Goal: Task Accomplishment & Management: Manage account settings

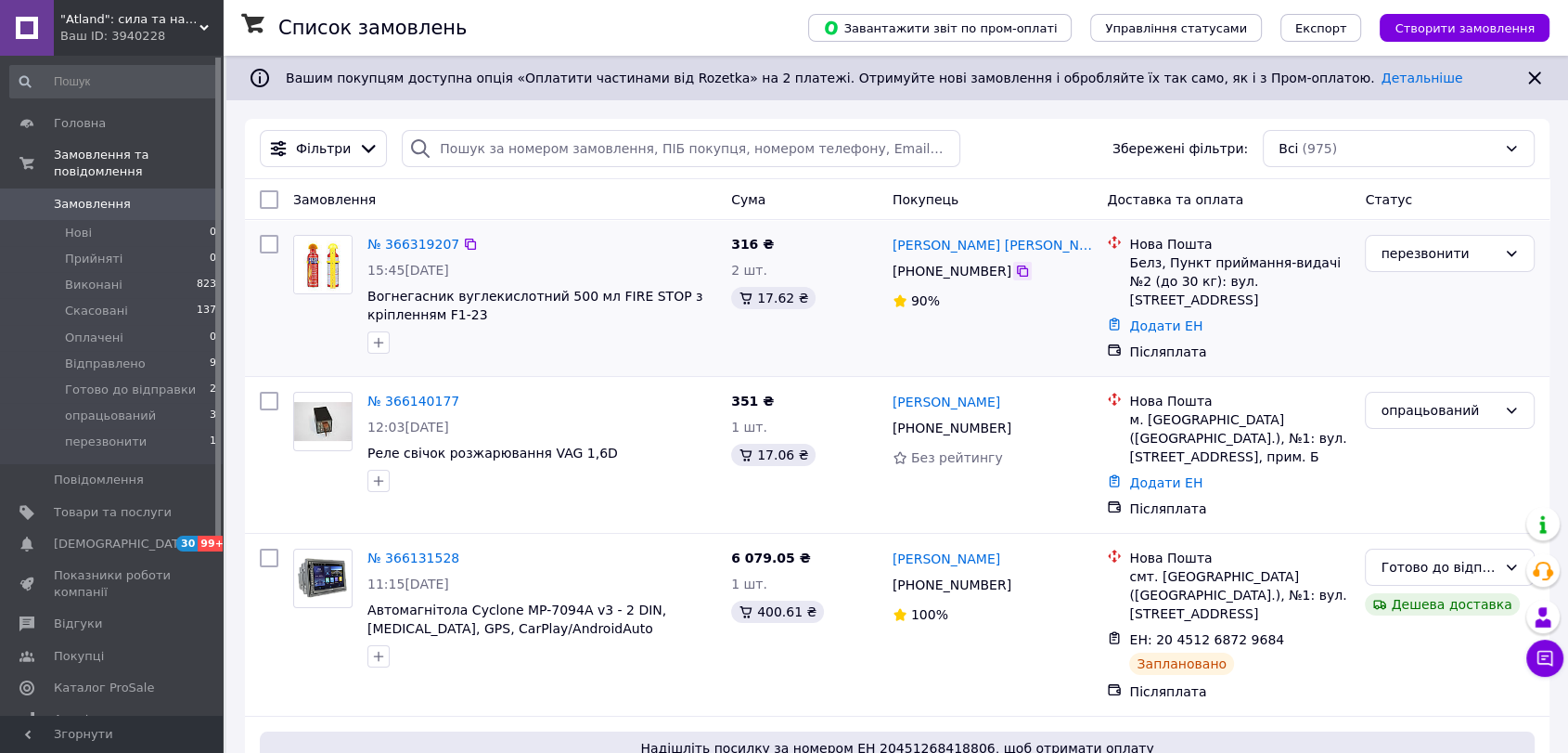
click at [1015, 274] on icon at bounding box center [1022, 270] width 14 height 14
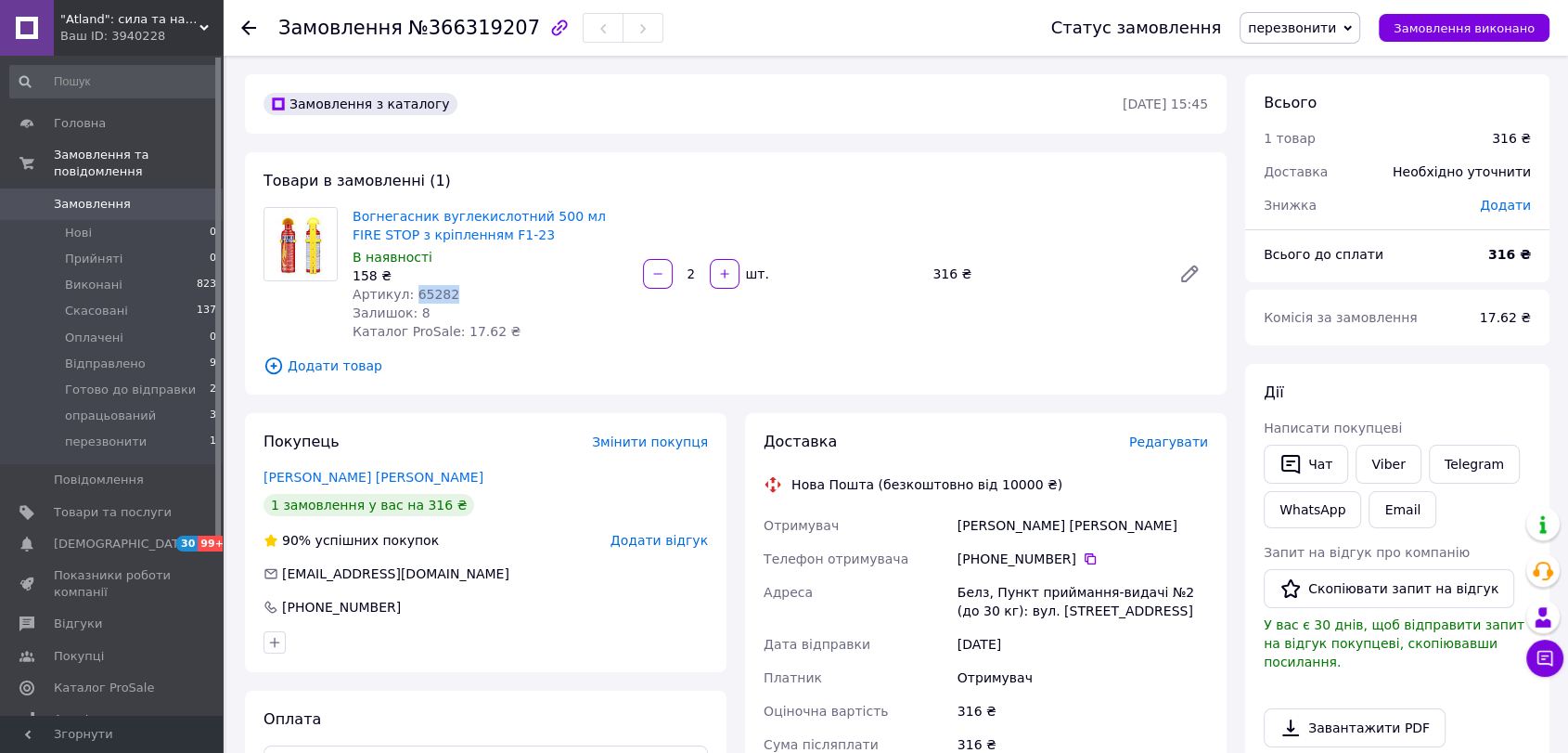
drag, startPoint x: 454, startPoint y: 291, endPoint x: 408, endPoint y: 294, distance: 46.1
click at [408, 294] on div "Артикул: 65282" at bounding box center [490, 294] width 276 height 18
click at [1085, 553] on icon at bounding box center [1091, 559] width 12 height 12
drag, startPoint x: 513, startPoint y: 238, endPoint x: 353, endPoint y: 218, distance: 161.2
click at [353, 218] on span "Вогнегасник вуглекислотний 500 мл FIRE STOP з кріпленням F1-23" at bounding box center [490, 226] width 276 height 37
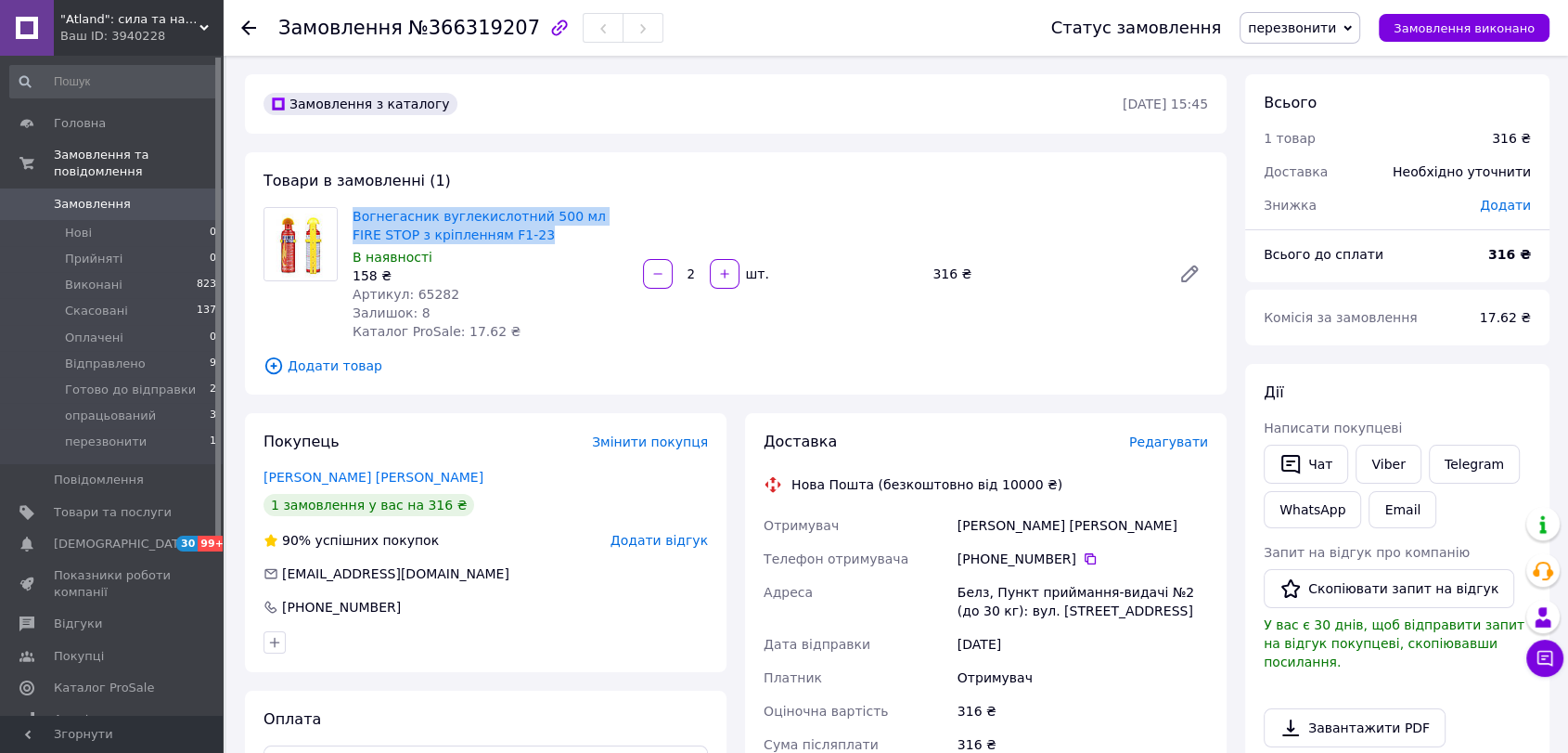
copy link "Вогнегасник вуглекислотний 500 мл FIRE STOP з кріпленням F1-23"
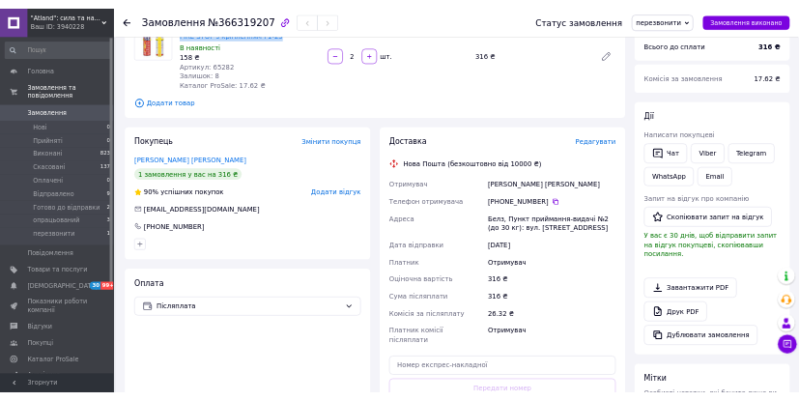
scroll to position [429, 0]
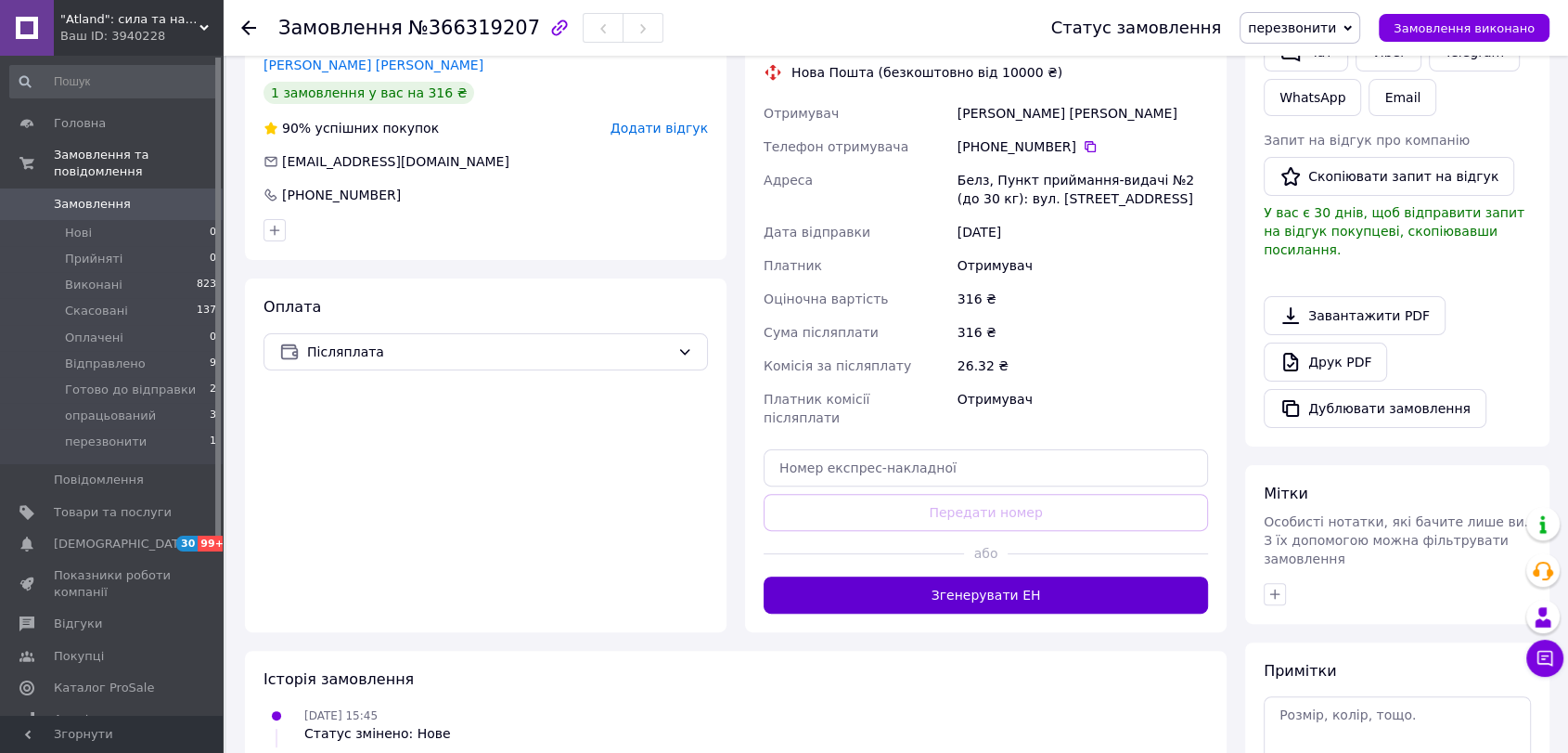
click at [958, 578] on button "Згенерувати ЕН" at bounding box center [985, 595] width 445 height 37
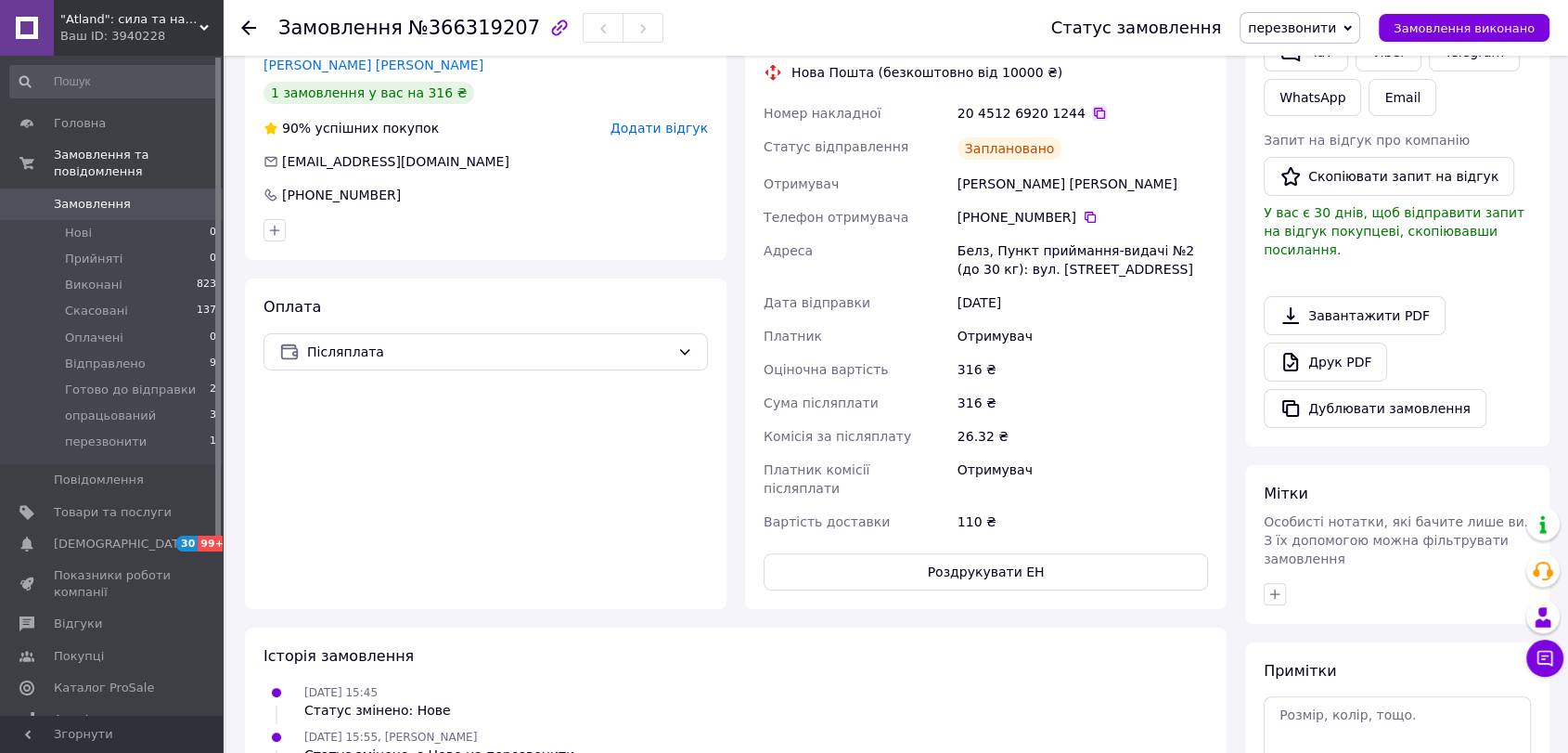
click at [1095, 114] on icon at bounding box center [1100, 113] width 12 height 12
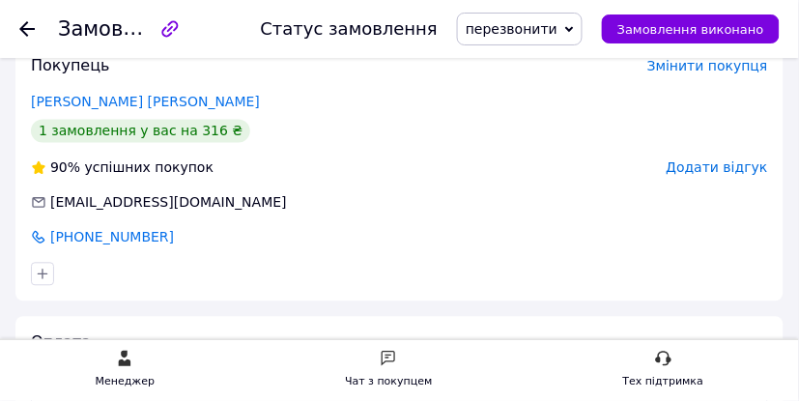
scroll to position [191, 0]
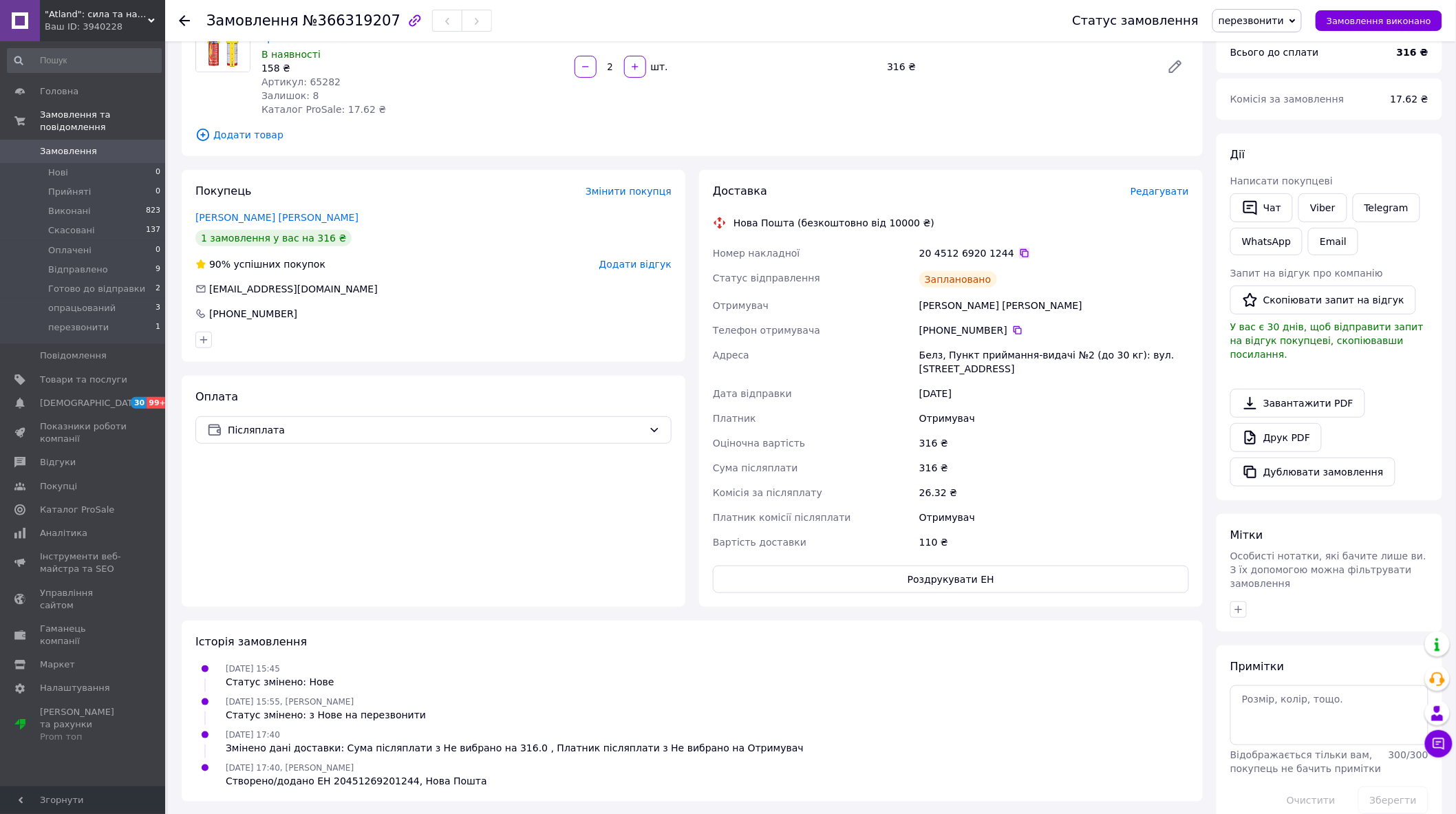
click at [1020, 249] on icon at bounding box center [1025, 254] width 9 height 9
click at [936, 558] on button "Роздрукувати ЕН" at bounding box center [950, 579] width 476 height 28
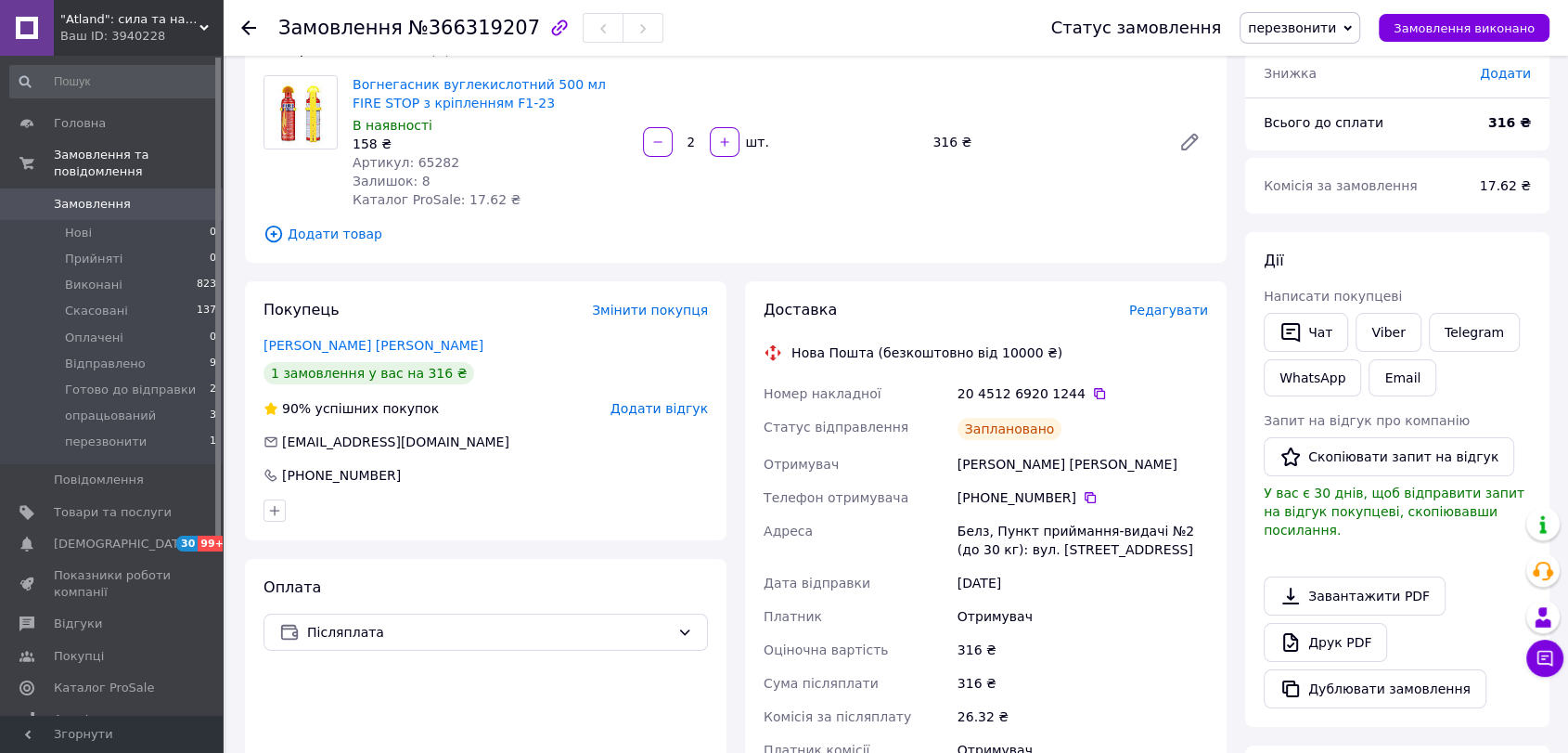
scroll to position [115, 0]
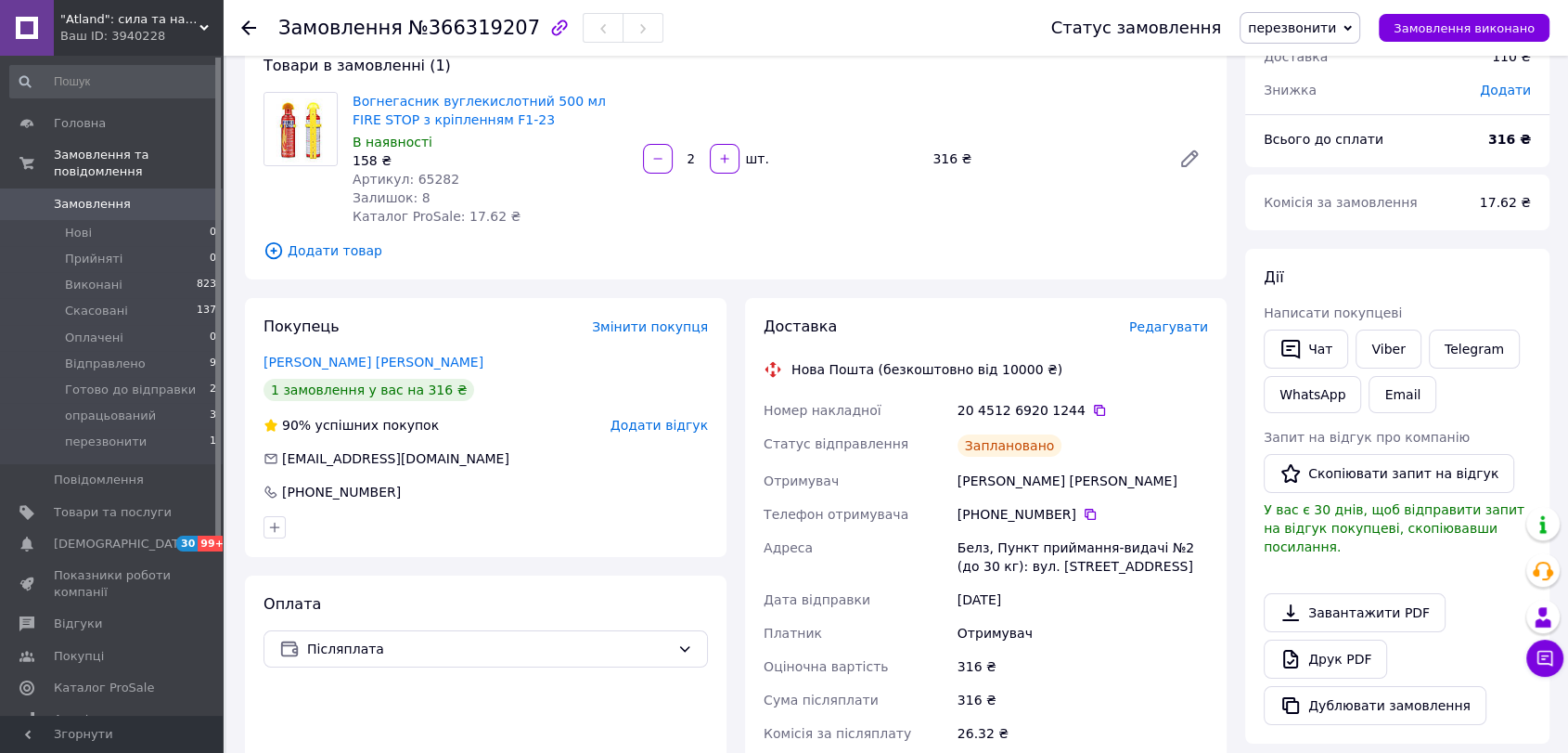
click at [142, 196] on span "Замовлення" at bounding box center [112, 204] width 118 height 16
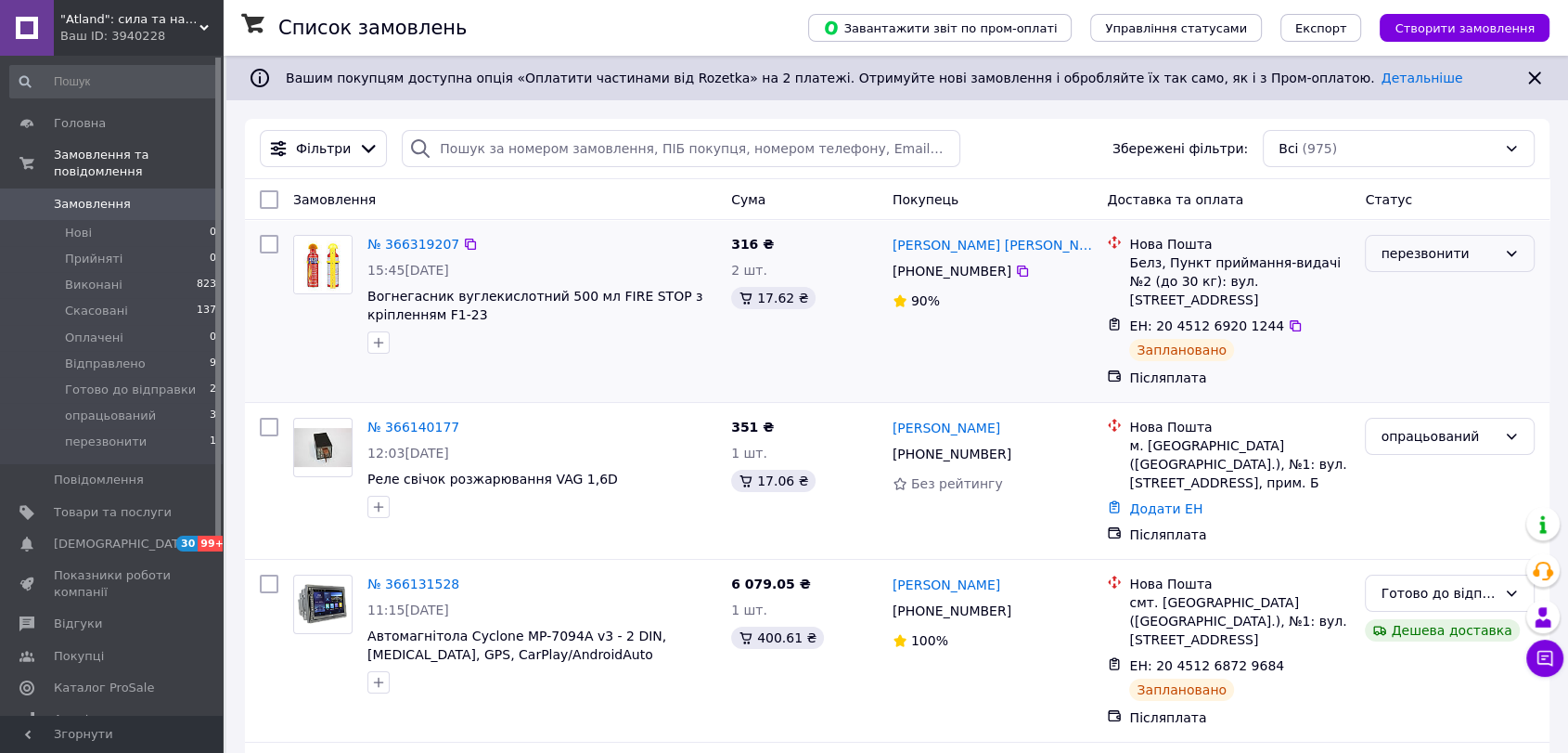
click at [1425, 252] on div "перезвонити" at bounding box center [1438, 253] width 116 height 20
click at [1442, 383] on li "Готово до відправки" at bounding box center [1450, 396] width 168 height 52
click at [1015, 275] on icon at bounding box center [1022, 270] width 14 height 14
drag, startPoint x: 995, startPoint y: 256, endPoint x: 896, endPoint y: 250, distance: 99.2
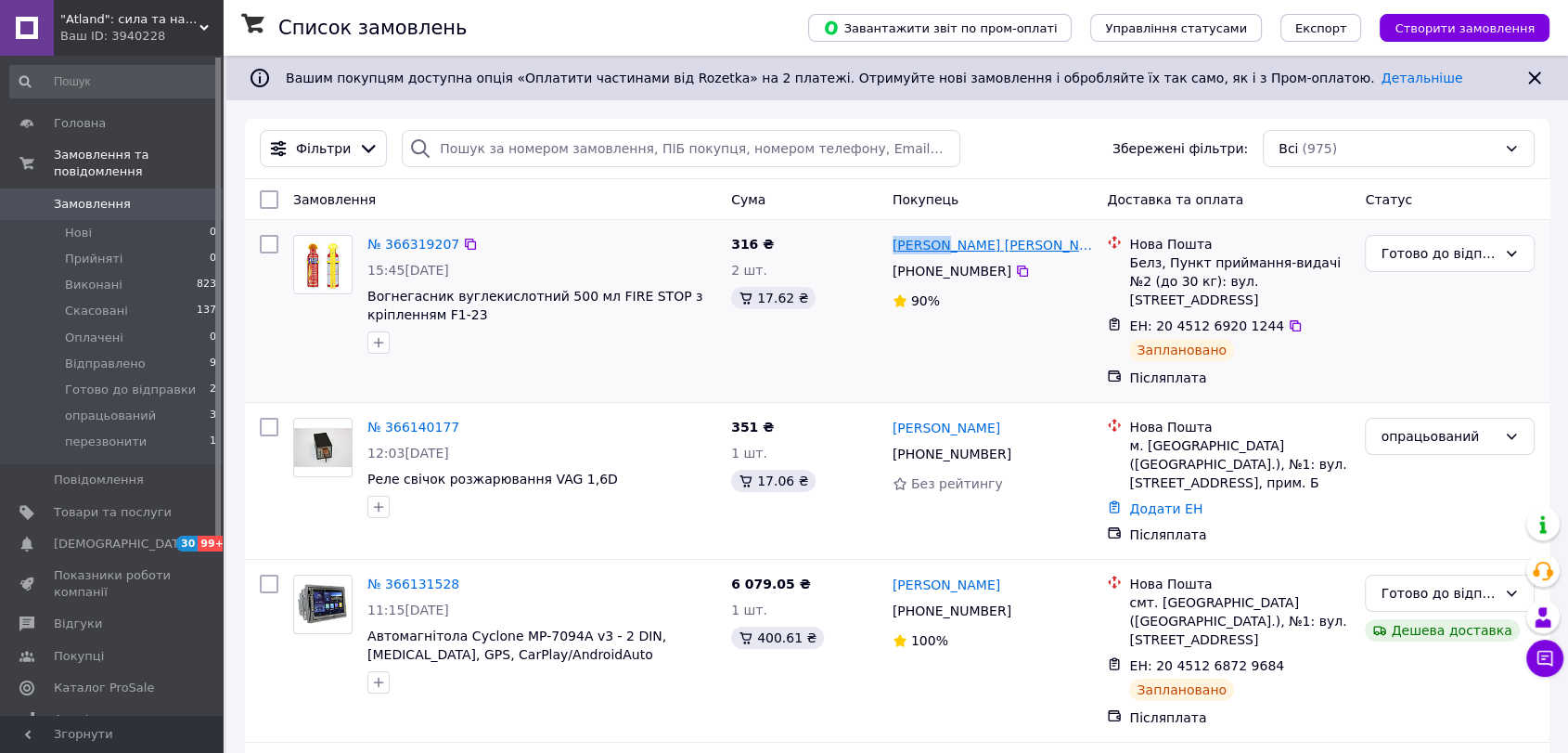
click at [896, 249] on div "Ростислав Ростислав" at bounding box center [993, 245] width 205 height 23
click at [878, 247] on div "316 ₴ 2 шт. 17.62 ₴" at bounding box center [805, 311] width 161 height 167
drag, startPoint x: 922, startPoint y: 239, endPoint x: 1030, endPoint y: 236, distance: 108.0
click at [1030, 236] on div "Ростислав Ростислав +380 96 500 41 51 90%" at bounding box center [993, 311] width 215 height 167
copy link "Ростислав Ростислав"
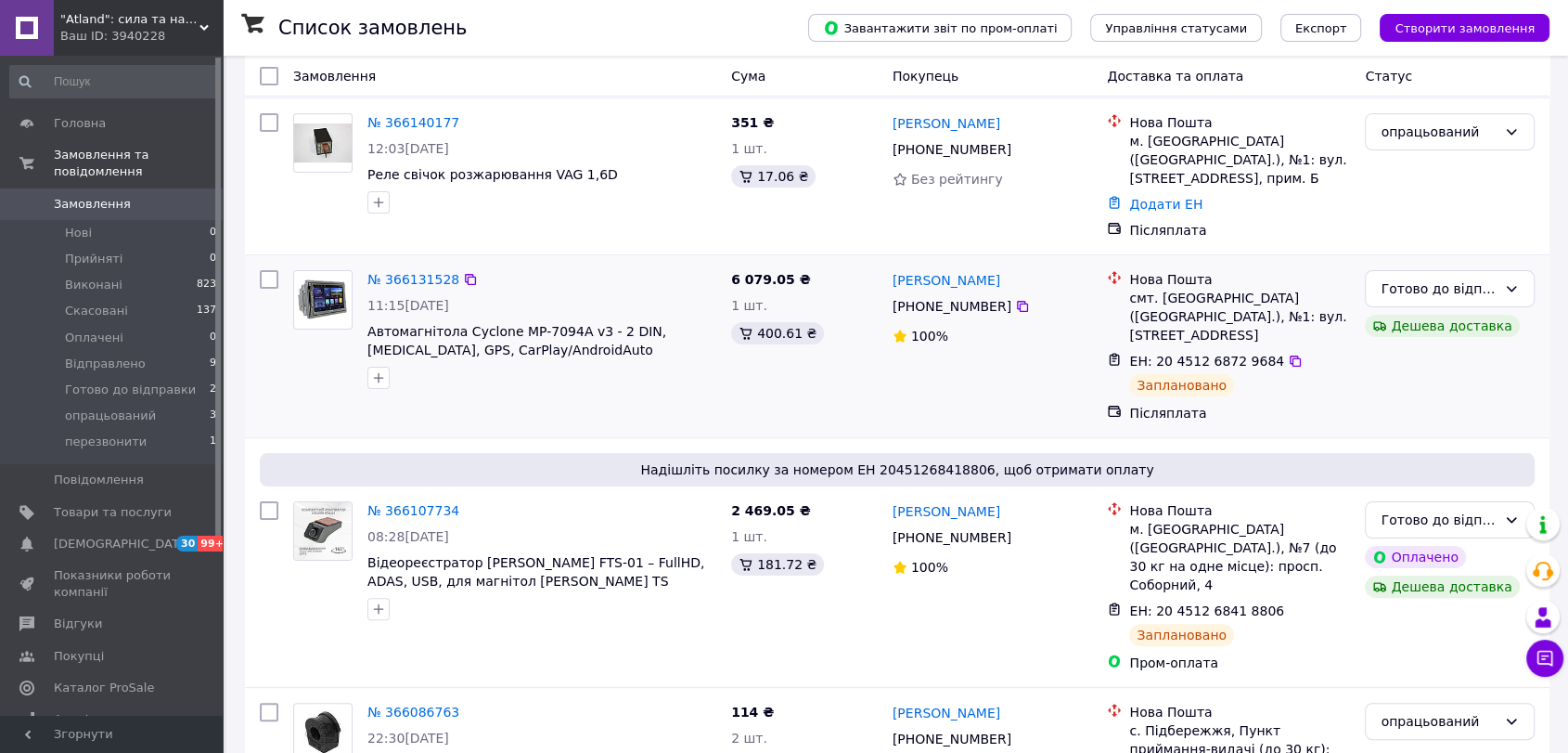
scroll to position [309, 0]
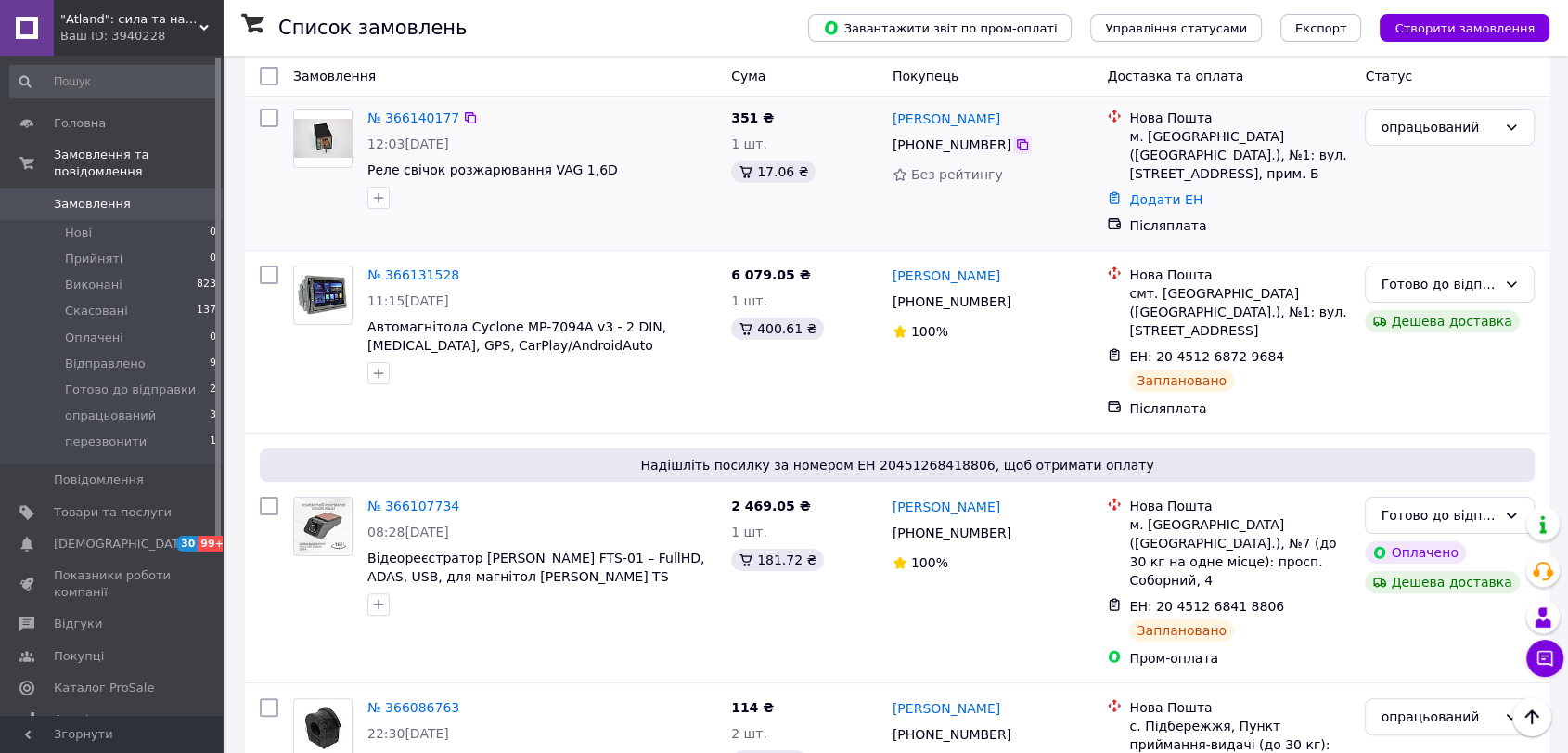
click at [1015, 143] on icon at bounding box center [1022, 144] width 14 height 14
drag, startPoint x: 1037, startPoint y: 113, endPoint x: 893, endPoint y: 122, distance: 144.3
click at [893, 122] on div "[PERSON_NAME]" at bounding box center [993, 118] width 205 height 23
copy link "[PERSON_NAME]"
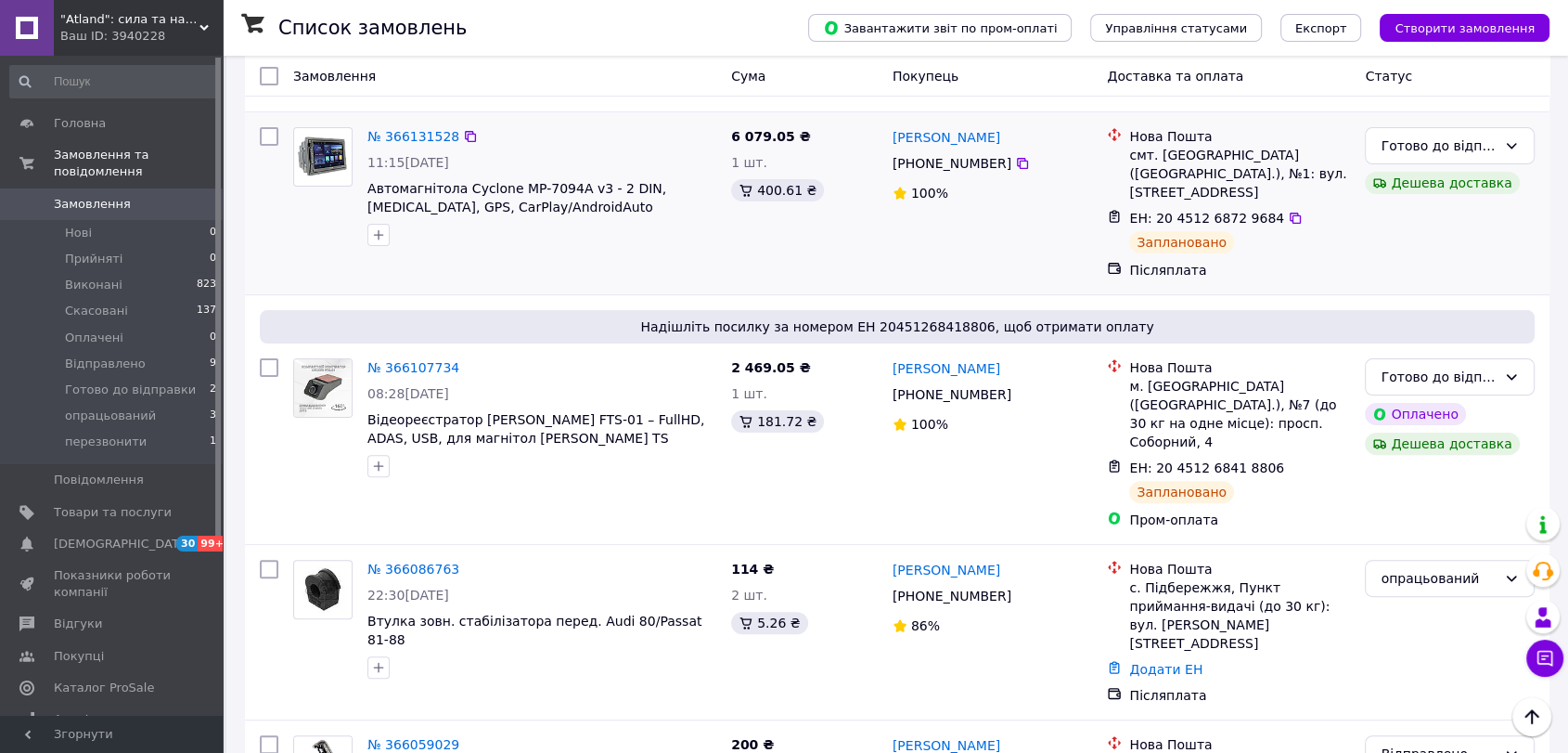
scroll to position [412, 0]
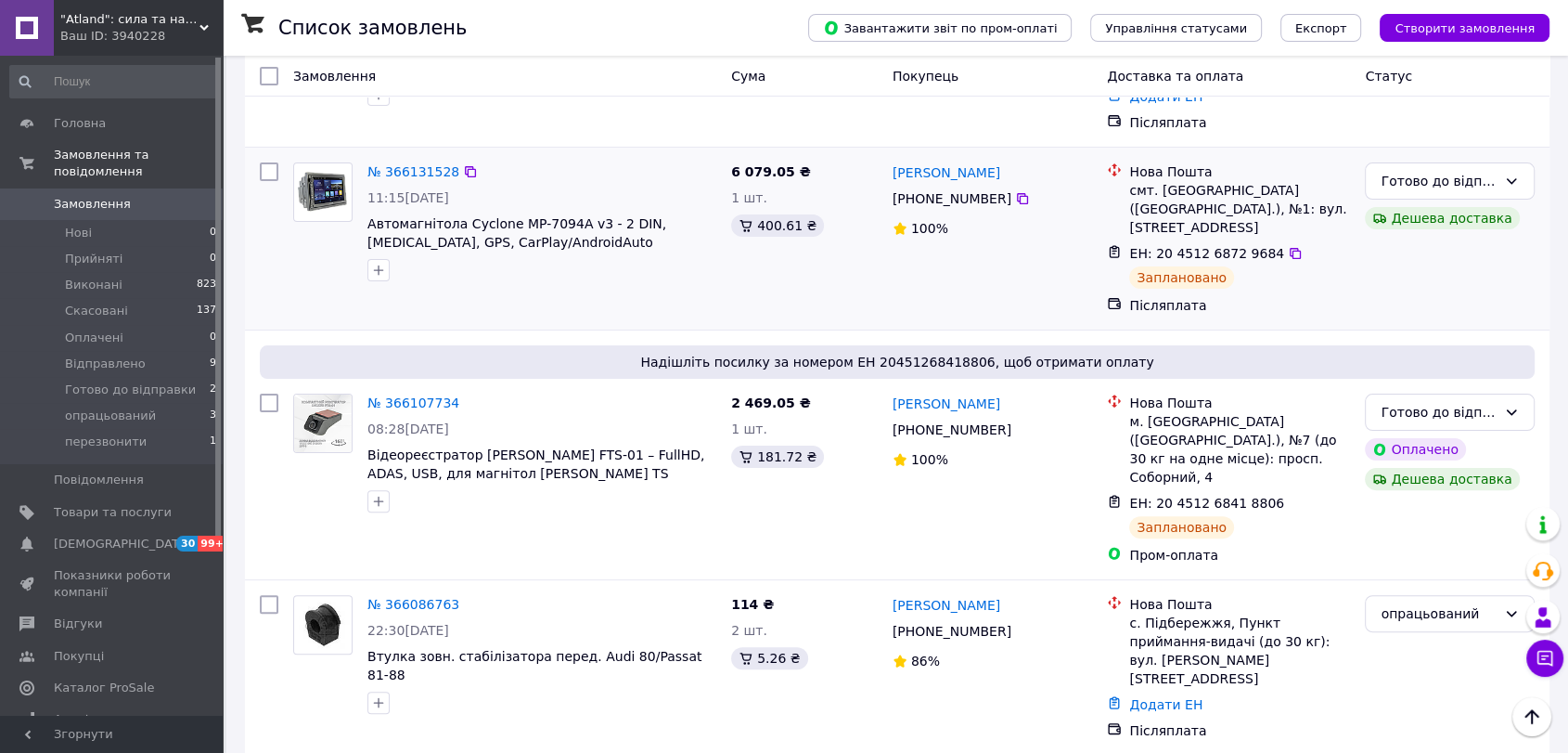
drag, startPoint x: 1012, startPoint y: 179, endPoint x: 992, endPoint y: 190, distance: 22.8
click at [1015, 191] on icon at bounding box center [1022, 198] width 14 height 14
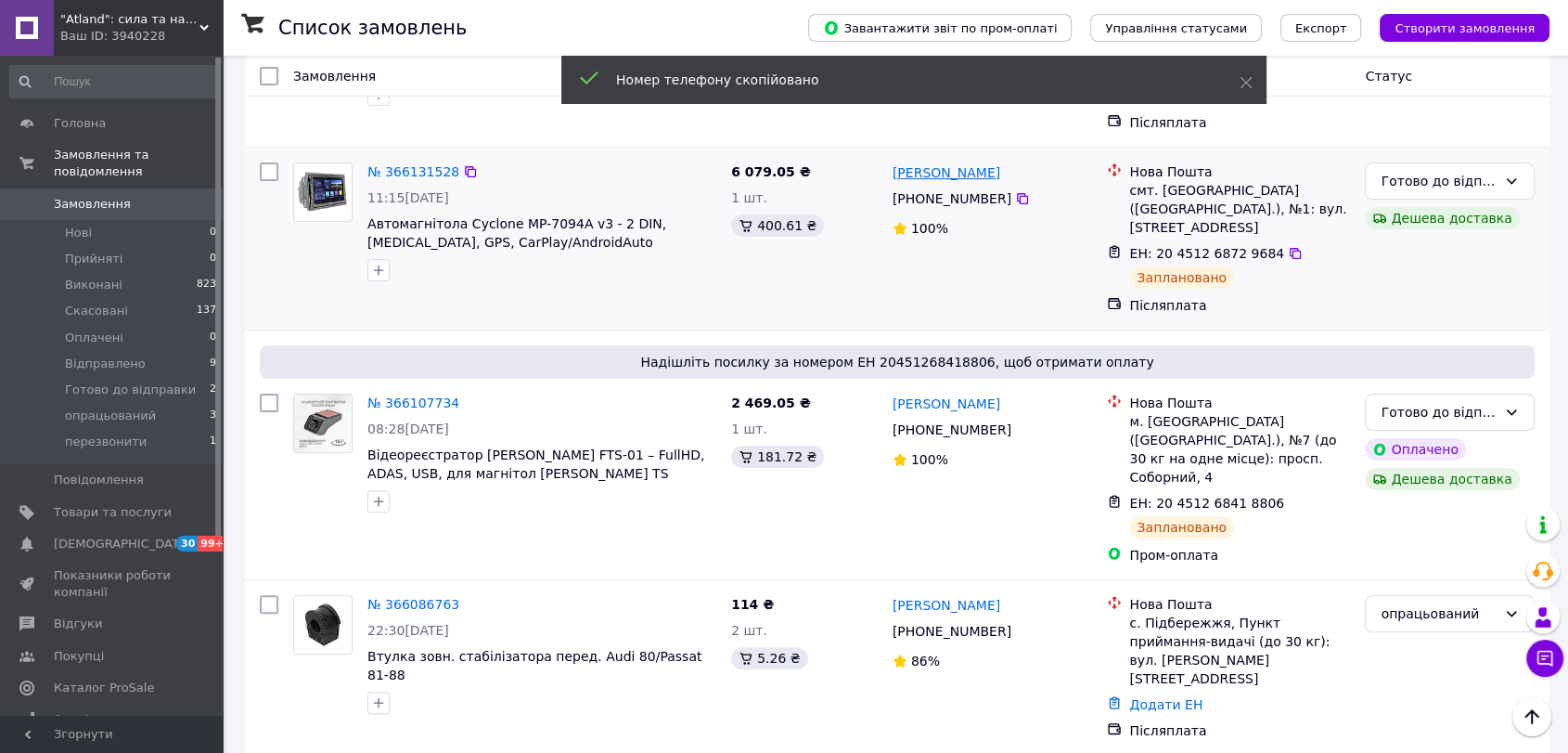
drag, startPoint x: 1035, startPoint y: 149, endPoint x: 894, endPoint y: 161, distance: 141.5
click at [894, 161] on div "[PERSON_NAME]" at bounding box center [993, 172] width 205 height 23
copy link "[PERSON_NAME]"
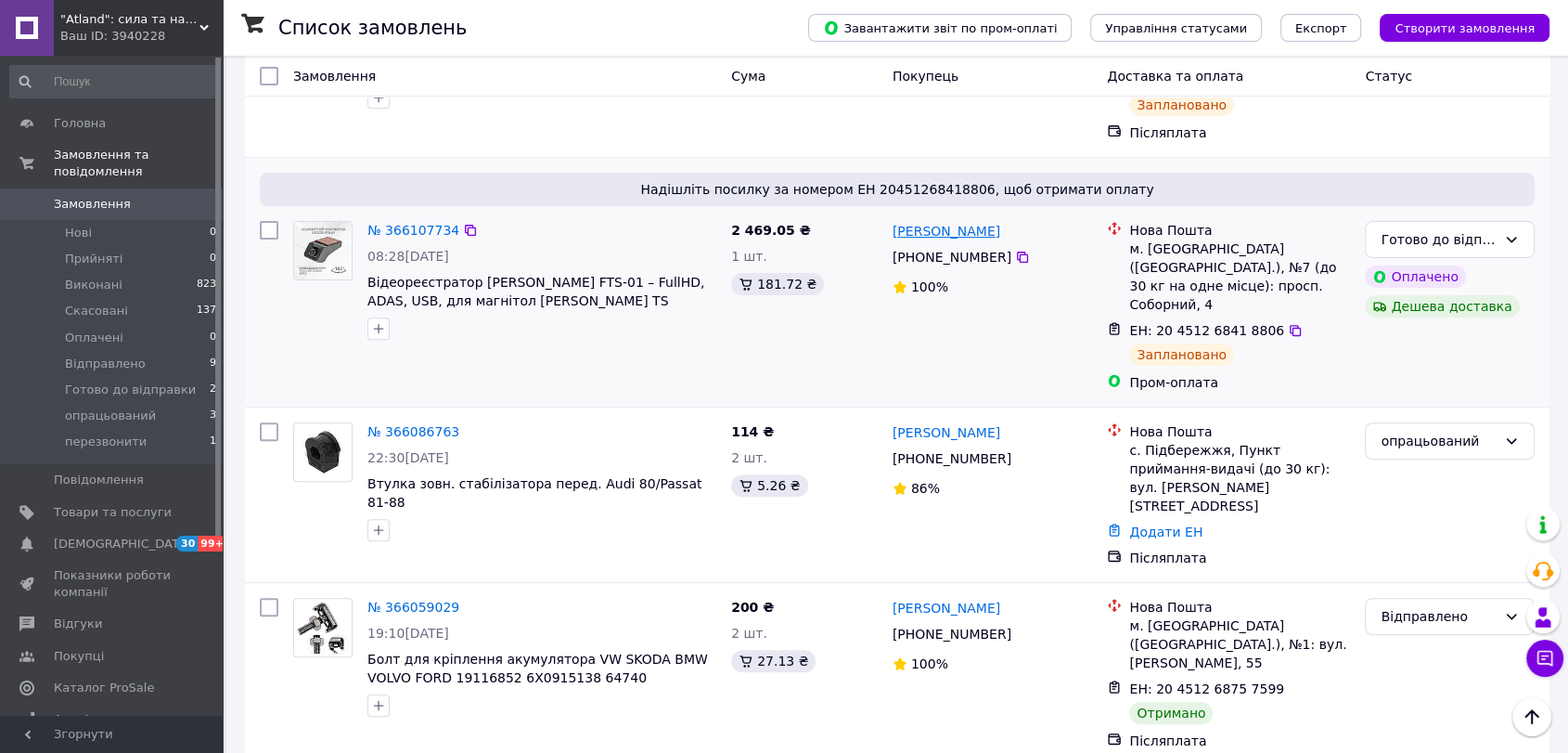
scroll to position [619, 0]
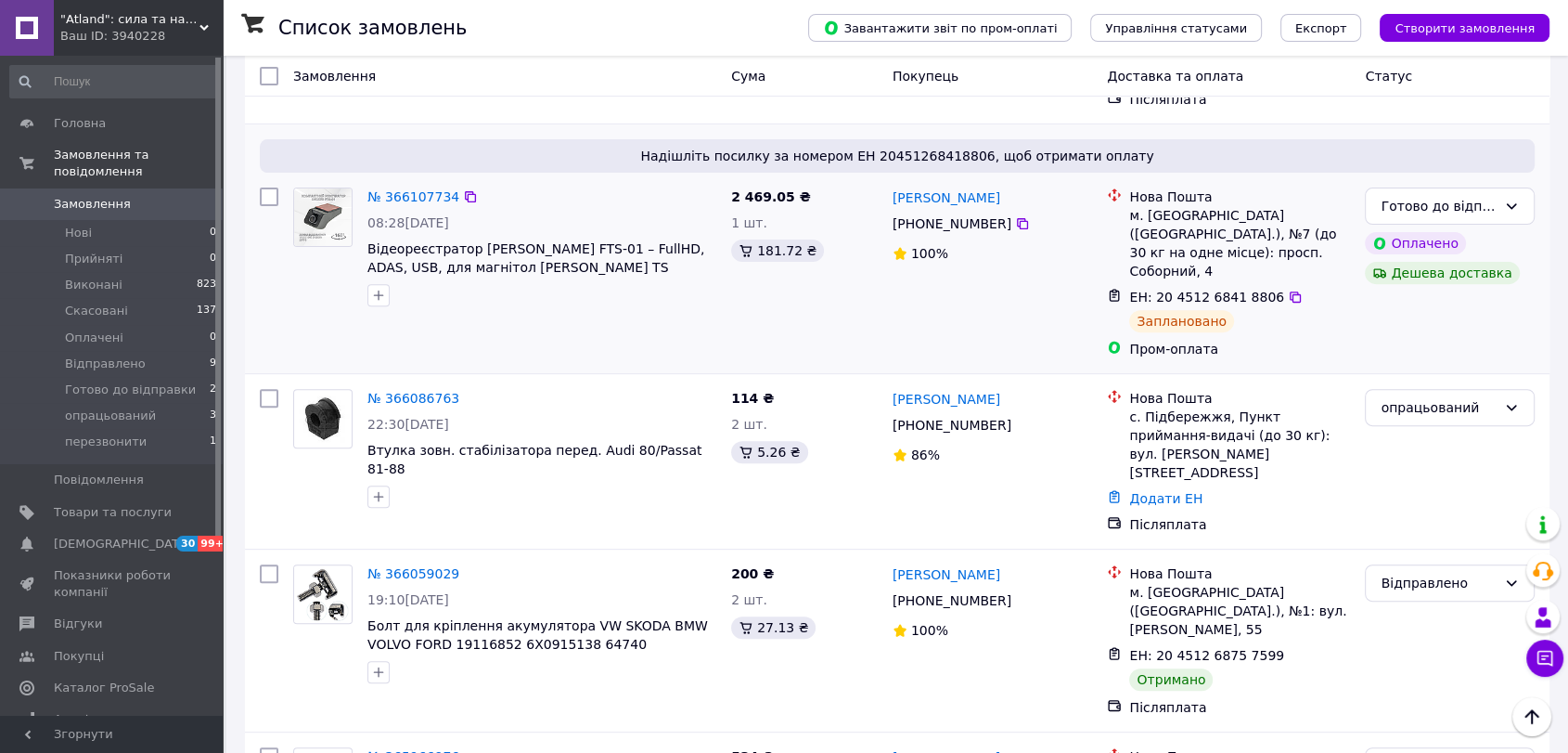
drag, startPoint x: 1007, startPoint y: 185, endPoint x: 994, endPoint y: 187, distance: 13.2
click at [1017, 218] on icon at bounding box center [1023, 224] width 12 height 12
copy link "[PERSON_NAME]"
drag, startPoint x: 978, startPoint y: 158, endPoint x: 895, endPoint y: 158, distance: 83.0
click at [895, 185] on div "[PERSON_NAME]" at bounding box center [993, 197] width 205 height 23
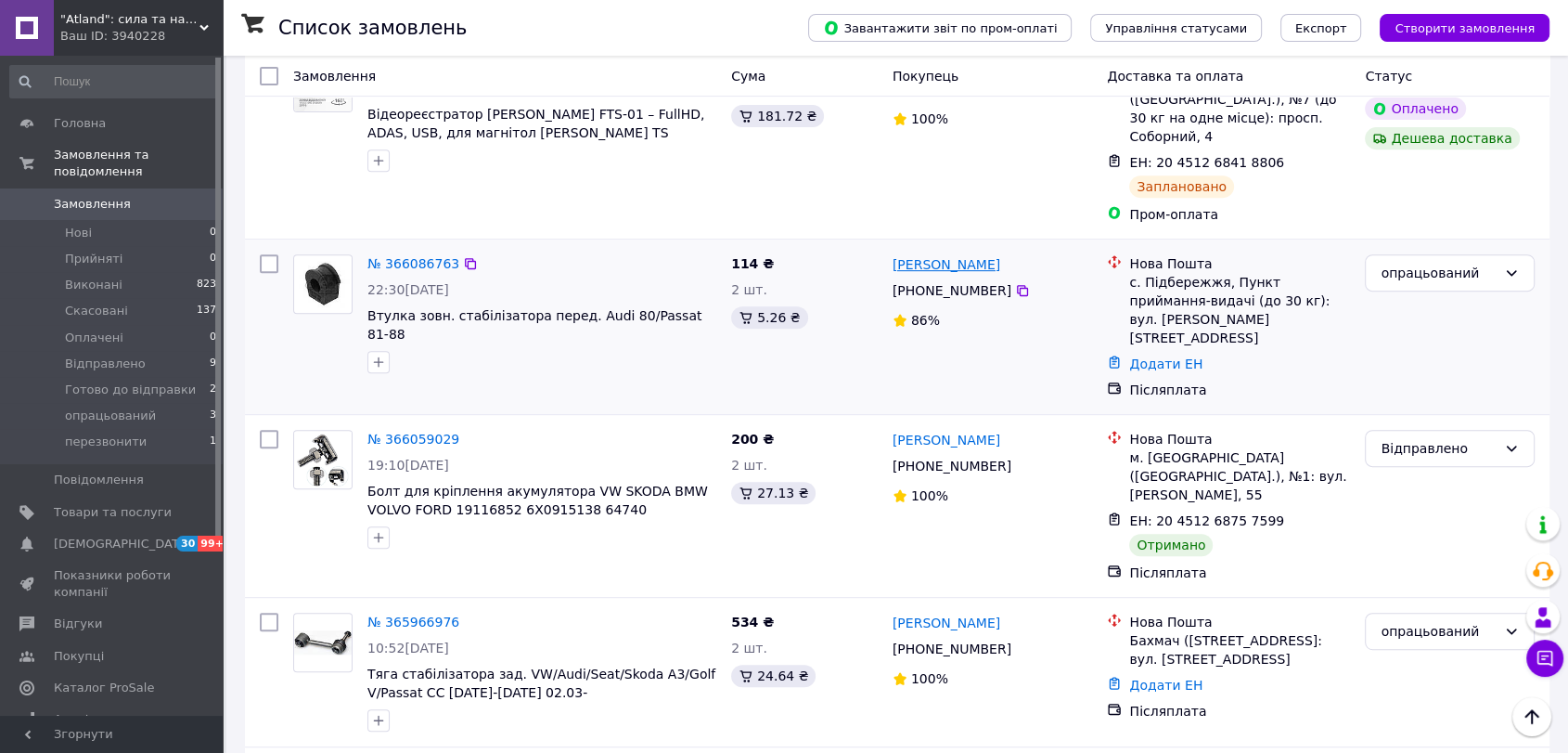
scroll to position [721, 0]
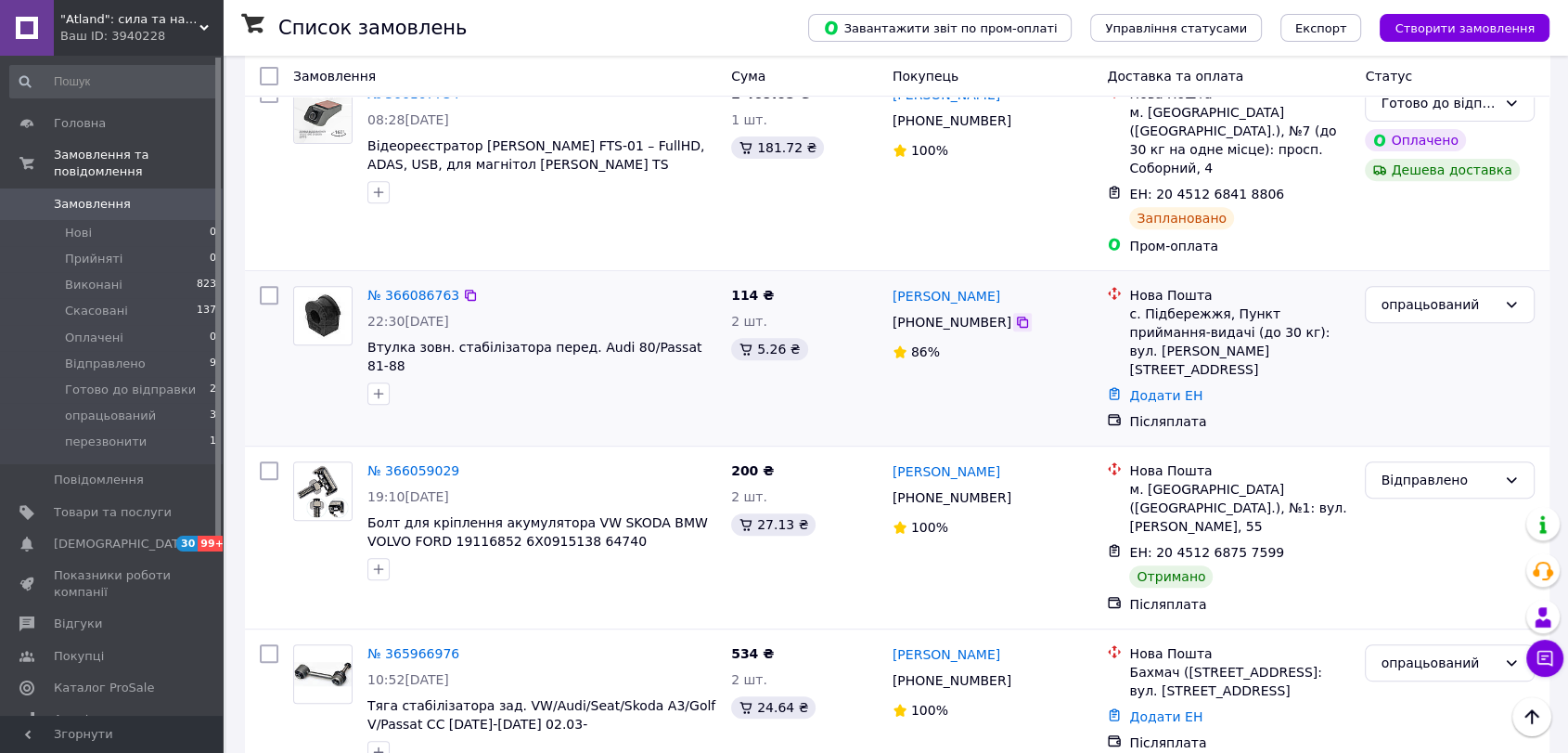
click at [1015, 315] on icon at bounding box center [1022, 322] width 14 height 14
click at [1017, 317] on icon at bounding box center [1023, 323] width 12 height 12
click at [527, 340] on span "Втулка зовн. стабілізатора перед. Audi 80/Passat 81-88" at bounding box center [535, 356] width 334 height 34
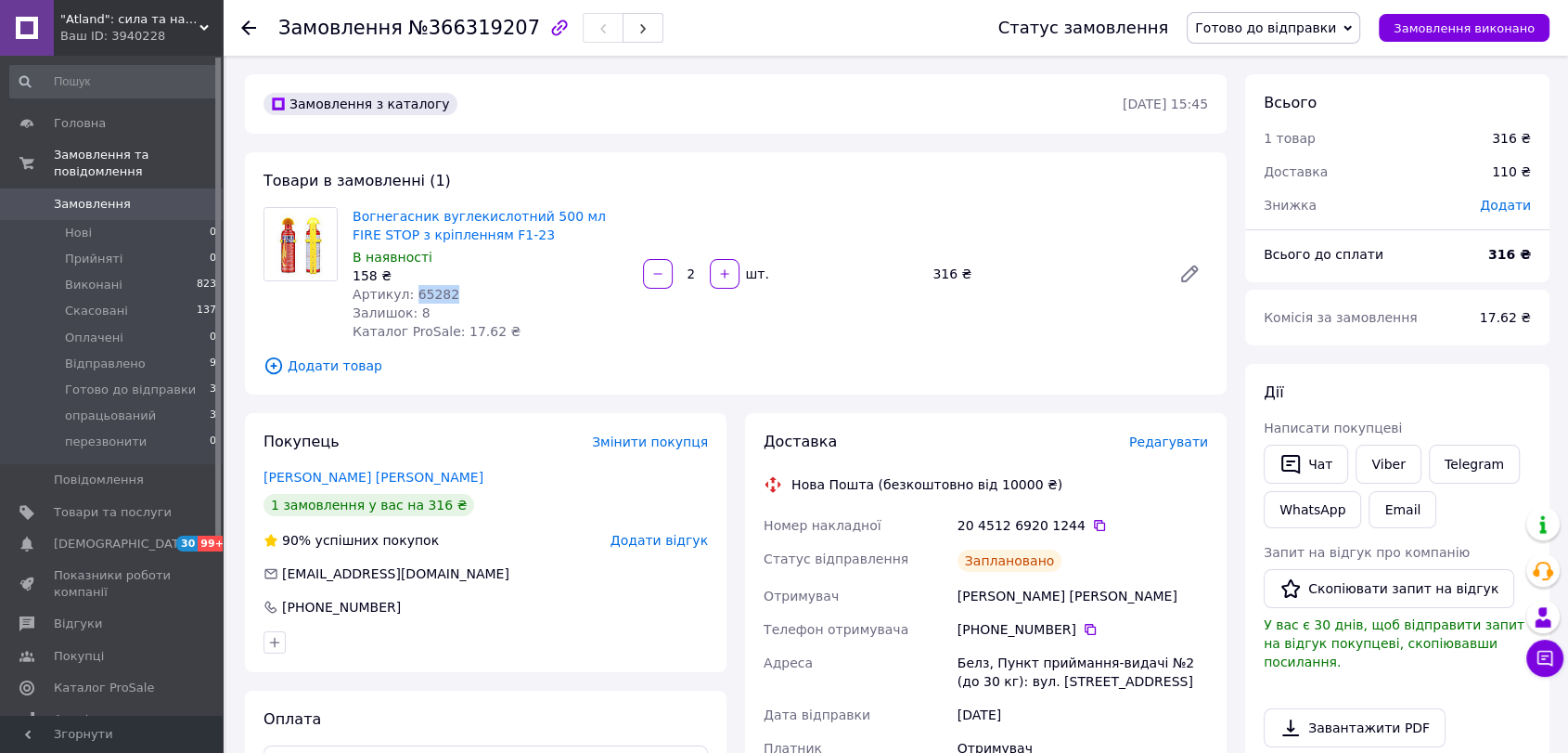
drag, startPoint x: 444, startPoint y: 294, endPoint x: 408, endPoint y: 291, distance: 36.1
click at [408, 291] on div "Артикул: 65282" at bounding box center [490, 294] width 276 height 18
copy span "65282"
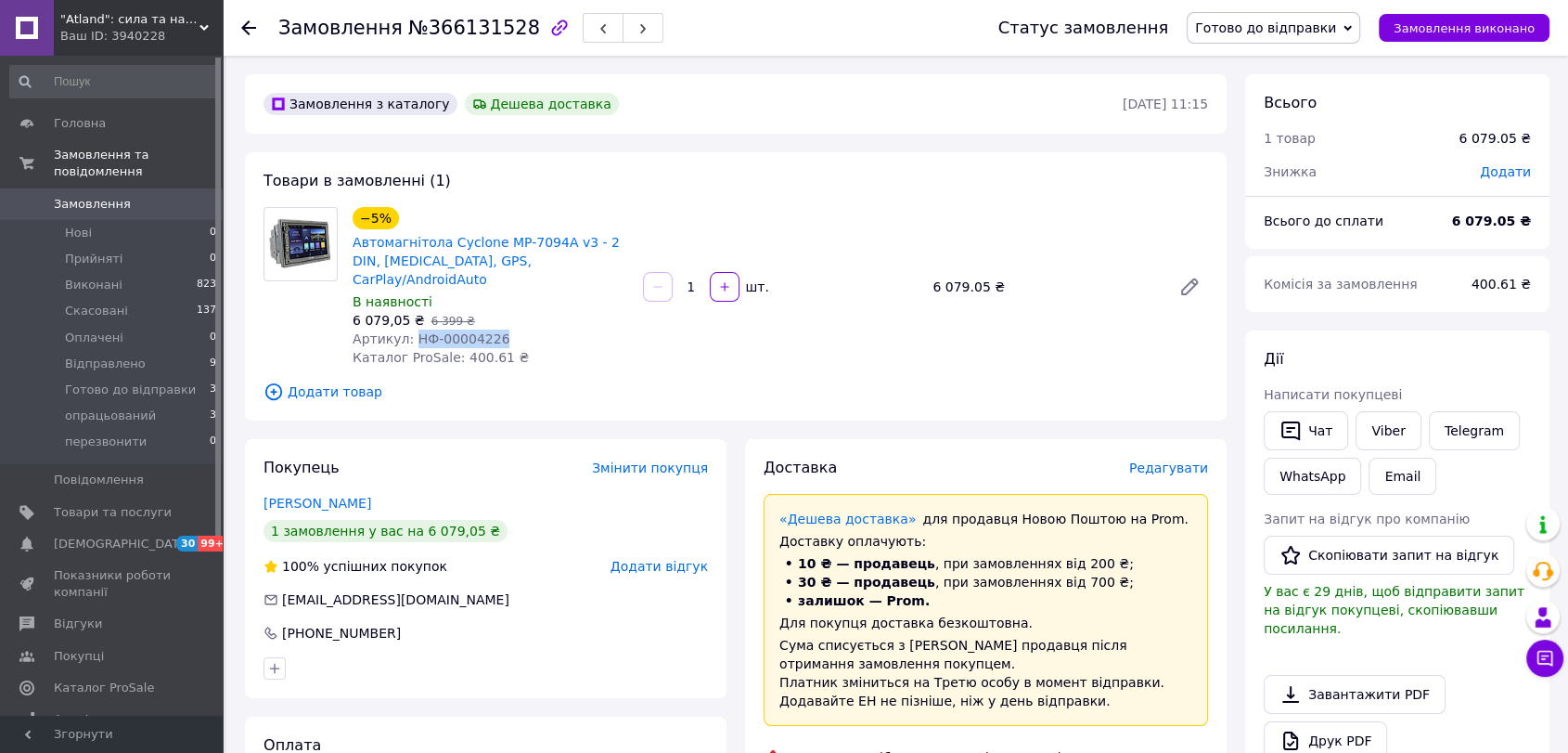
drag, startPoint x: 500, startPoint y: 318, endPoint x: 408, endPoint y: 323, distance: 92.1
click at [408, 329] on div "Артикул: НФ-00004226" at bounding box center [490, 338] width 276 height 18
copy span "НФ-00004226"
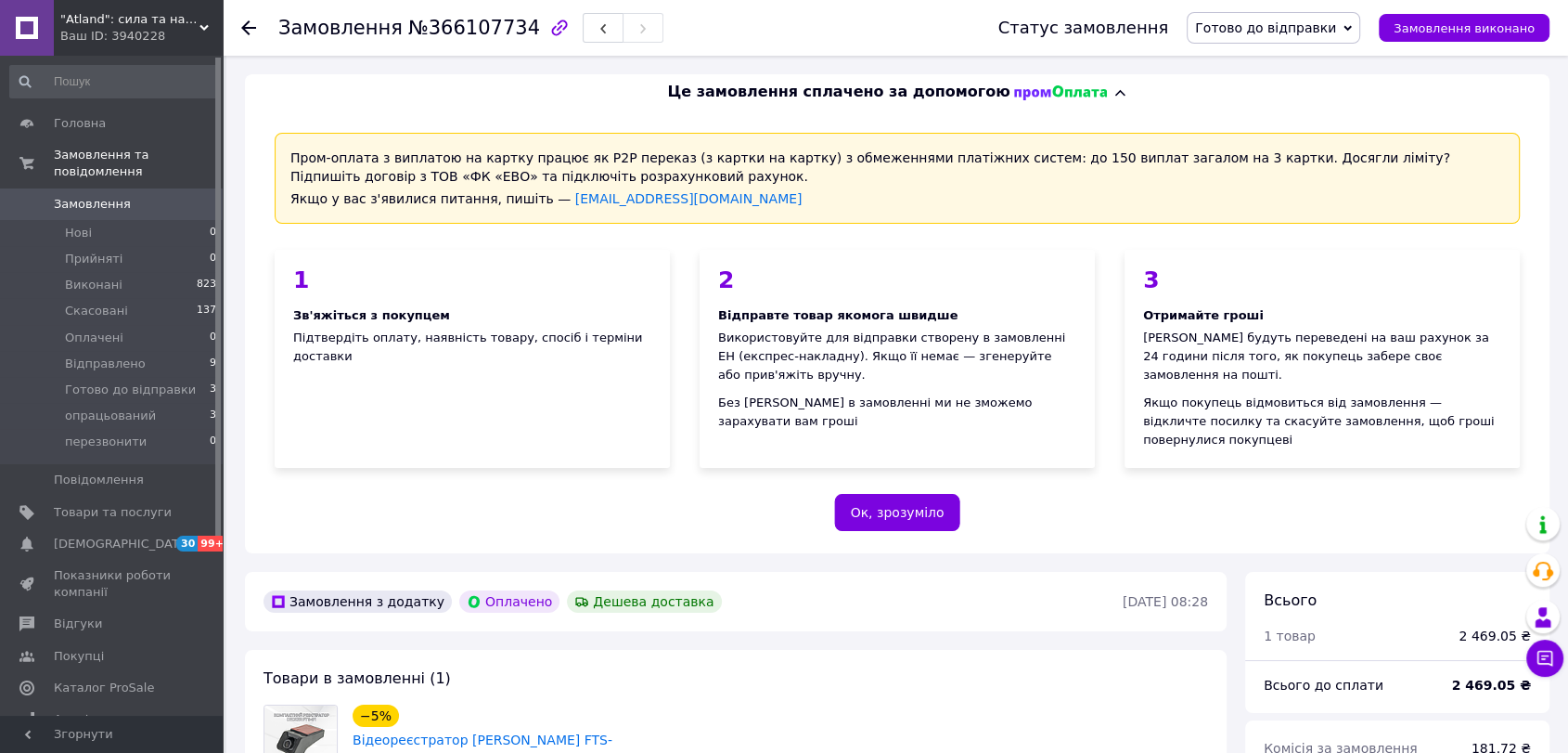
scroll to position [515, 0]
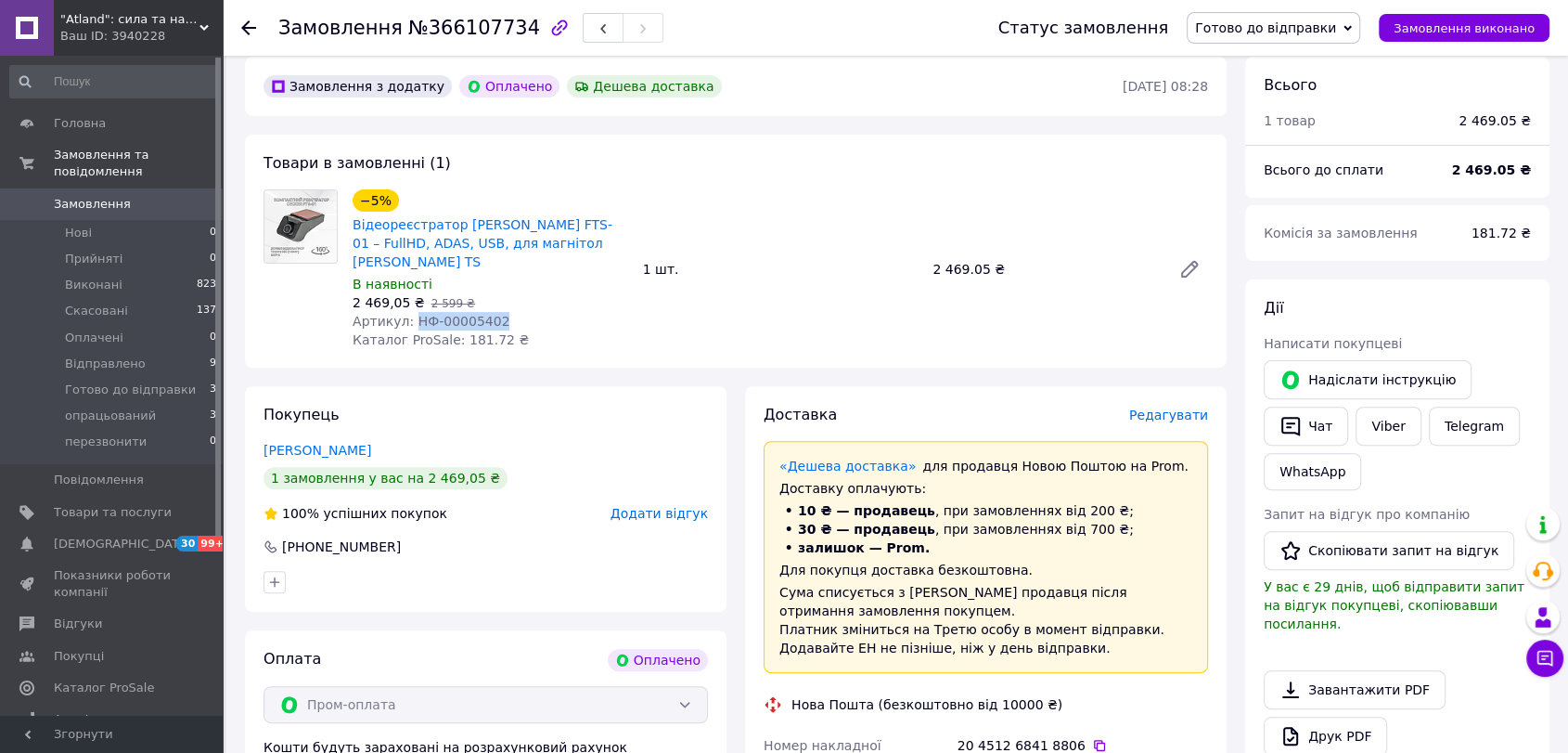
drag, startPoint x: 491, startPoint y: 279, endPoint x: 407, endPoint y: 283, distance: 84.1
click at [407, 312] on div "Артикул: НФ-00005402" at bounding box center [490, 321] width 276 height 18
copy span "НФ-00005402"
drag, startPoint x: 350, startPoint y: 205, endPoint x: 587, endPoint y: 206, distance: 237.0
click at [587, 206] on div "−5% Відеореєстратор Decker FTS-01 – FullHD, ADAS, USB, для магнітол Decker TS В…" at bounding box center [491, 269] width 291 height 167
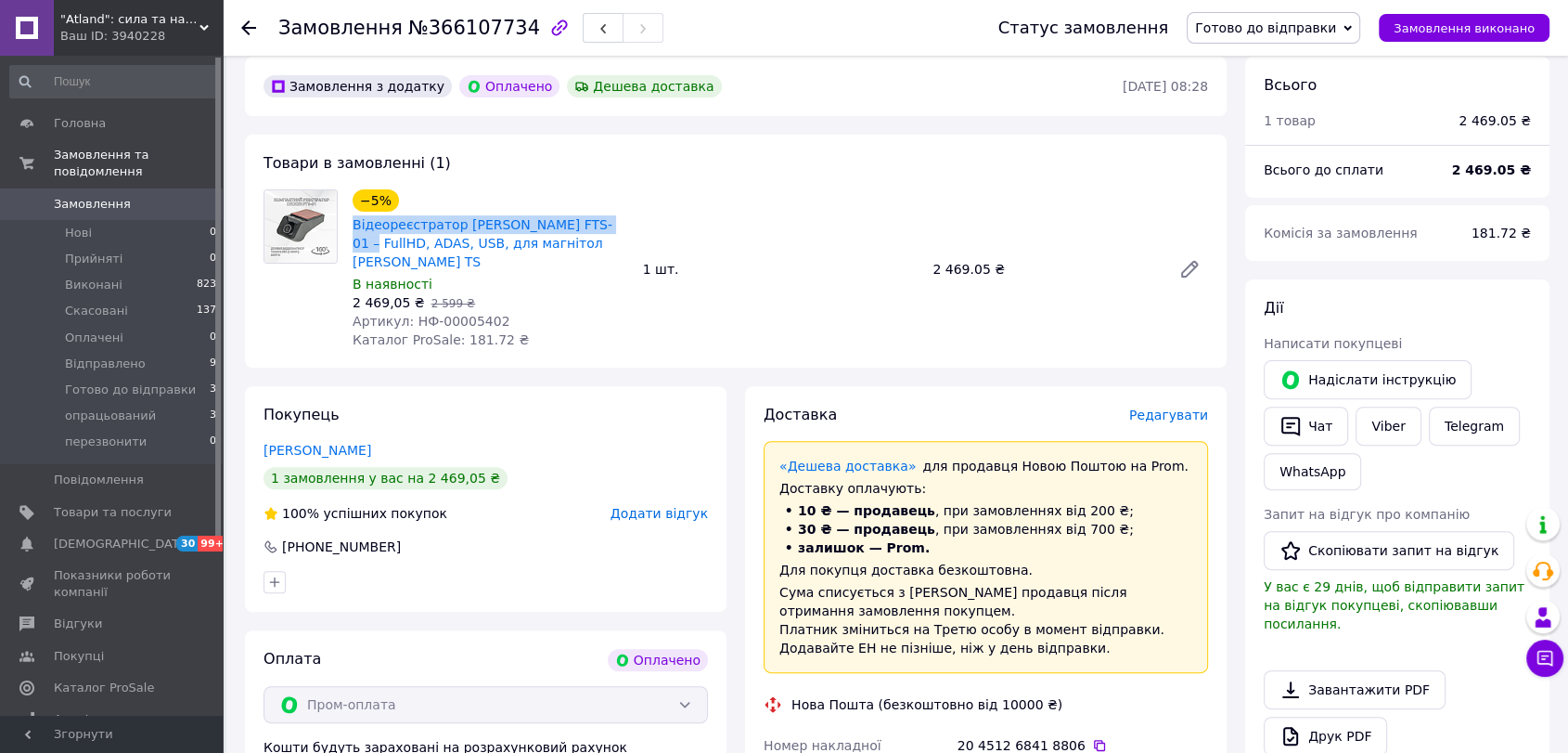
copy link "Відеореєстратор Decker FTS-01 – FullHD"
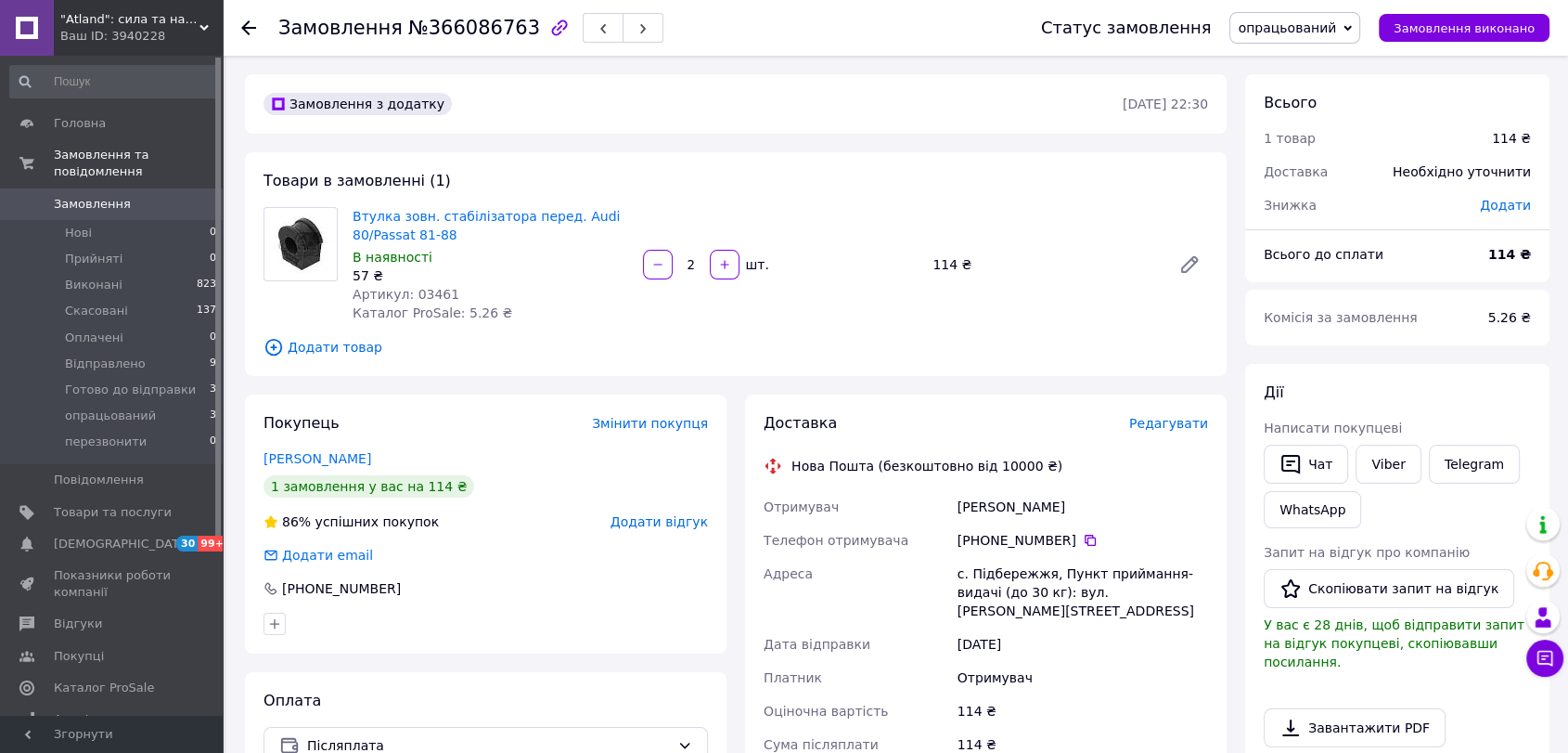
click at [346, 347] on span "Додати товар" at bounding box center [736, 347] width 945 height 20
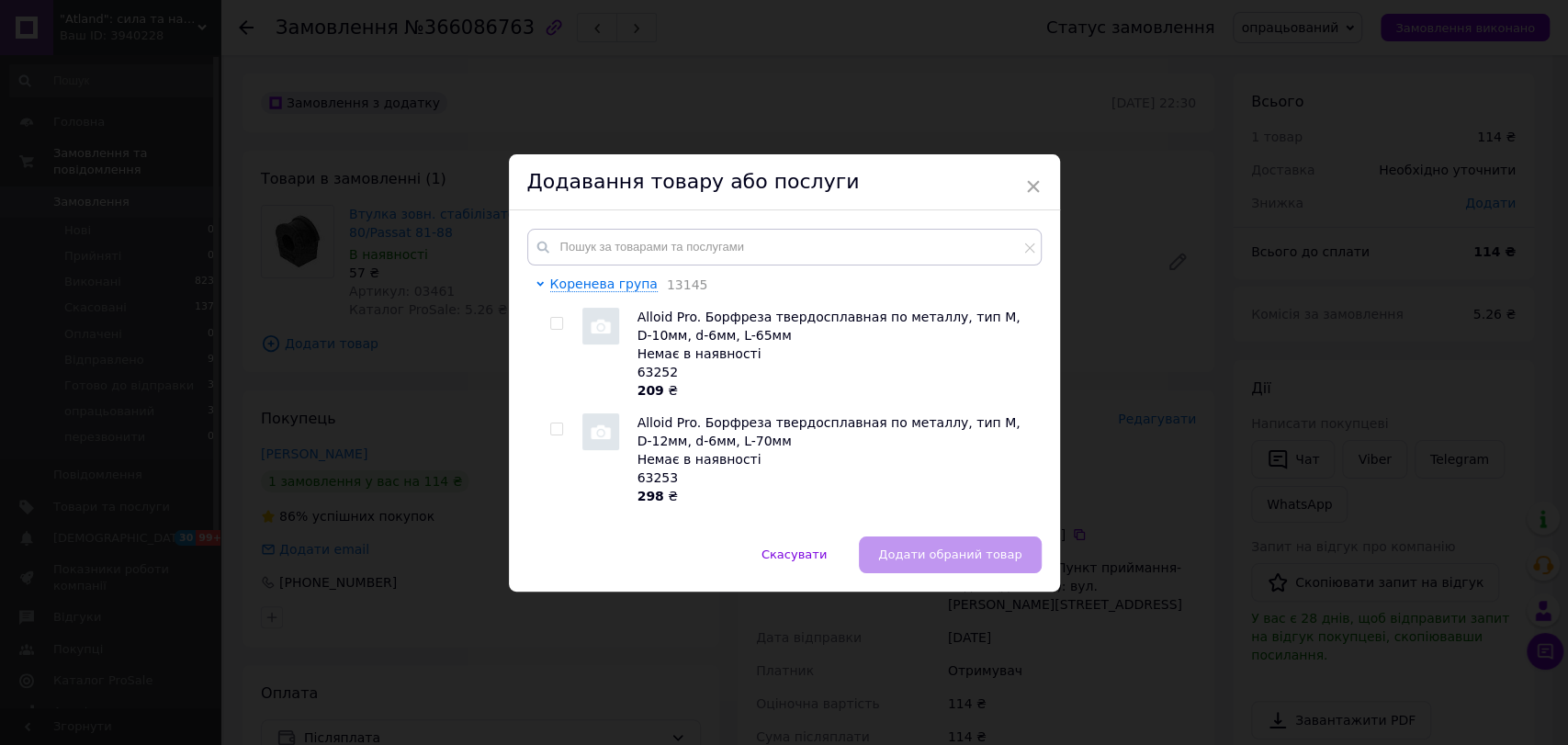
click at [569, 225] on div "Коренева група 13145 Alloid Pro. Борфреза твердосплавная по металлу, тип M, D-1…" at bounding box center [784, 372] width 551 height 326
click at [576, 238] on input "text" at bounding box center [784, 247] width 514 height 37
paste input "14146"
type input "14146"
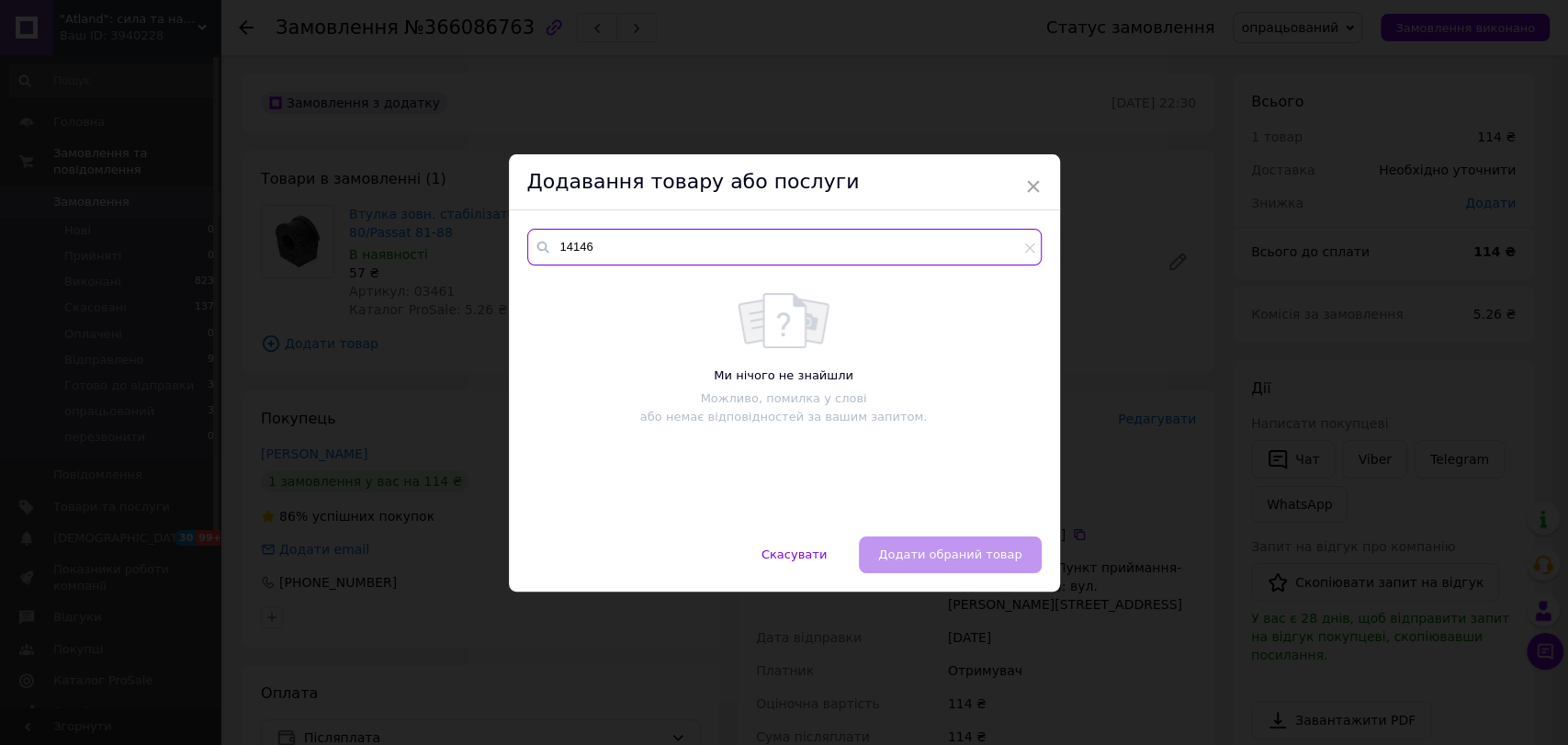
drag, startPoint x: 567, startPoint y: 252, endPoint x: 546, endPoint y: 250, distance: 21.1
click at [546, 250] on div "14146" at bounding box center [784, 247] width 514 height 37
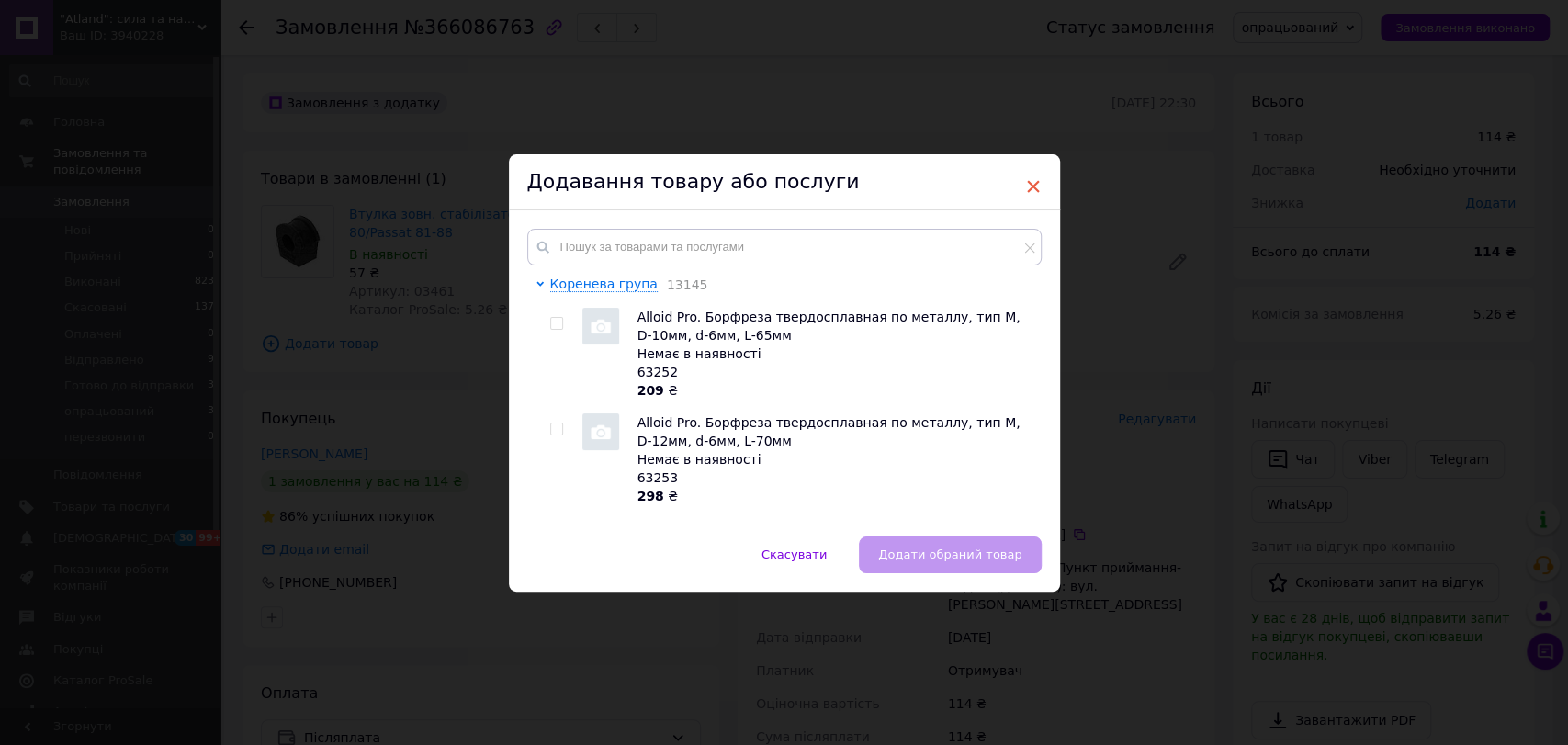
click at [1027, 188] on span "×" at bounding box center [1033, 186] width 16 height 31
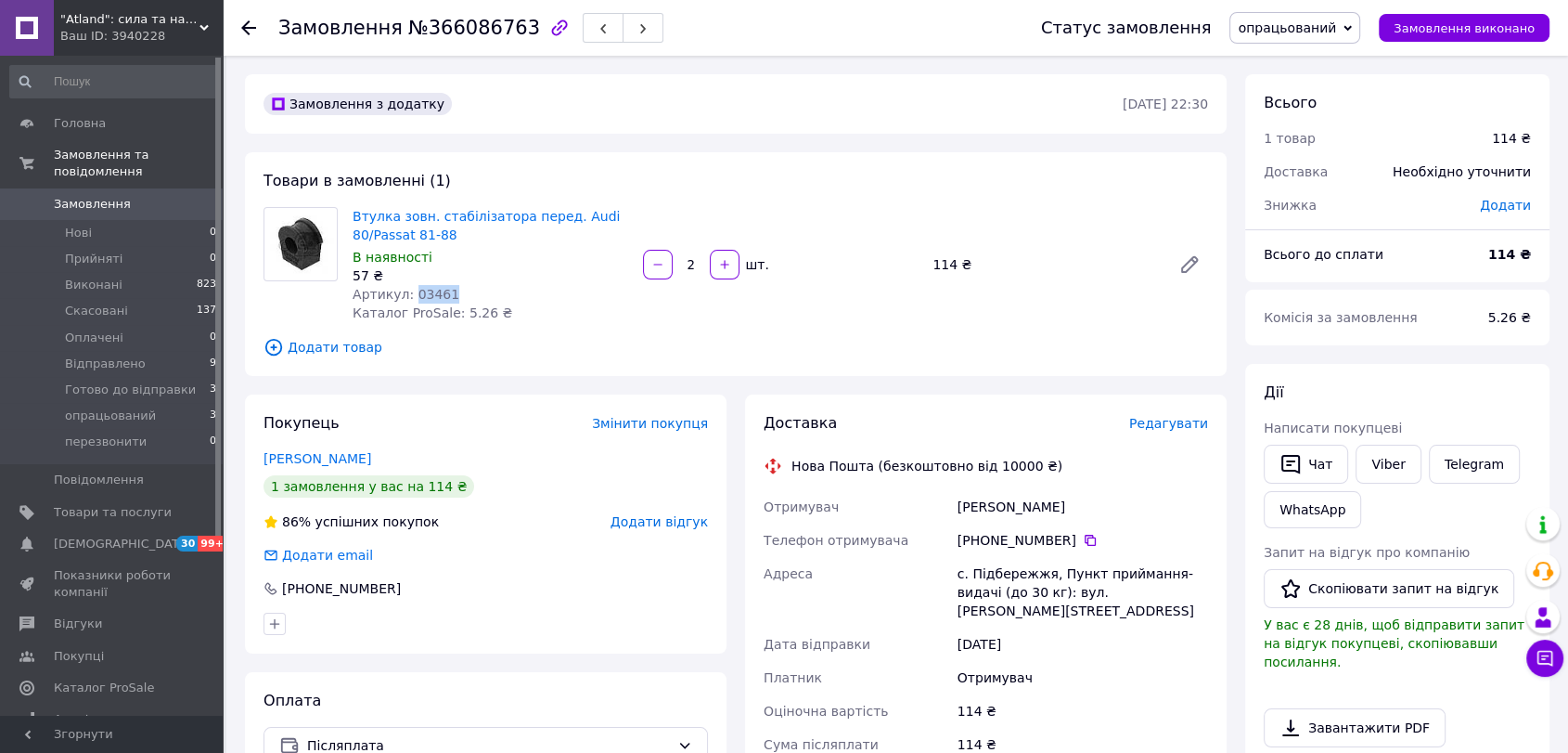
drag, startPoint x: 445, startPoint y: 297, endPoint x: 409, endPoint y: 299, distance: 36.1
click at [409, 299] on div "Артикул: 03461" at bounding box center [490, 294] width 276 height 18
copy span "03461"
click at [345, 351] on span "Додати товар" at bounding box center [736, 347] width 945 height 20
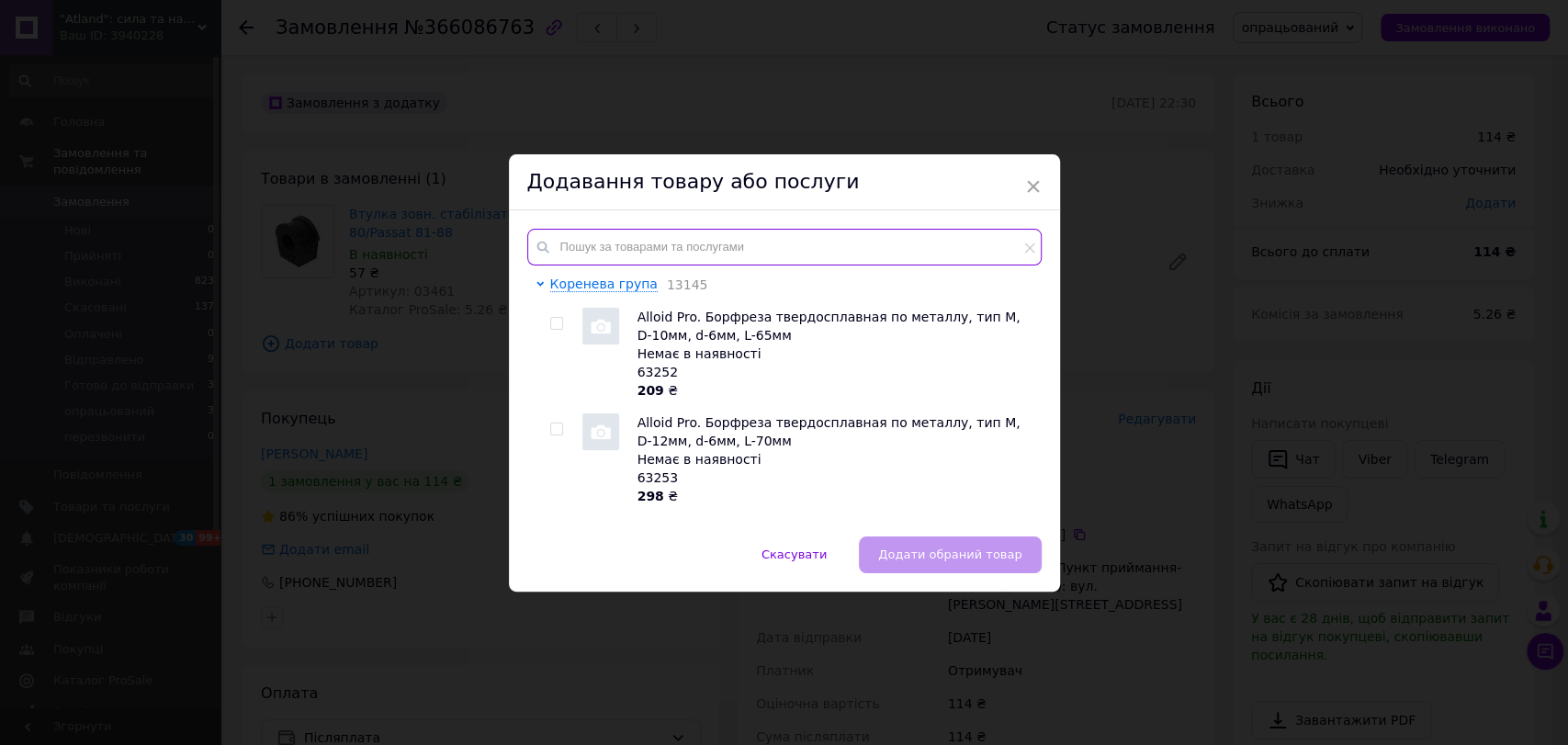
click at [602, 250] on input "text" at bounding box center [784, 247] width 514 height 37
paste input "03461"
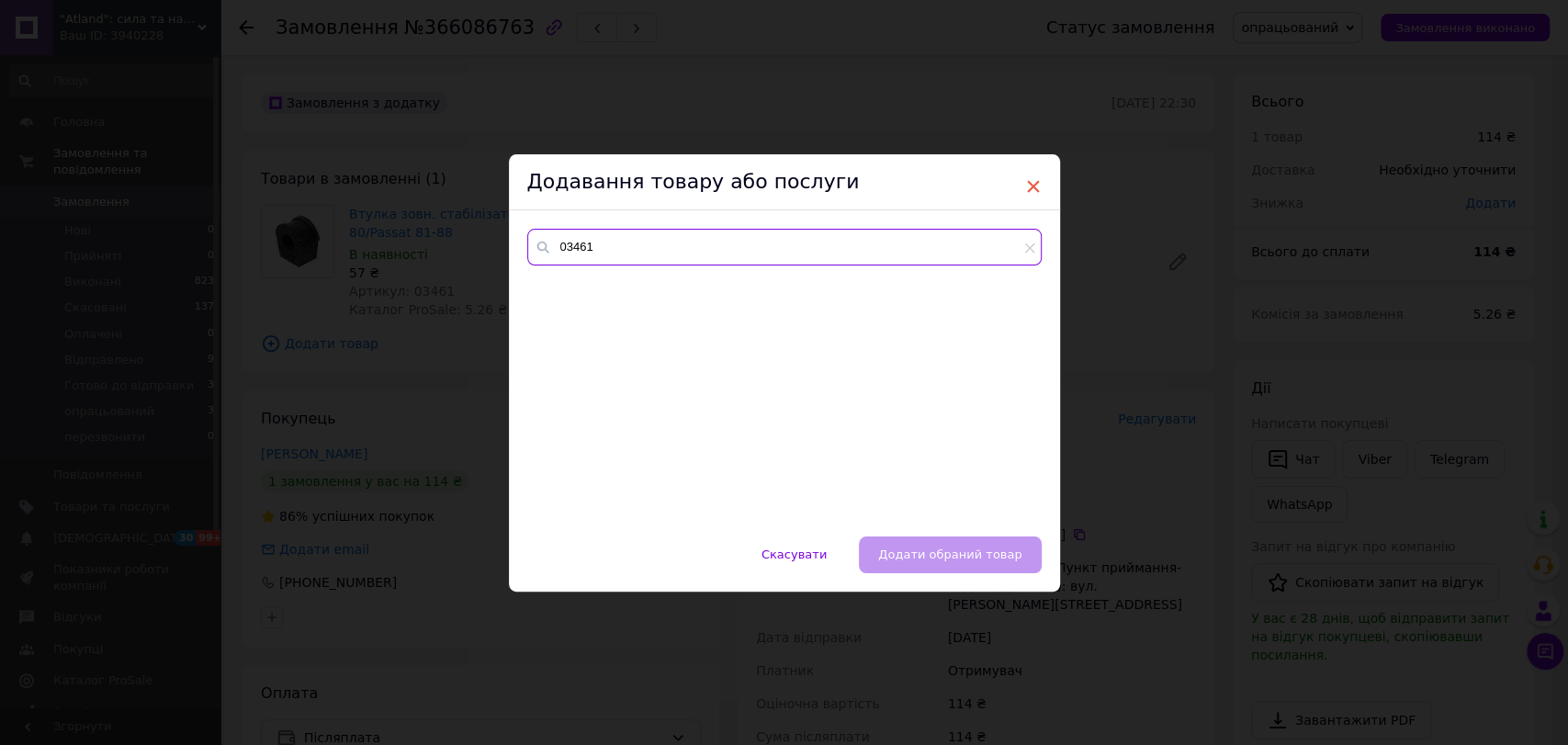
type input "03461"
click at [1029, 183] on span "×" at bounding box center [1033, 186] width 16 height 31
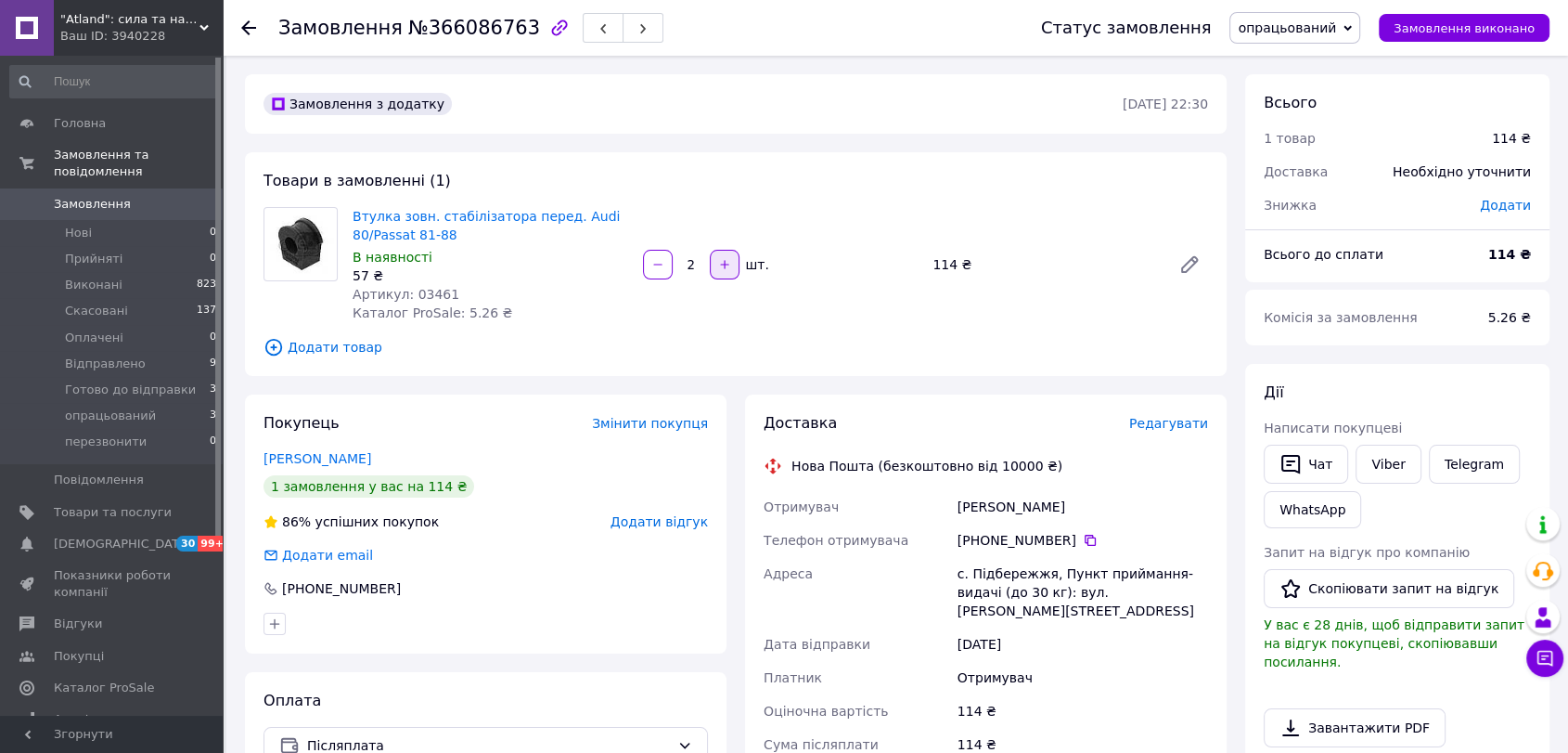
click at [727, 268] on icon "button" at bounding box center [725, 265] width 13 height 13
click at [727, 268] on div at bounding box center [724, 264] width 34 height 30
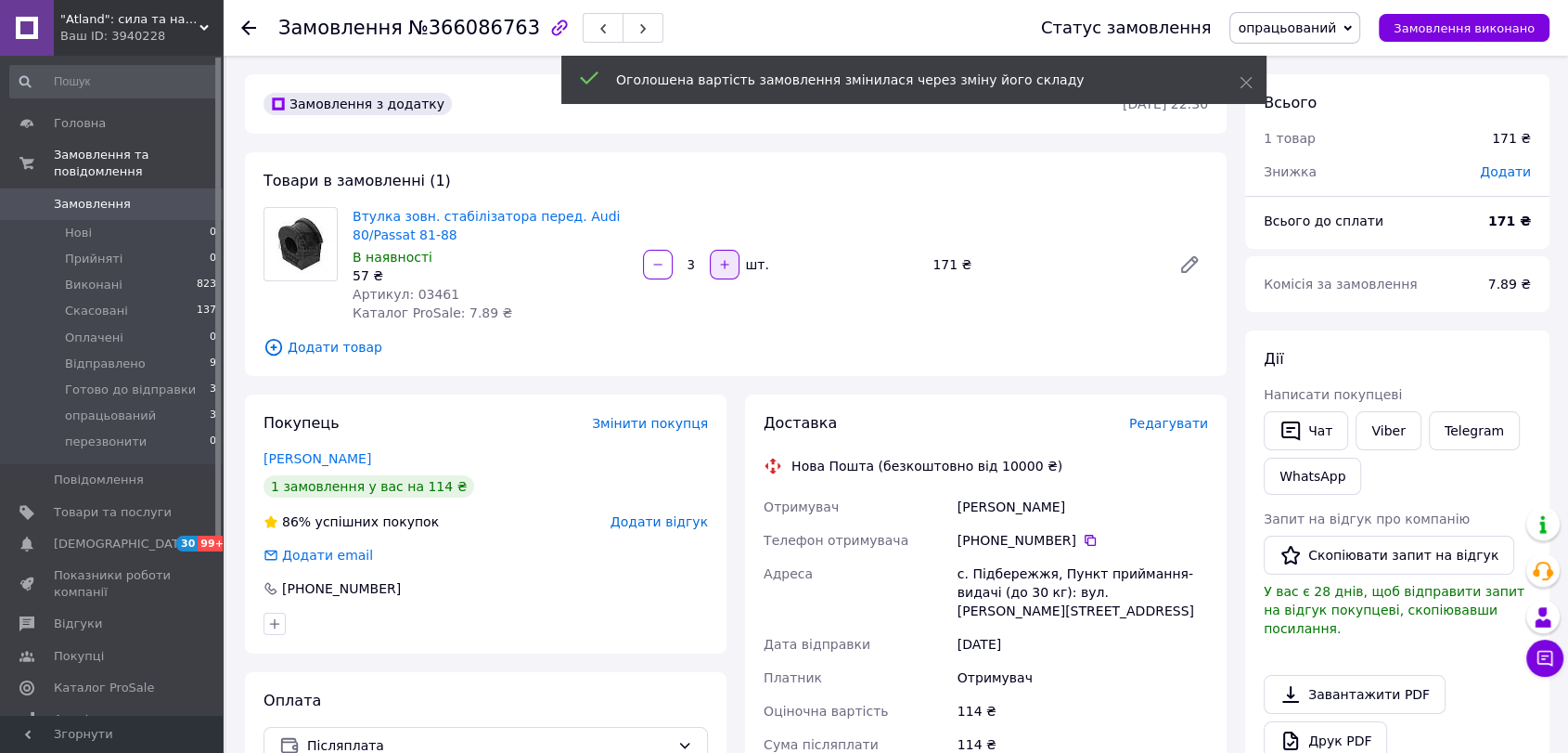
click at [727, 268] on icon "button" at bounding box center [725, 265] width 13 height 13
type input "4"
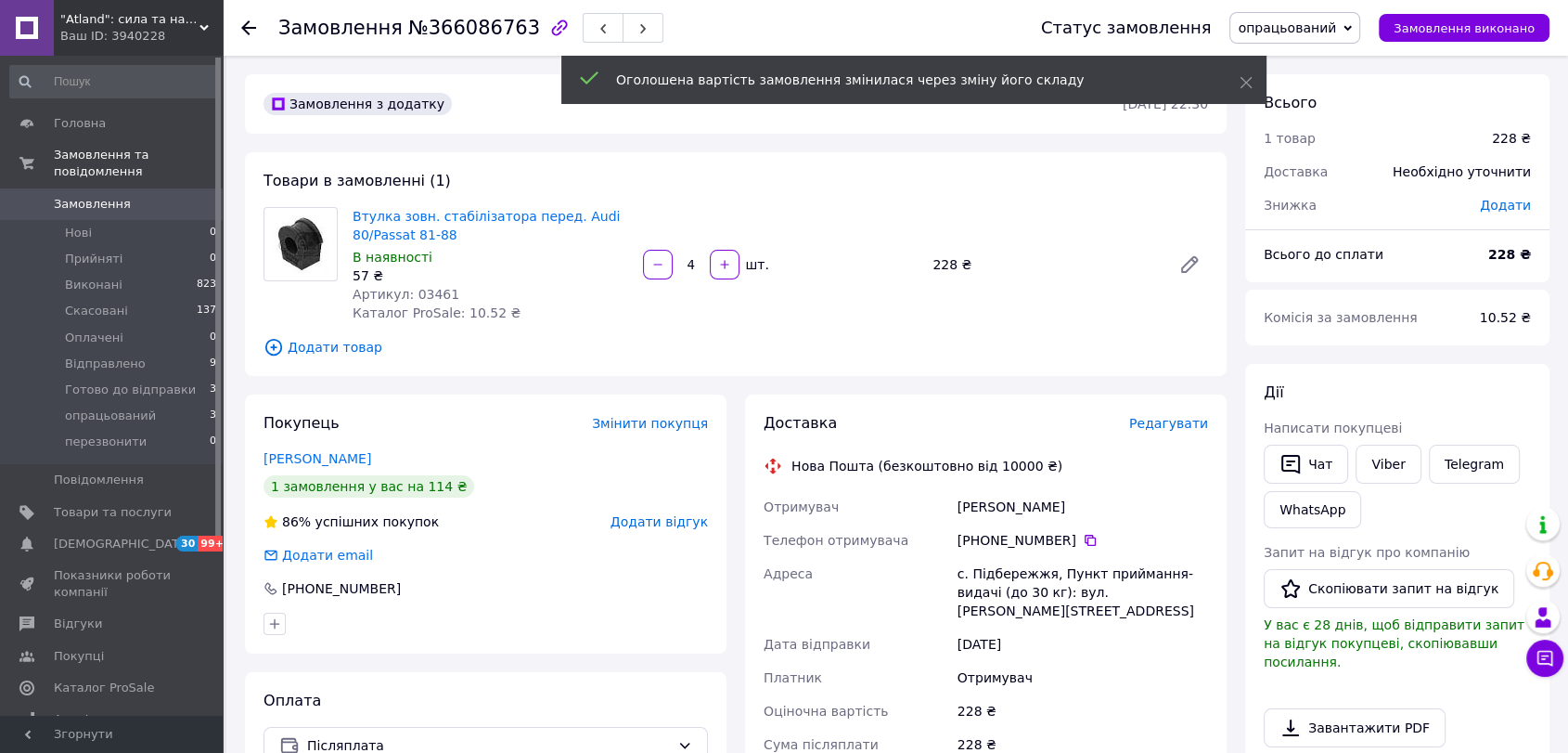
click at [347, 343] on span "Додати товар" at bounding box center [736, 347] width 945 height 20
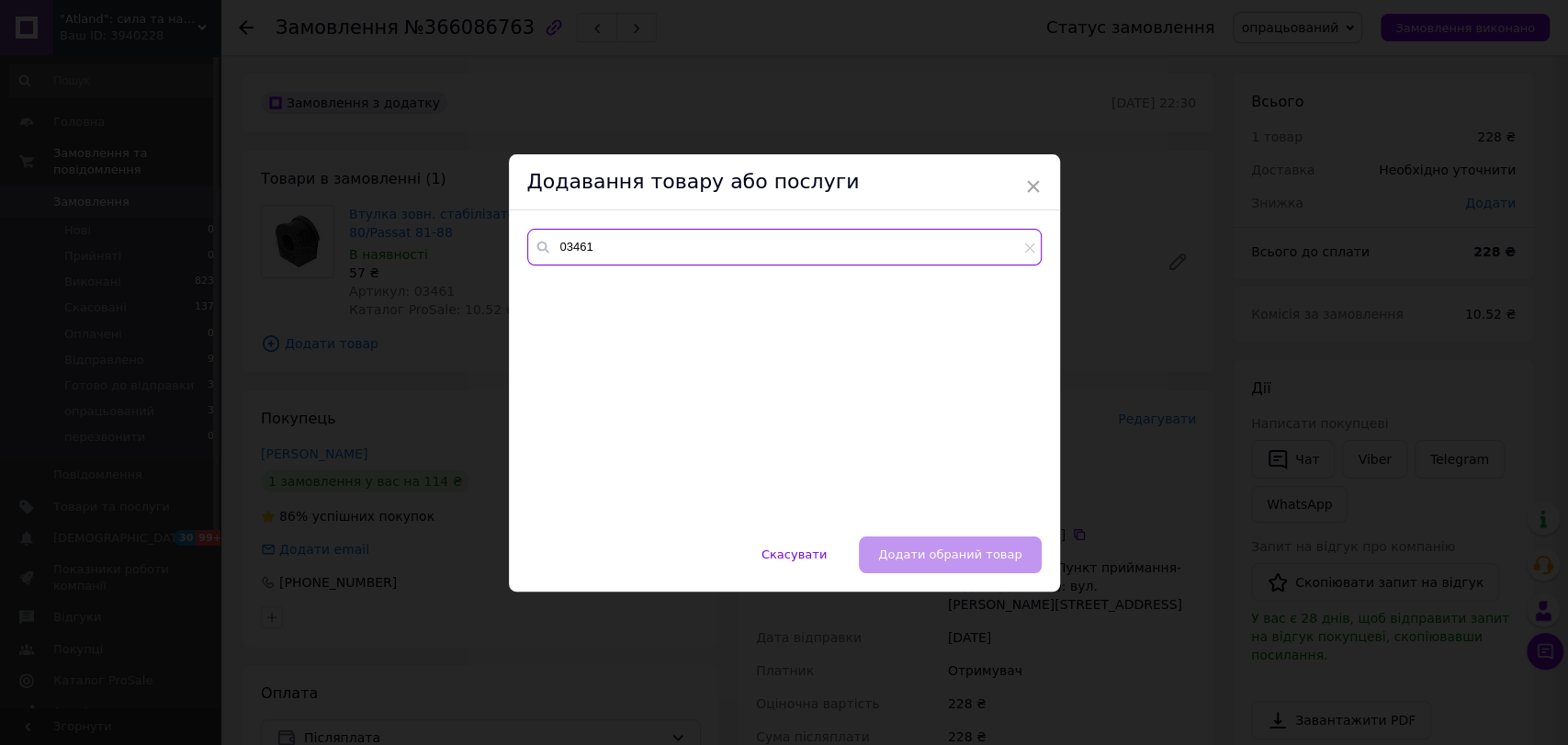
drag, startPoint x: 610, startPoint y: 244, endPoint x: 501, endPoint y: 245, distance: 109.0
click at [498, 247] on div "× Додавання товару або послуги 03461 Скасувати   Додати обраний товар" at bounding box center [784, 372] width 1568 height 745
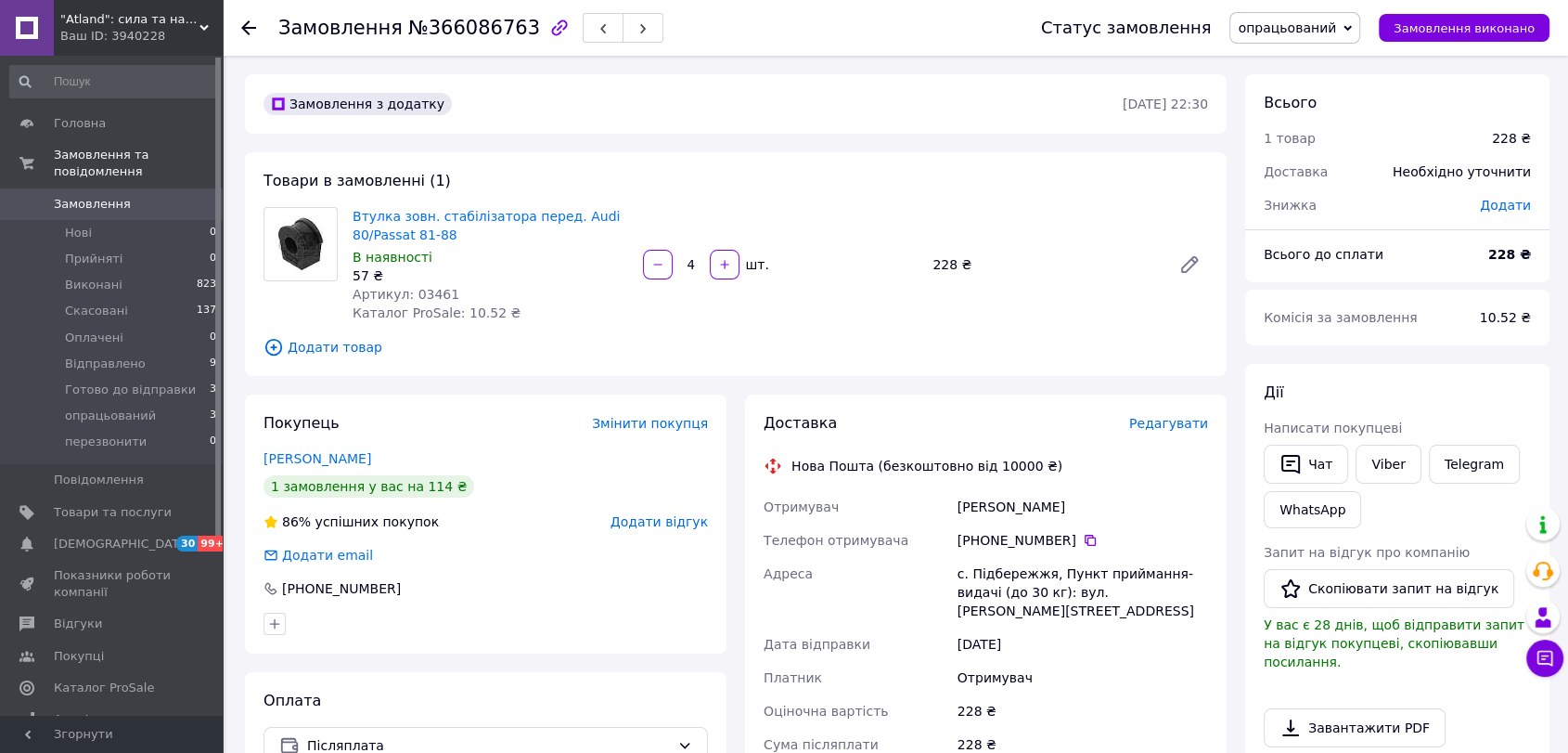
click at [328, 347] on span "Додати товар" at bounding box center [736, 347] width 945 height 20
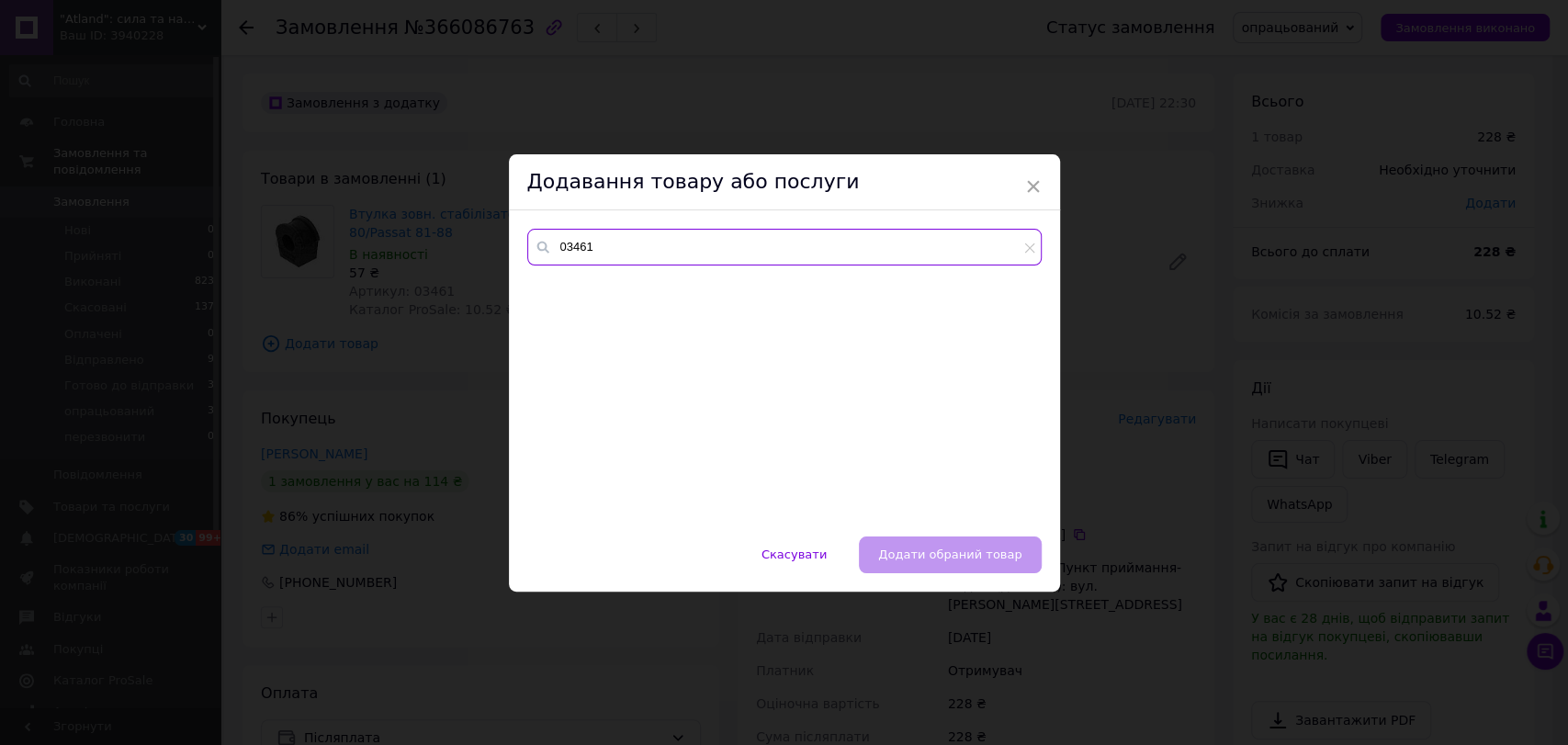
click at [585, 248] on input "03461" at bounding box center [784, 247] width 514 height 37
paste input "201092"
type input "201092"
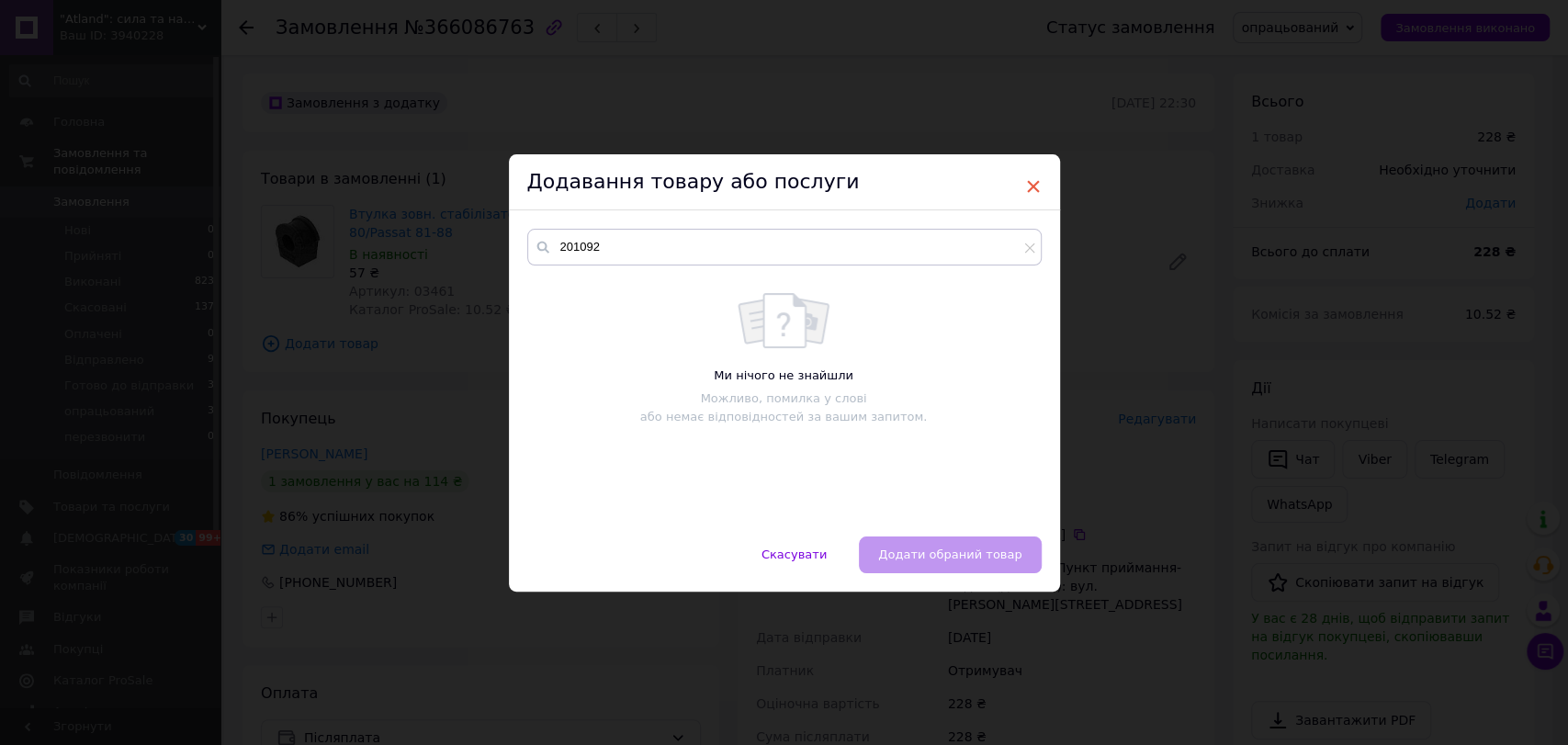
click at [1025, 187] on span "×" at bounding box center [1033, 186] width 16 height 31
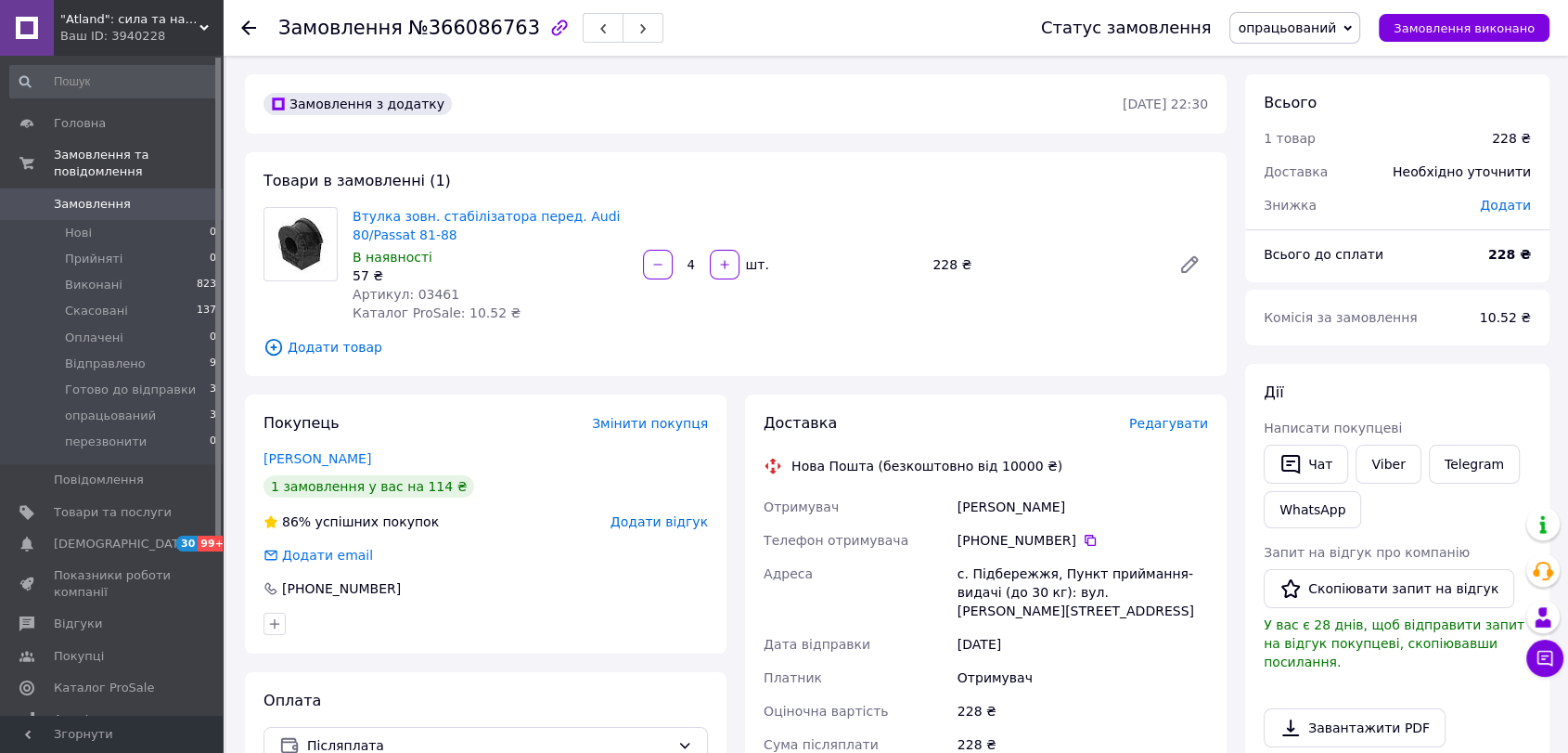
click at [245, 24] on use at bounding box center [248, 27] width 14 height 14
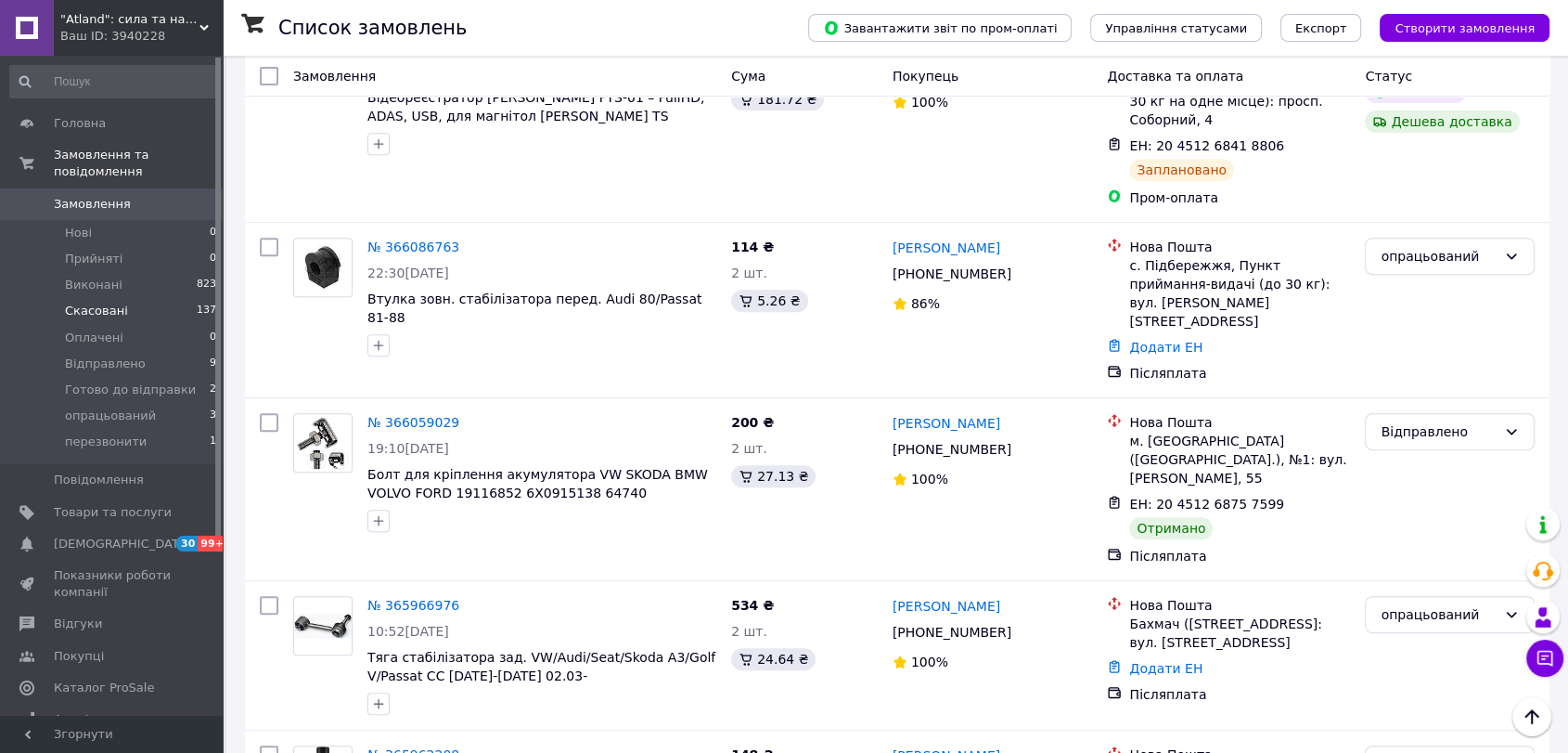
scroll to position [721, 0]
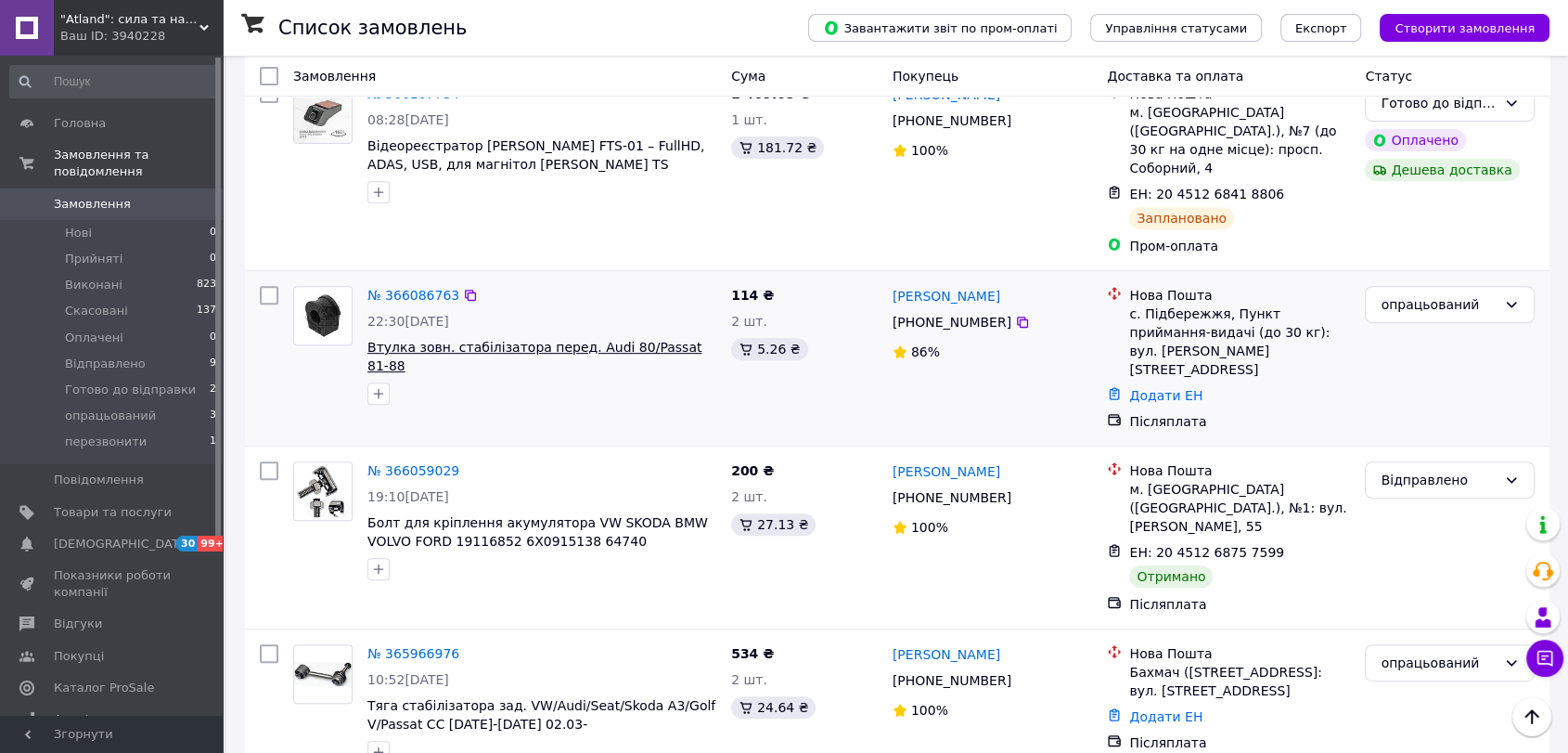
click at [442, 340] on span "Втулка зовн. стабілізатора перед. Audi 80/Passat 81-88" at bounding box center [535, 356] width 334 height 34
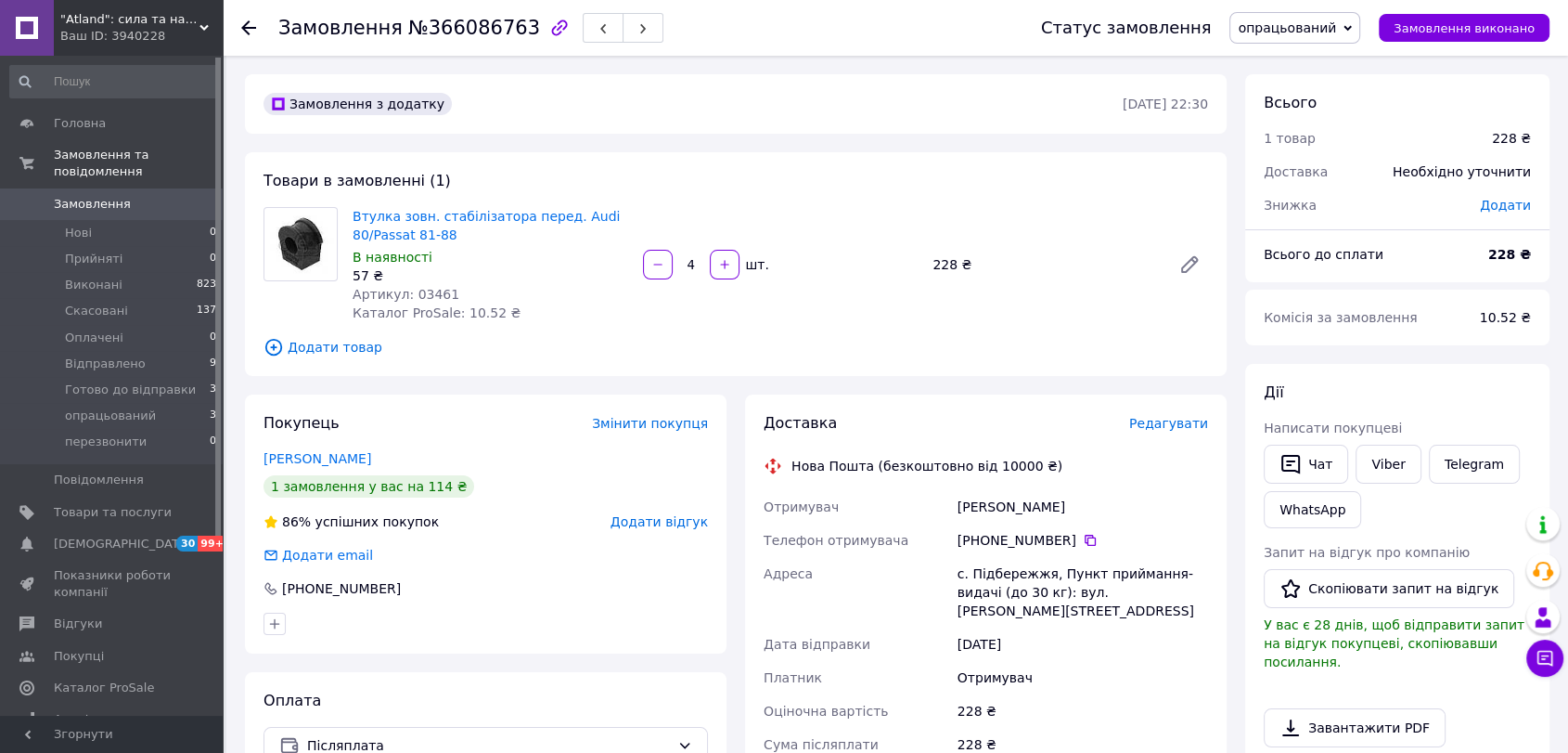
click at [333, 349] on span "Додати товар" at bounding box center [736, 347] width 945 height 20
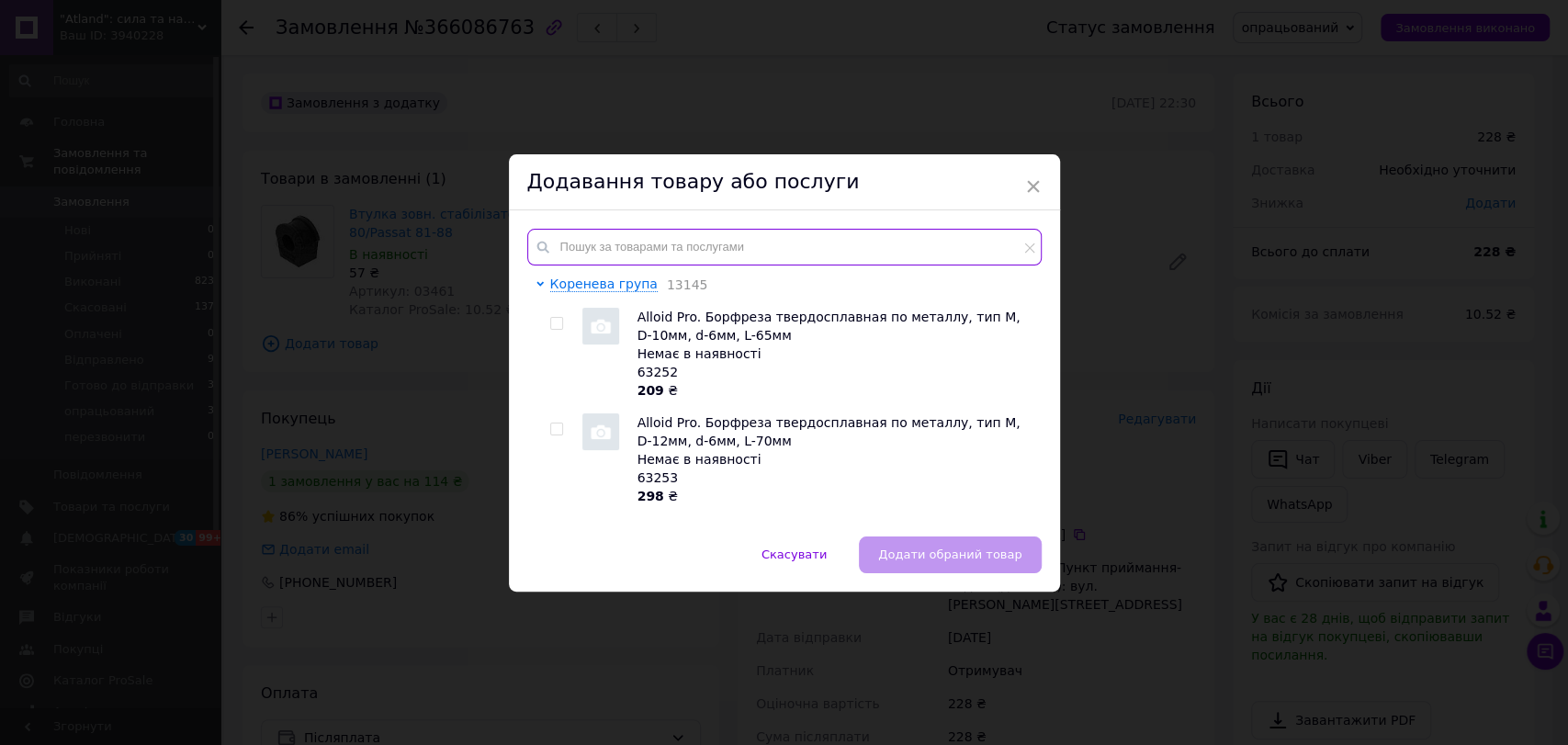
click at [617, 252] on input "text" at bounding box center [784, 247] width 514 height 37
paste input "ZTT-TY-031B"
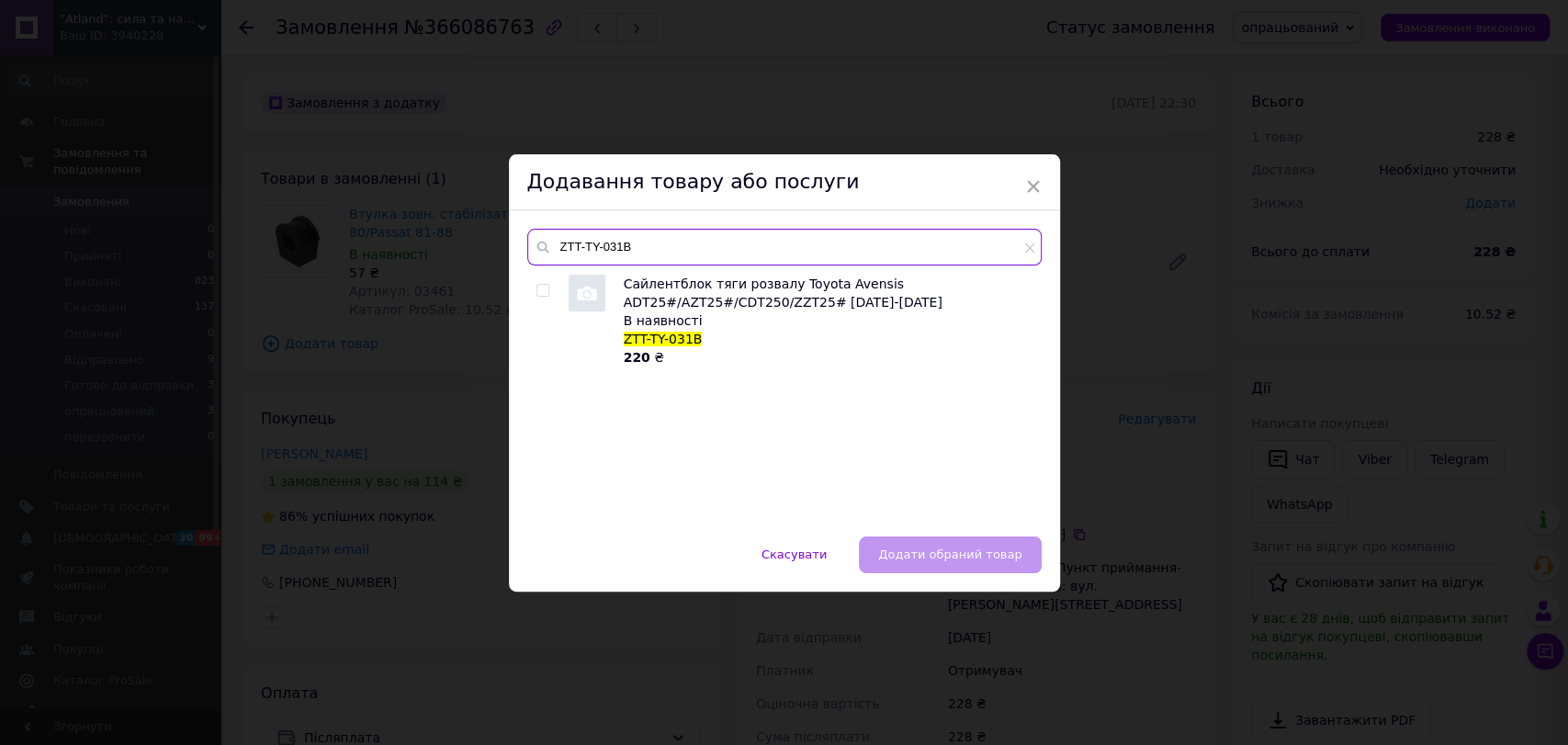
type input "ZTT-TY-031B"
click at [541, 288] on input "checkbox" at bounding box center [542, 291] width 12 height 12
checkbox input "true"
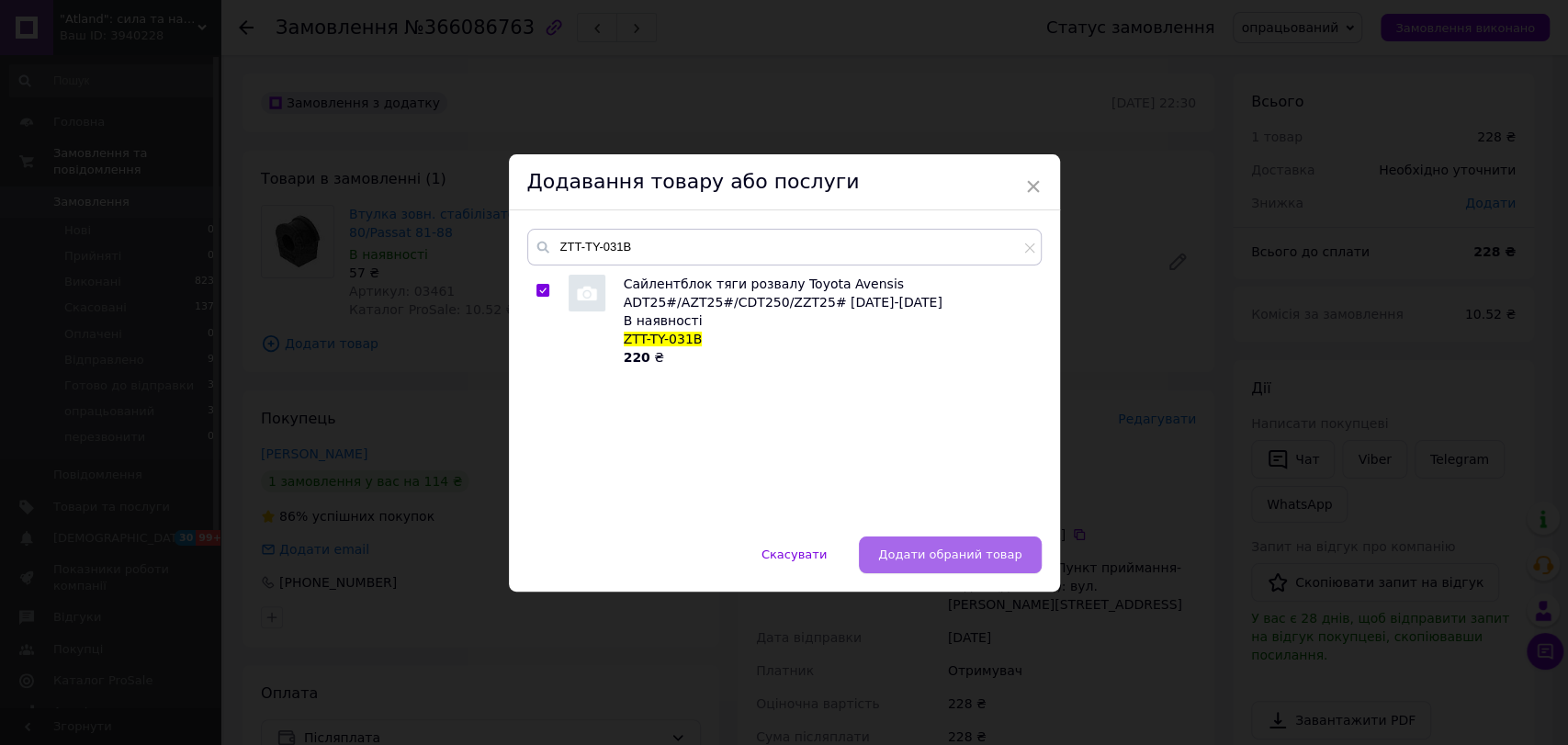
click at [903, 557] on span "Додати обраний товар" at bounding box center [949, 554] width 143 height 13
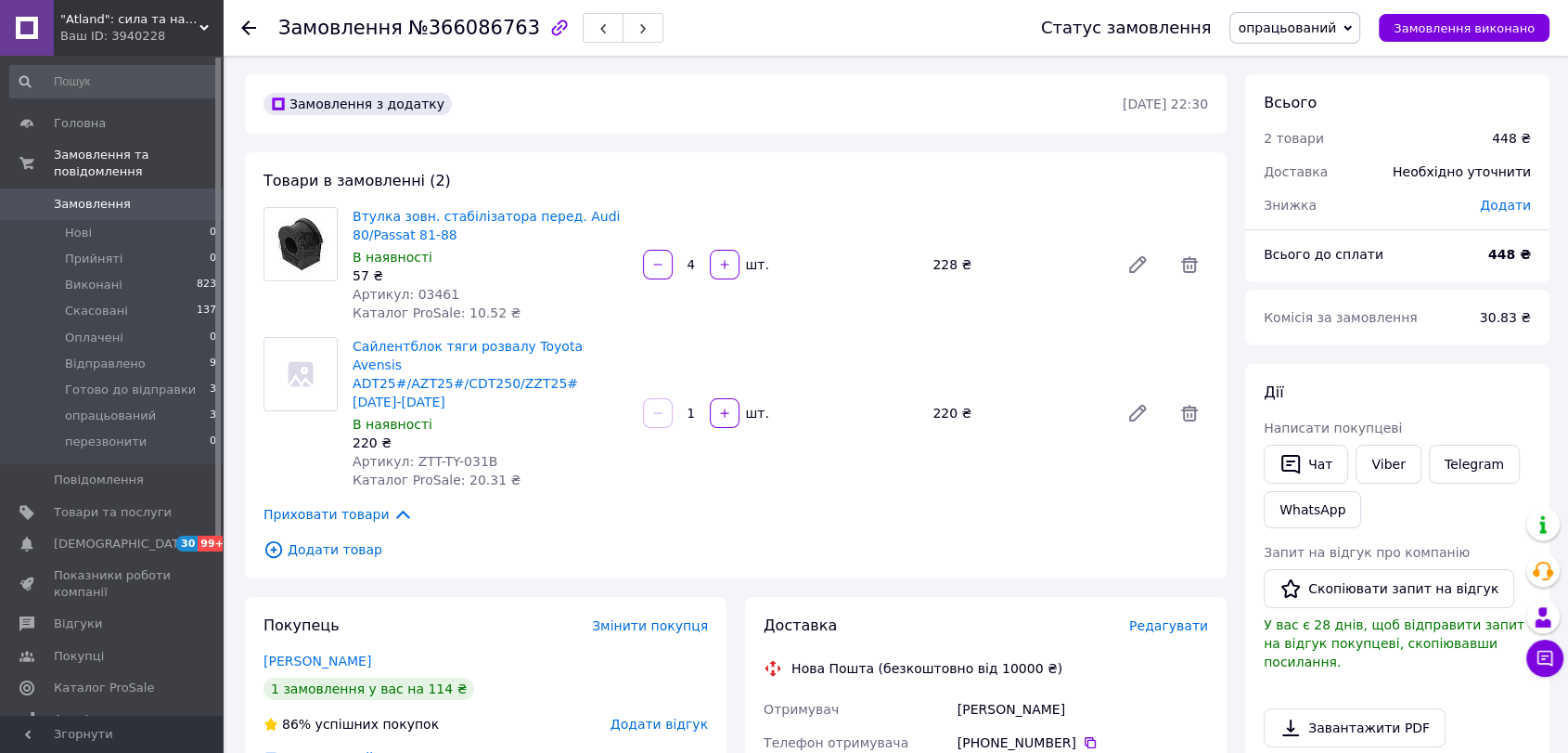
click at [253, 21] on icon at bounding box center [248, 27] width 14 height 14
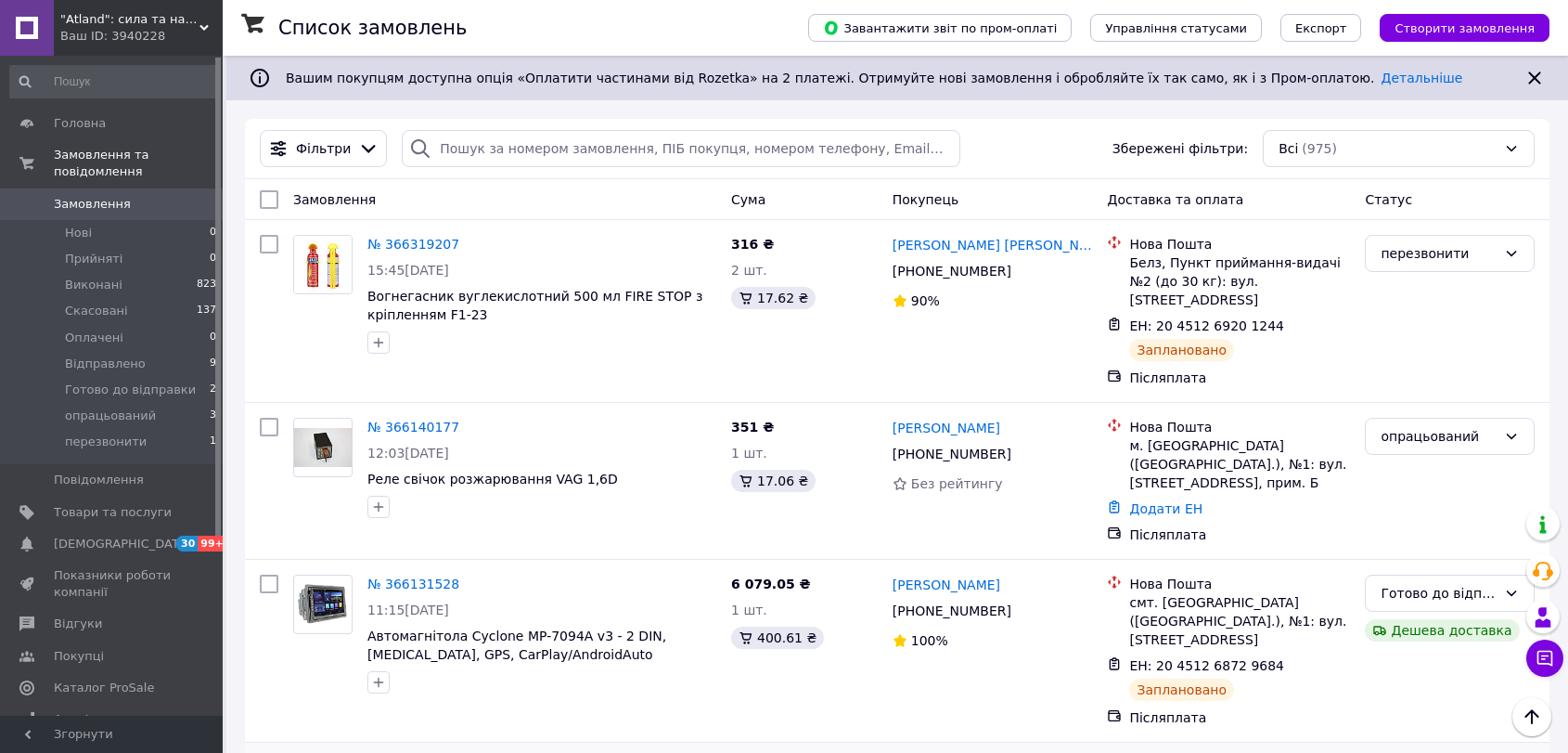
scroll to position [721, 0]
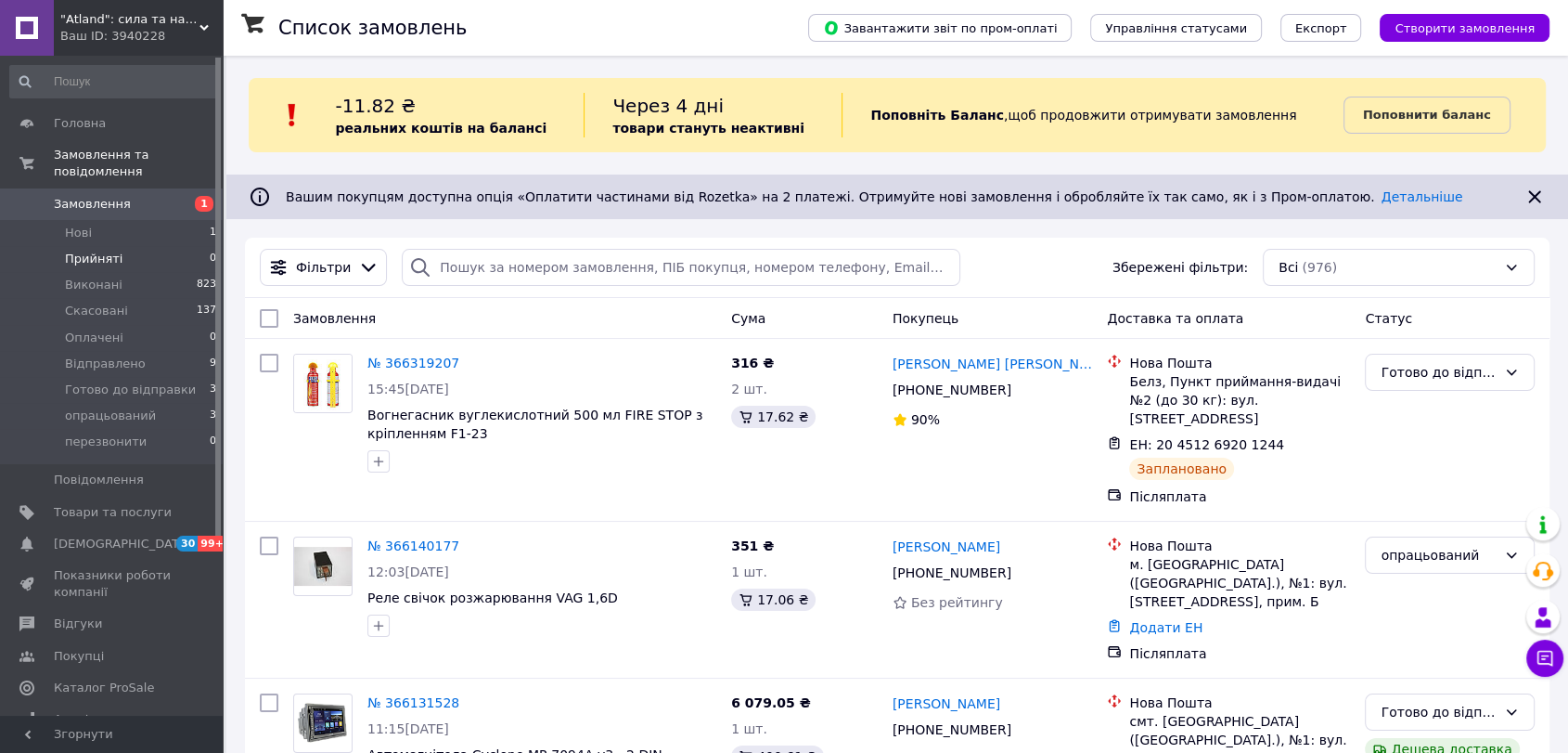
click at [145, 246] on li "Прийняті 0" at bounding box center [113, 258] width 228 height 26
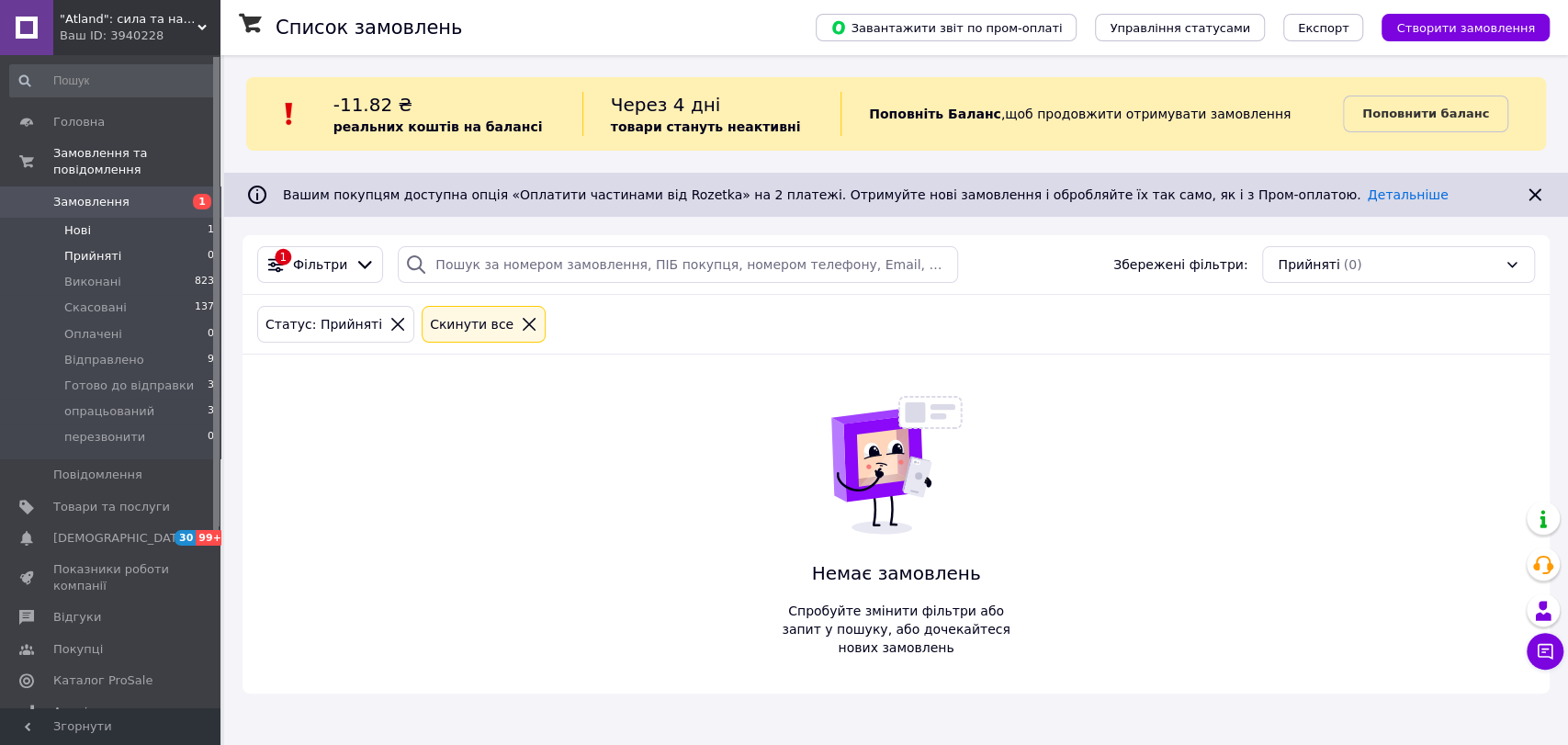
click at [137, 218] on li "Нові 1" at bounding box center [112, 230] width 225 height 26
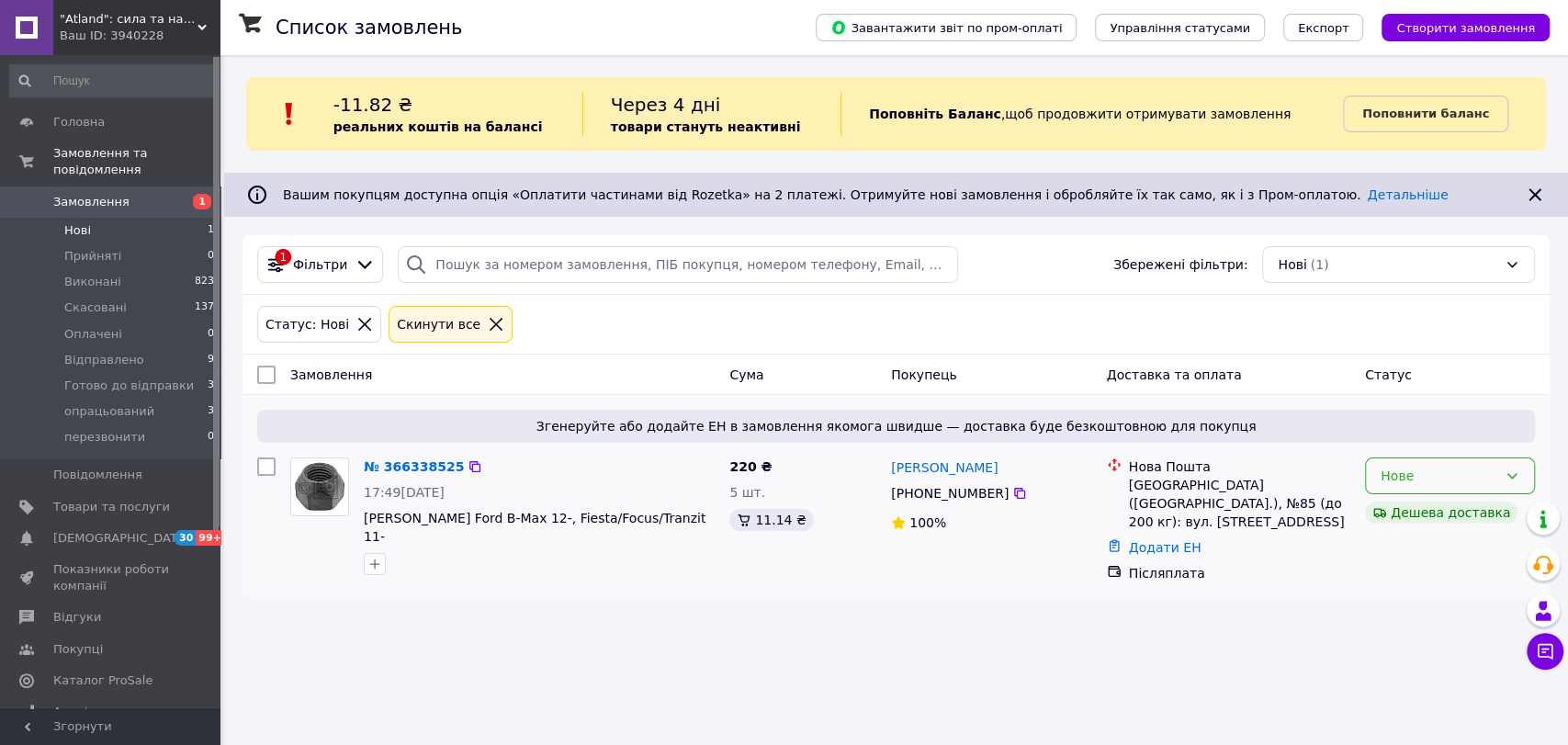
click at [1502, 467] on div "Нове" at bounding box center [1449, 475] width 170 height 37
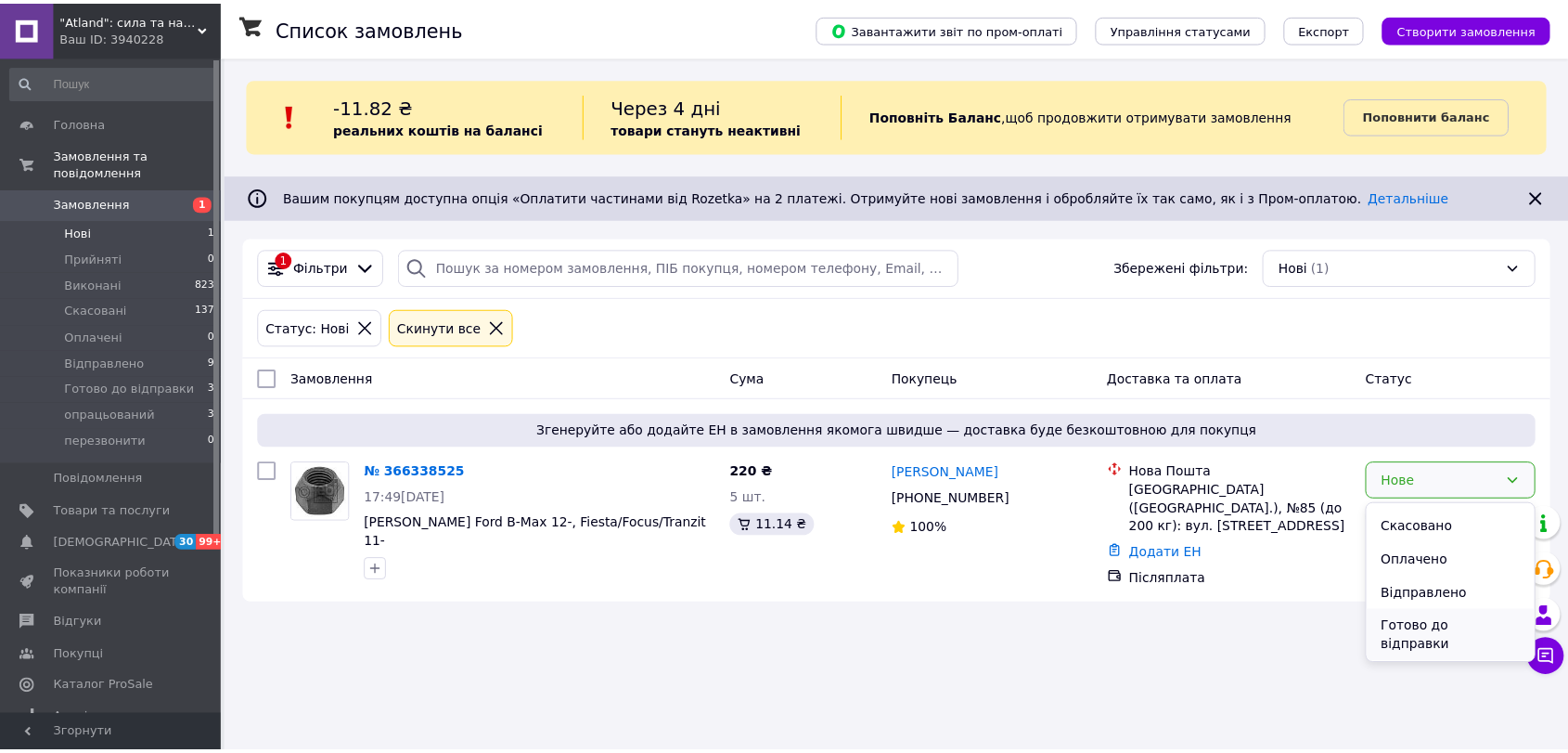
scroll to position [107, 0]
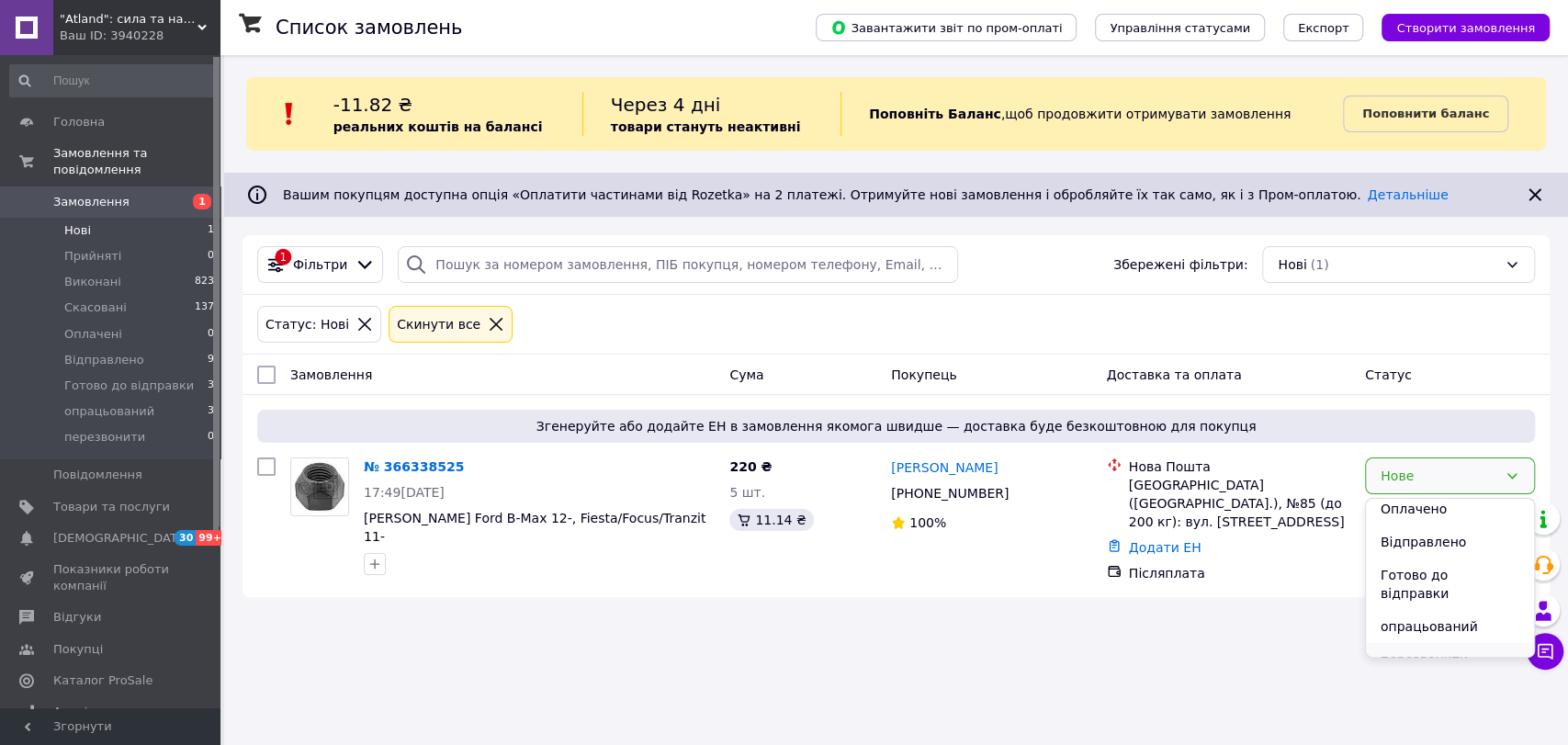
click at [1412, 643] on li "перезвонити" at bounding box center [1449, 659] width 168 height 33
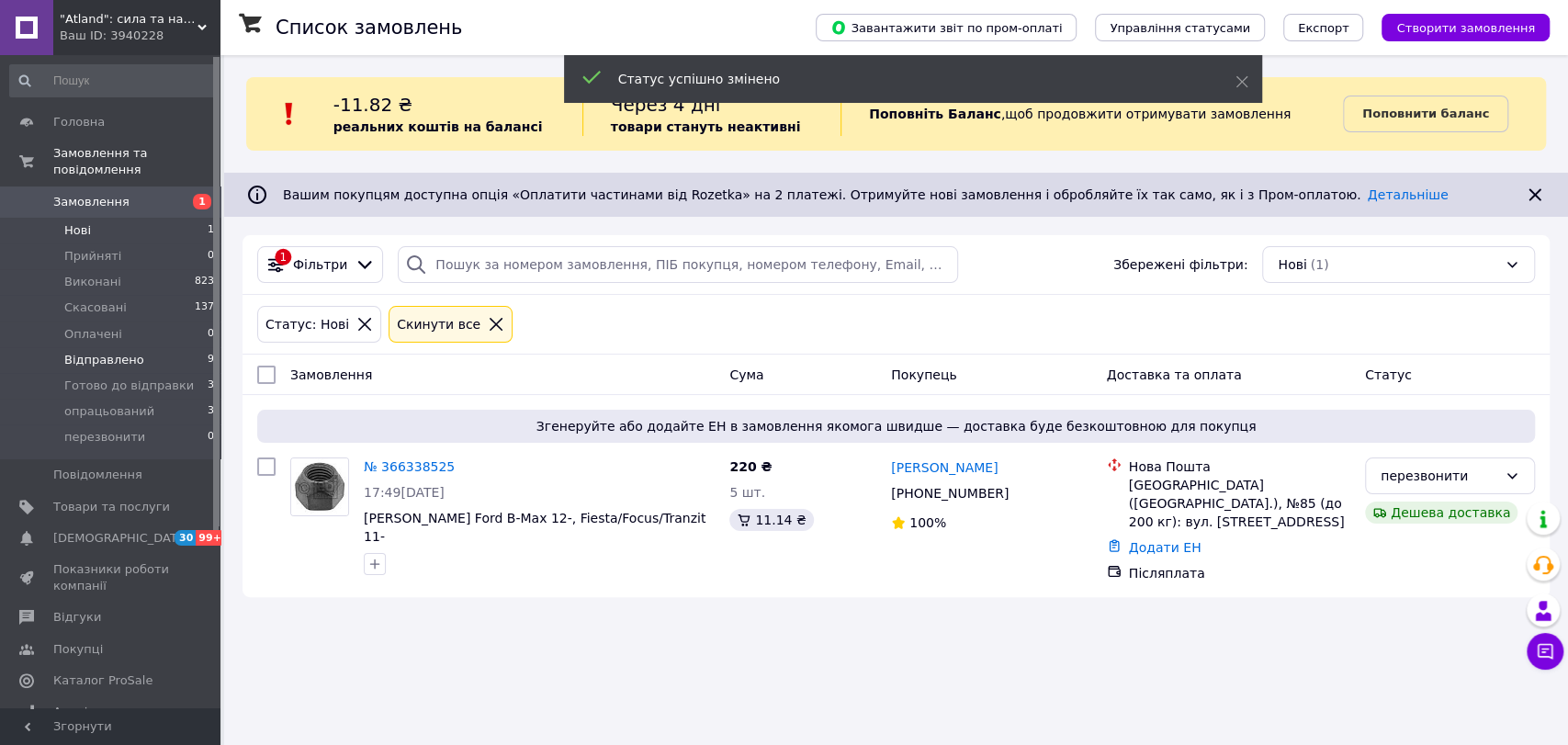
click at [96, 352] on span "Відправлено" at bounding box center [105, 359] width 80 height 16
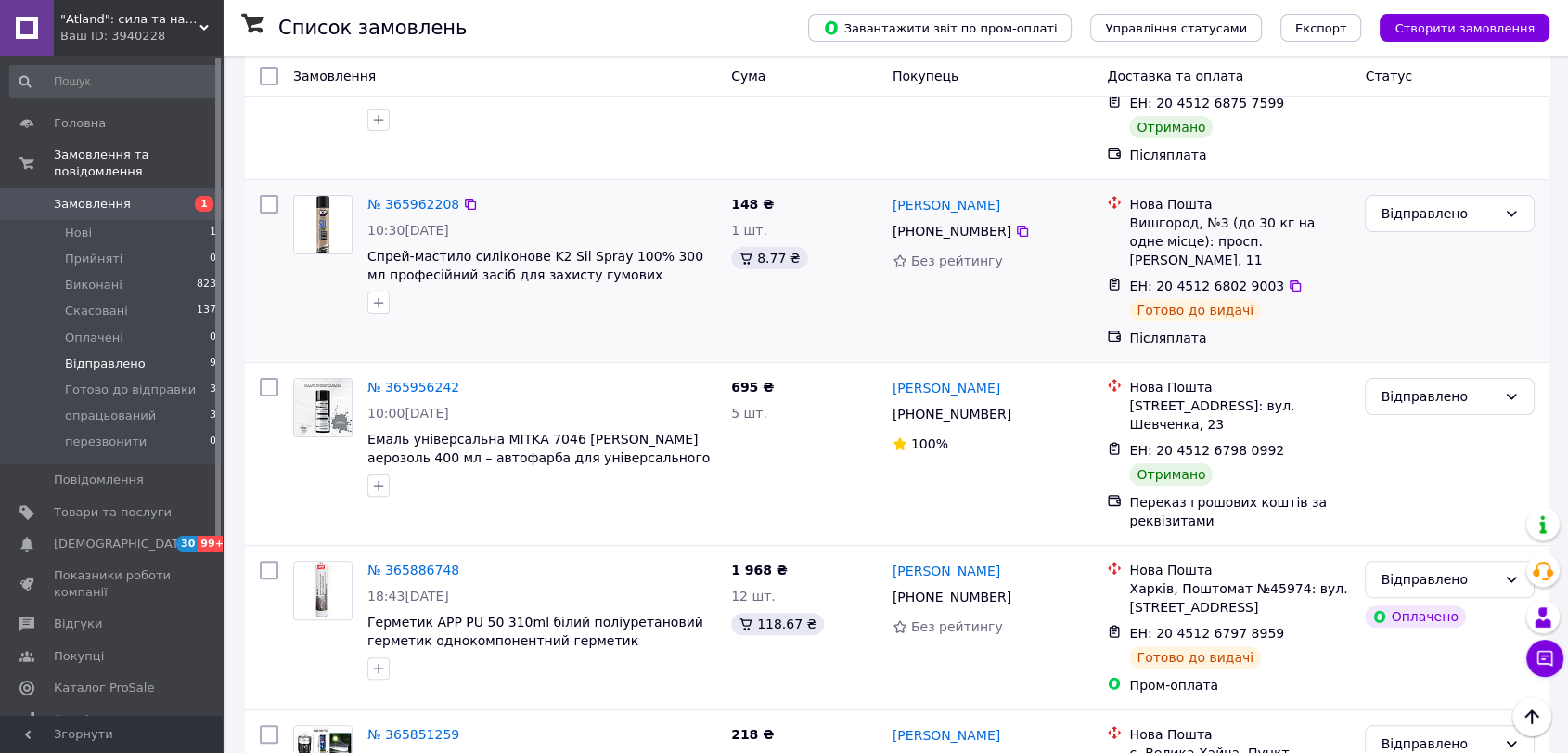
scroll to position [206, 0]
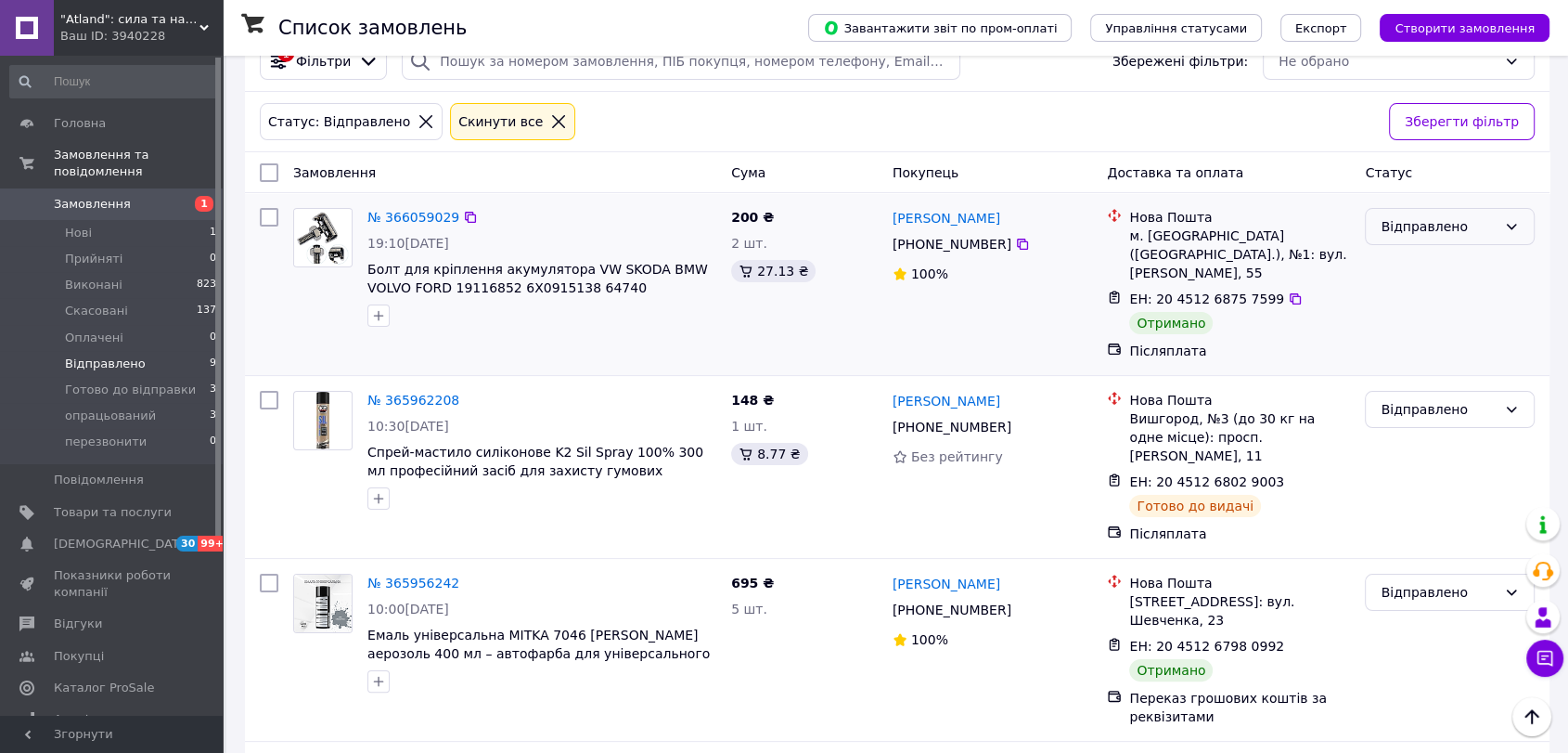
click at [1442, 220] on div "Відправлено" at bounding box center [1438, 226] width 116 height 20
click at [1408, 304] on li "Виконано" at bounding box center [1450, 300] width 168 height 34
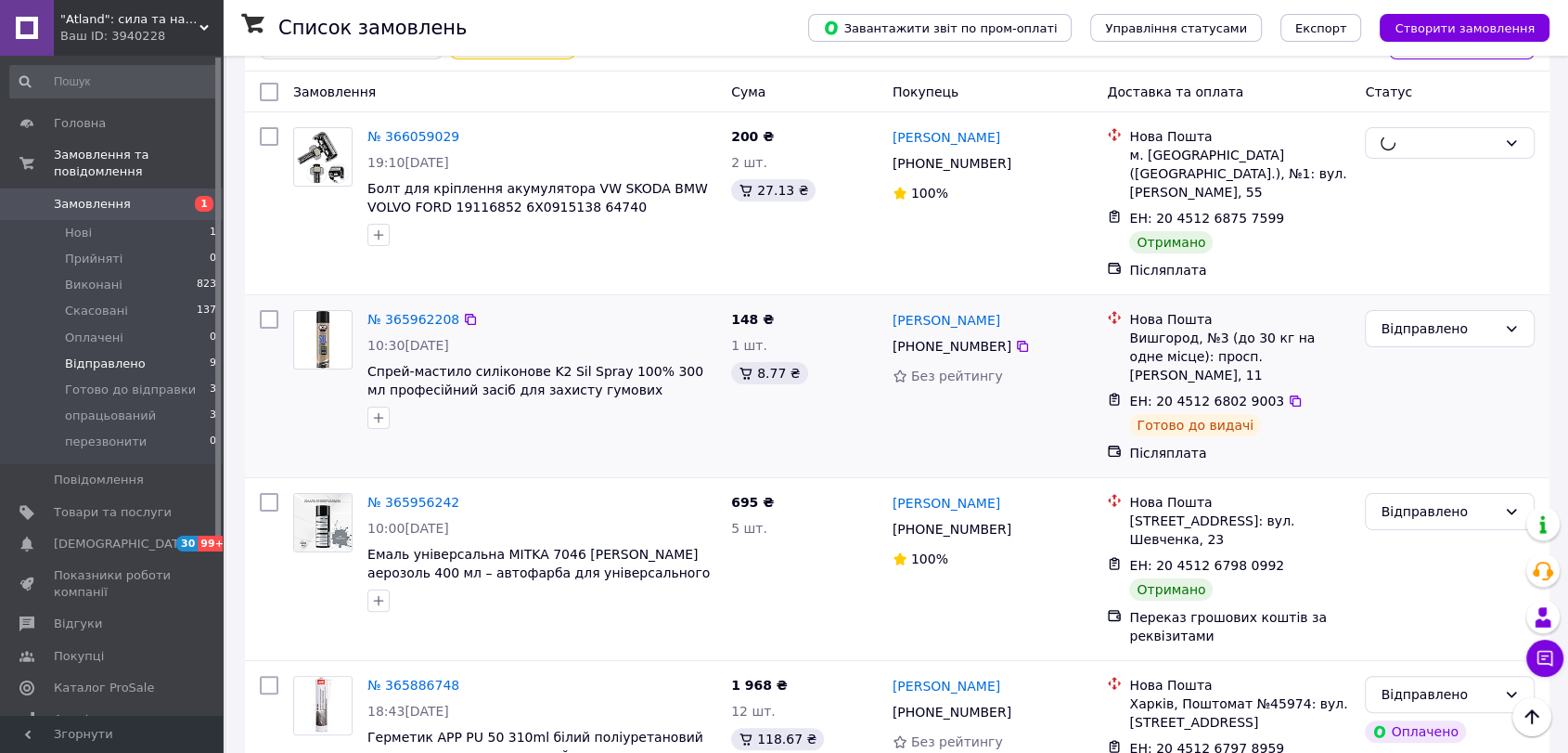
scroll to position [309, 0]
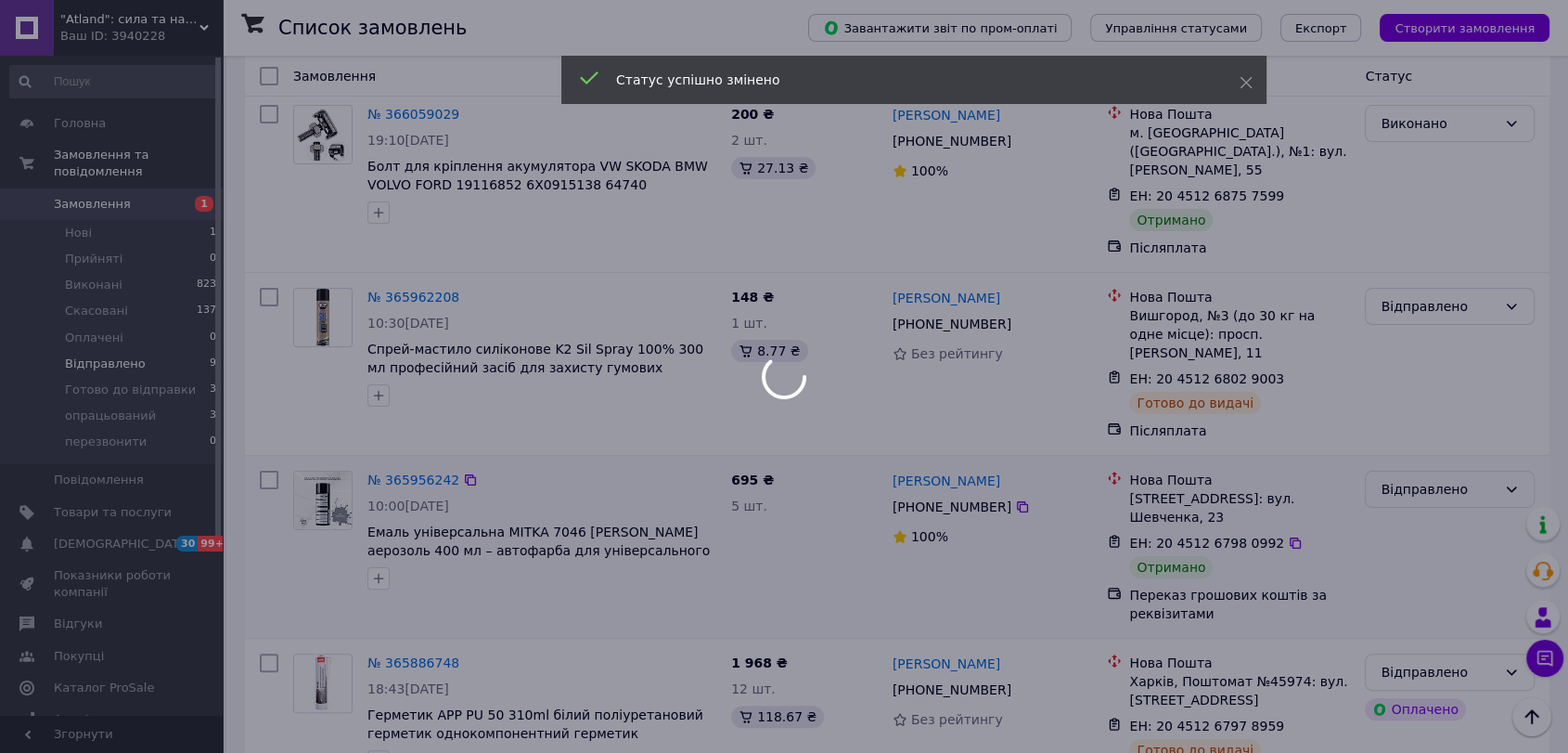
click at [1406, 457] on div at bounding box center [784, 376] width 1568 height 753
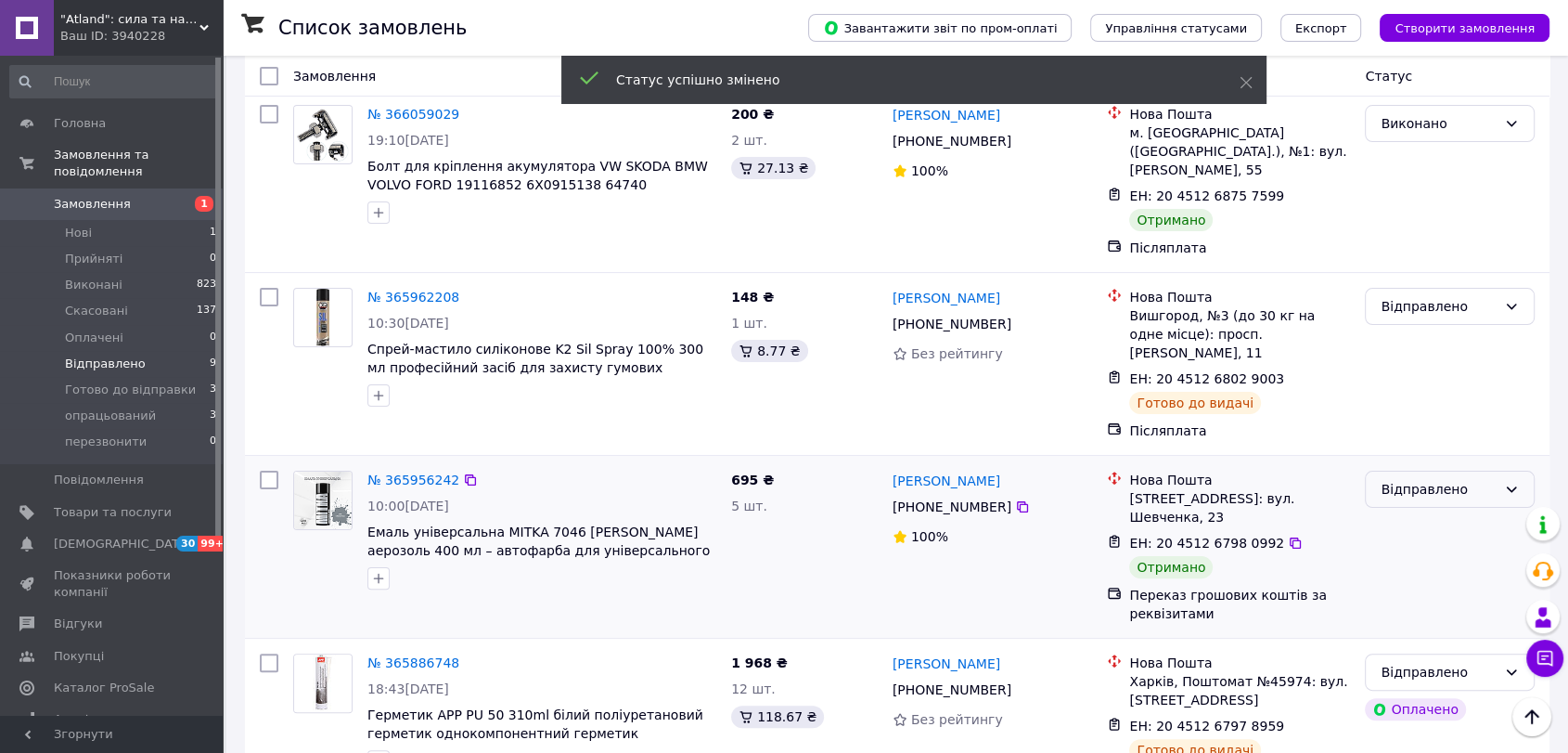
click at [1406, 479] on div "Відправлено" at bounding box center [1438, 489] width 116 height 20
click at [1398, 522] on li "Виконано" at bounding box center [1450, 524] width 168 height 34
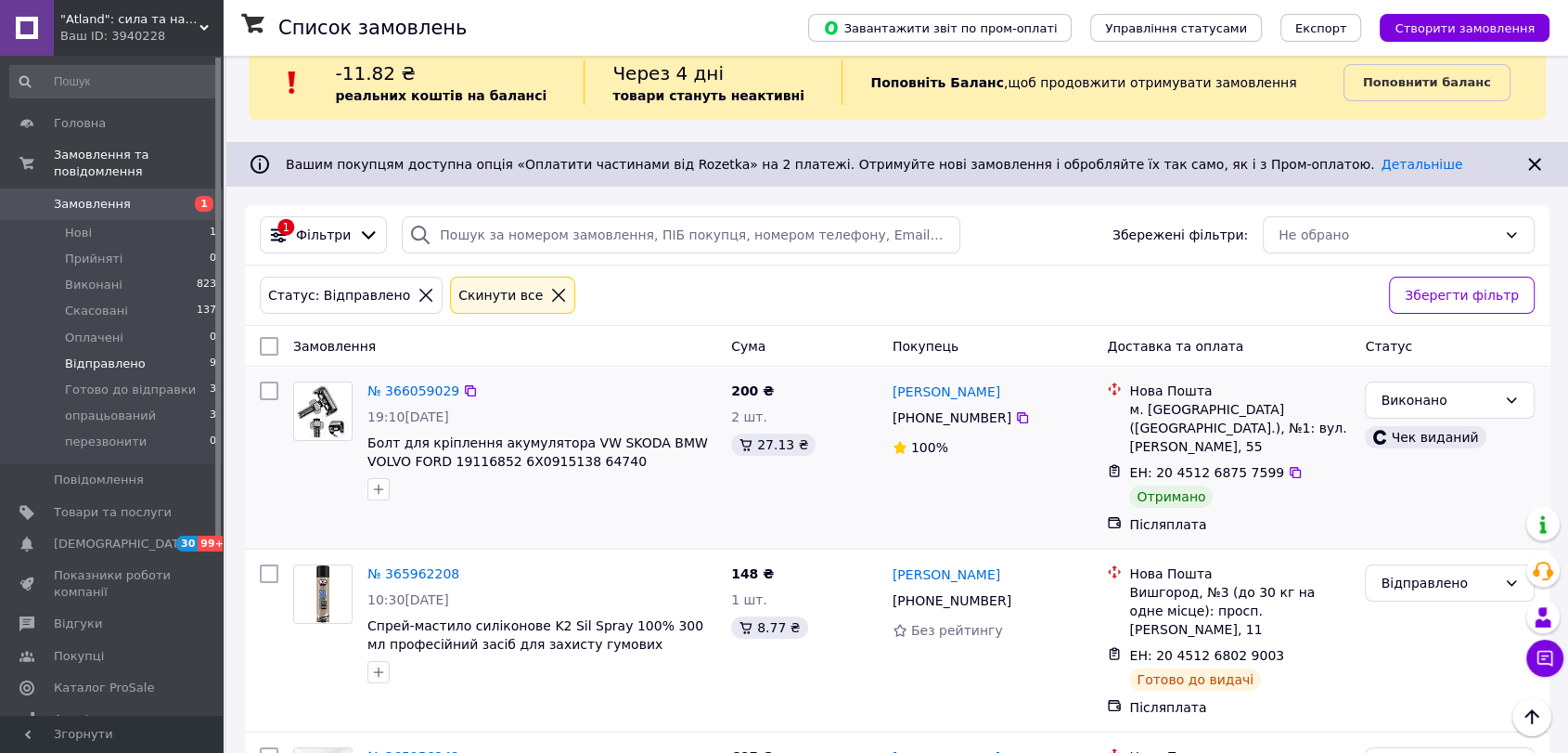
scroll to position [0, 0]
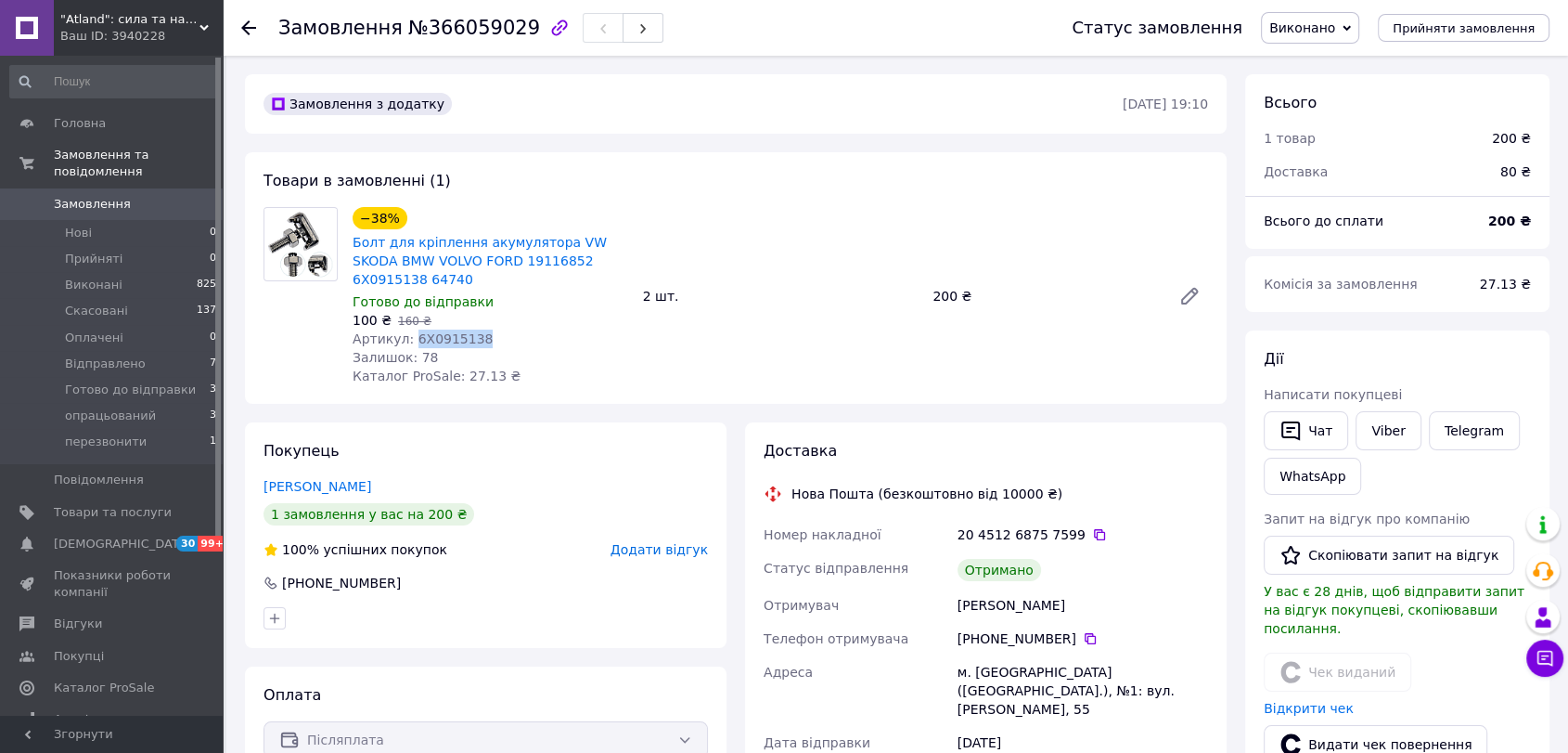
drag, startPoint x: 453, startPoint y: 340, endPoint x: 408, endPoint y: 346, distance: 45.4
click at [408, 346] on div "Артикул: 6X0915138" at bounding box center [490, 338] width 276 height 18
copy span "6X0915138"
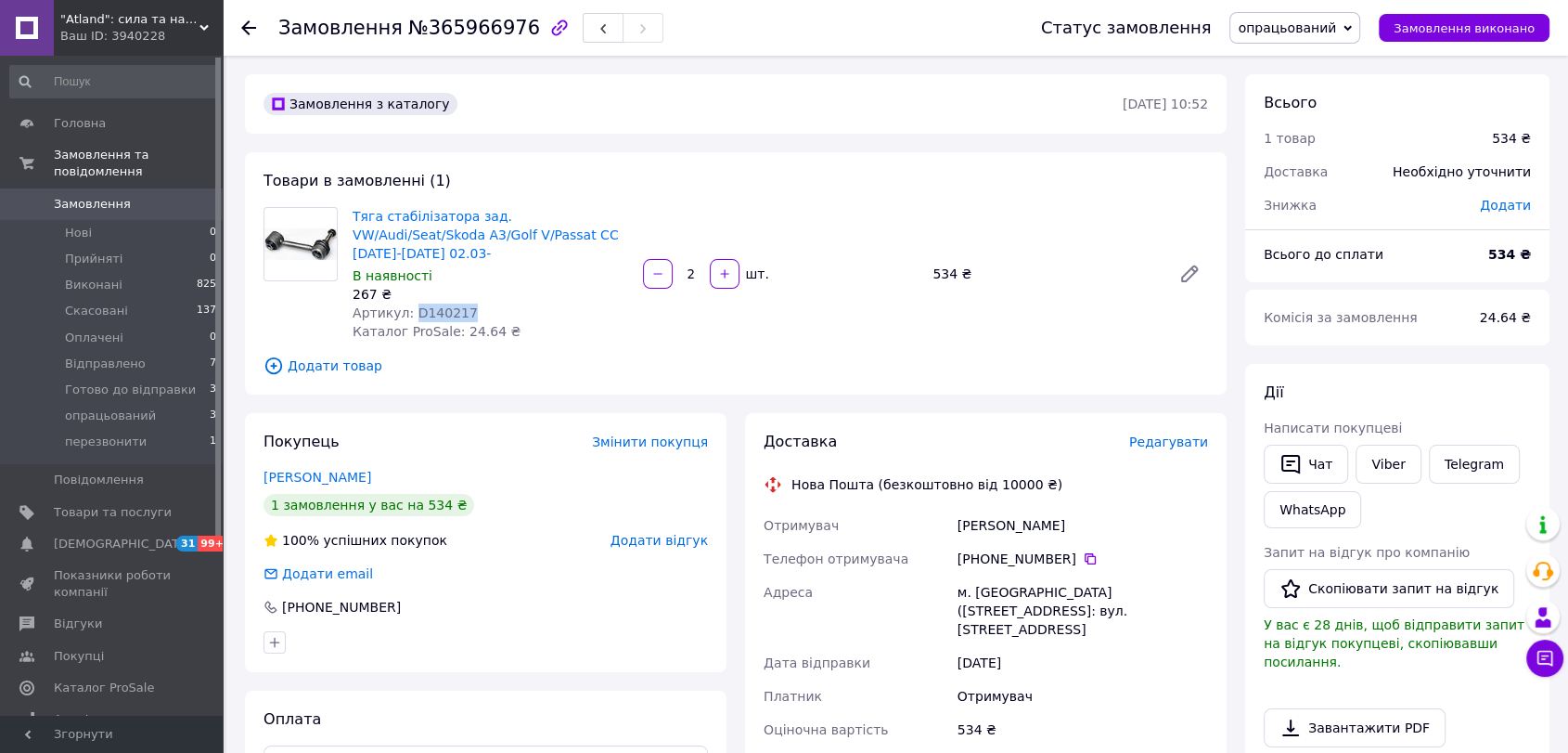
drag, startPoint x: 468, startPoint y: 293, endPoint x: 407, endPoint y: 292, distance: 61.0
click at [407, 304] on div "Артикул: D140217" at bounding box center [490, 312] width 276 height 18
copy span "D140217"
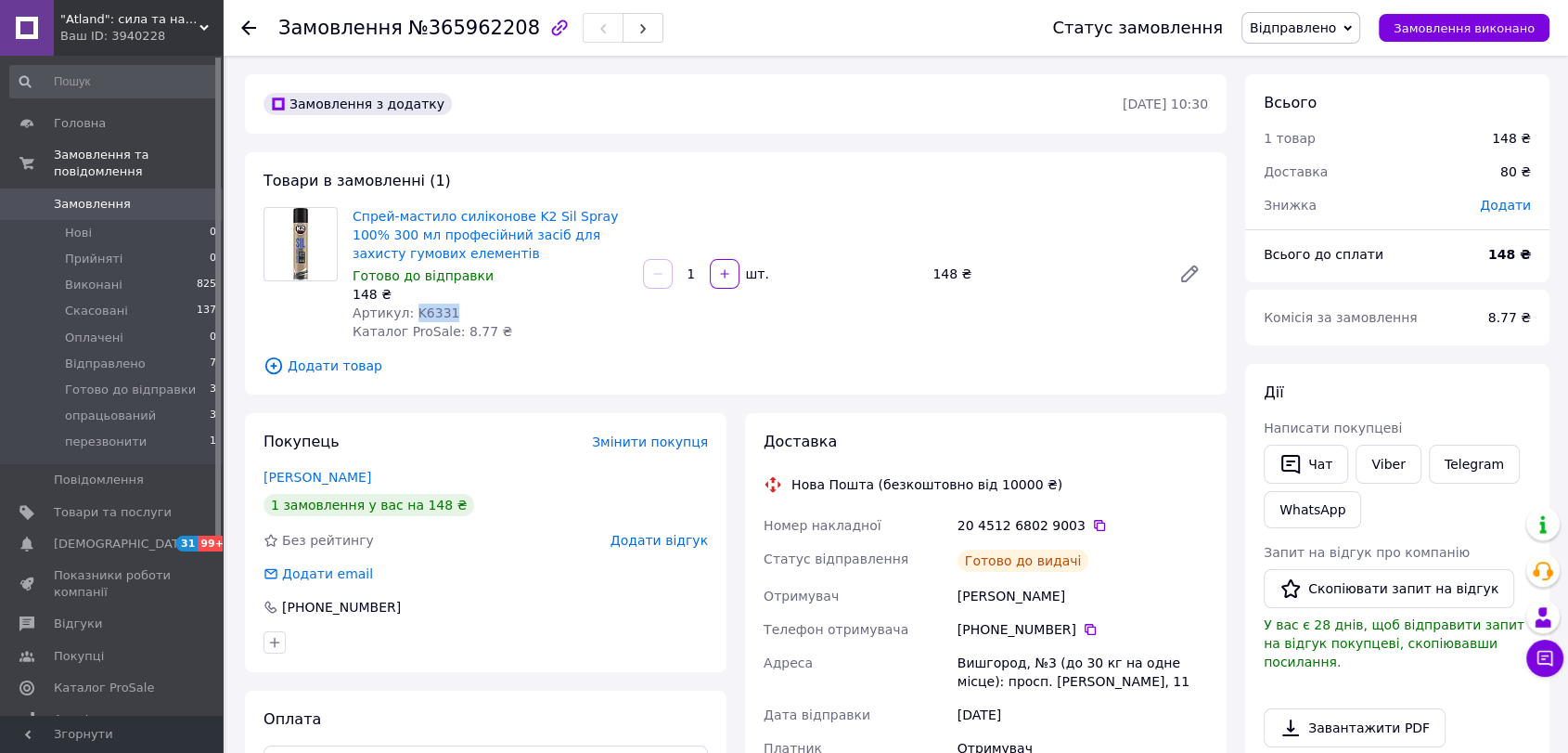
drag, startPoint x: 428, startPoint y: 311, endPoint x: 408, endPoint y: 310, distance: 20.0
click at [408, 310] on div "Артикул: K6331" at bounding box center [490, 312] width 276 height 18
copy span "K6331"
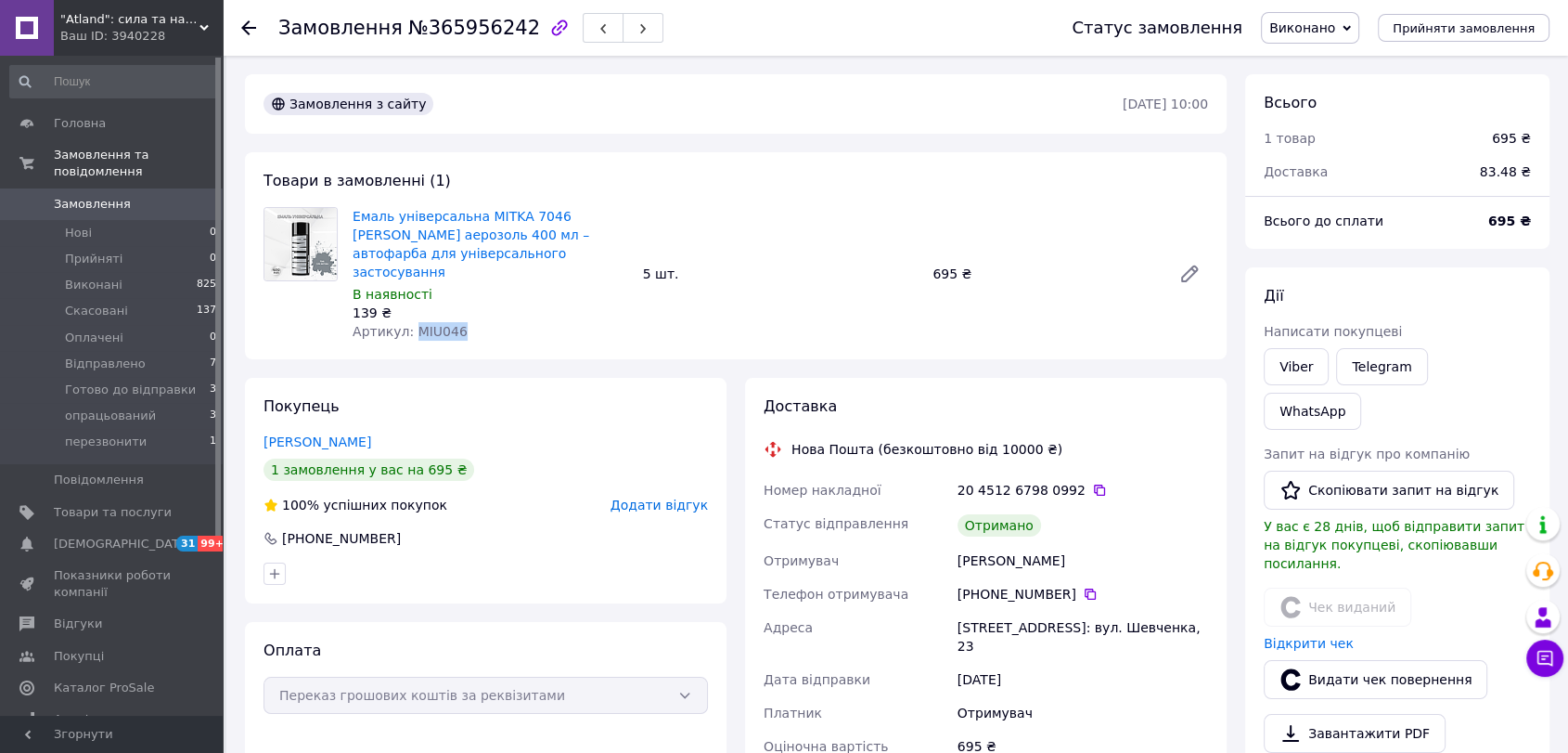
drag, startPoint x: 440, startPoint y: 314, endPoint x: 409, endPoint y: 318, distance: 31.3
click at [409, 322] on div "Артикул: MIU046" at bounding box center [490, 330] width 276 height 18
copy span "MIU046"
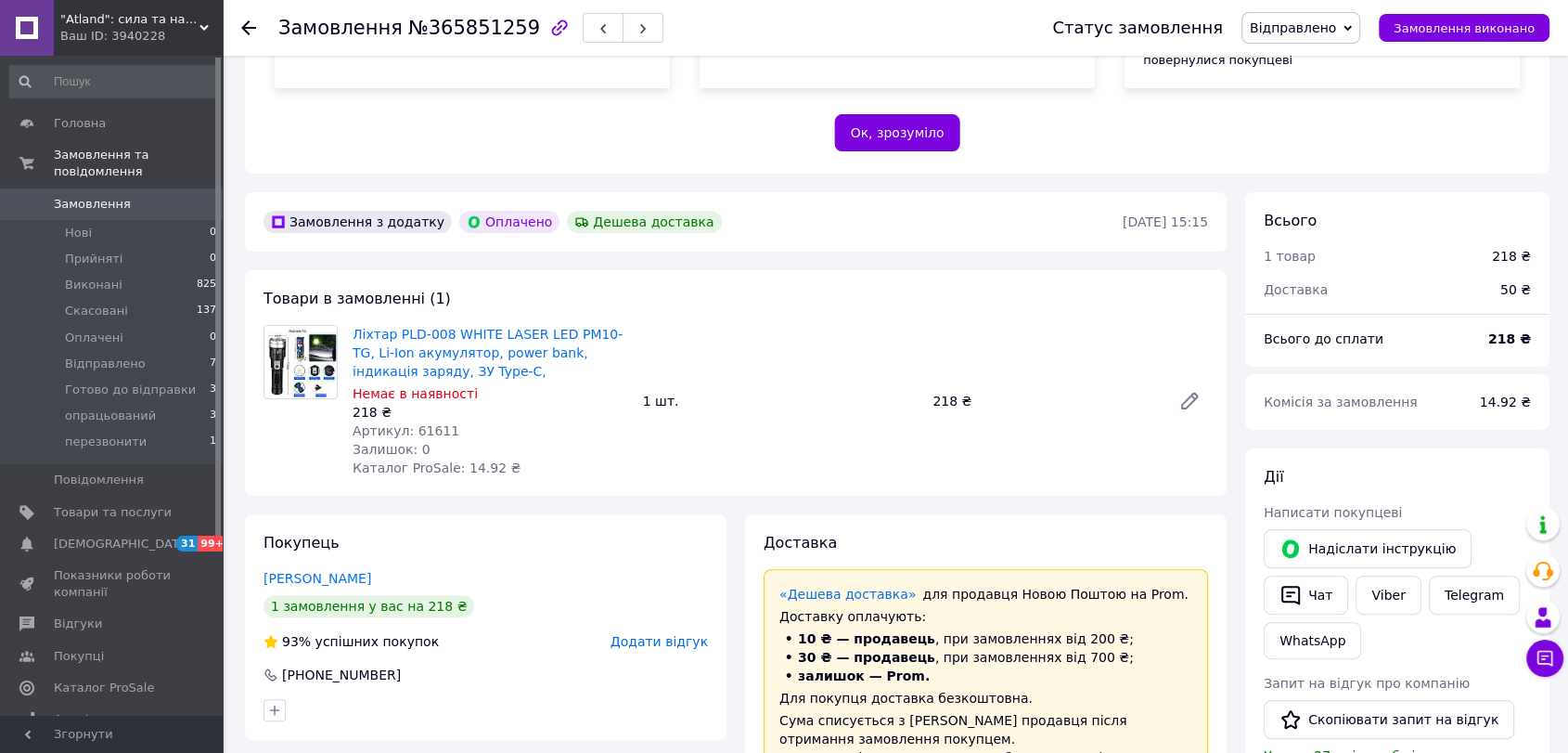
scroll to position [412, 0]
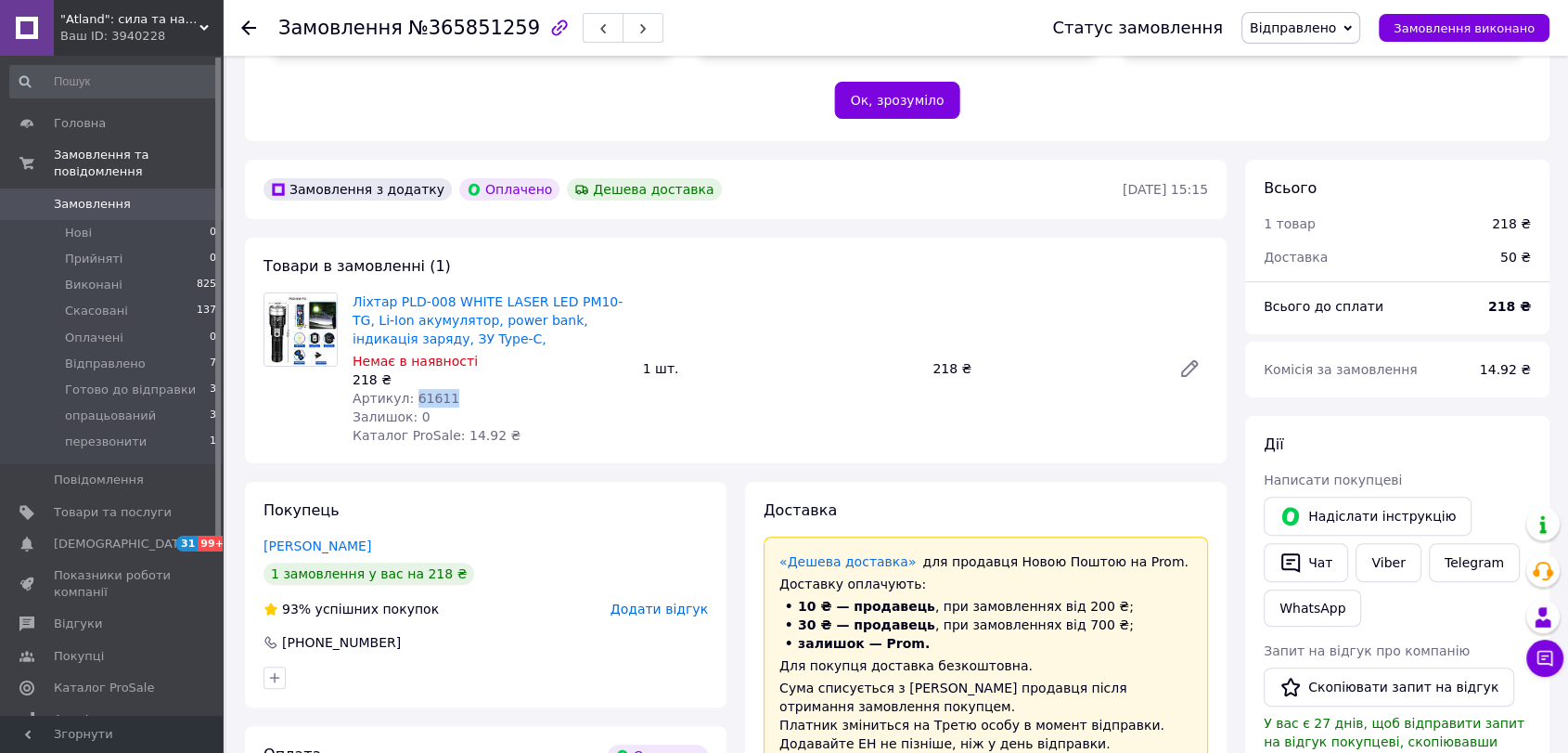
drag, startPoint x: 451, startPoint y: 380, endPoint x: 407, endPoint y: 386, distance: 44.4
click at [407, 389] on div "Артикул: 61611" at bounding box center [490, 398] width 276 height 18
copy span "61611"
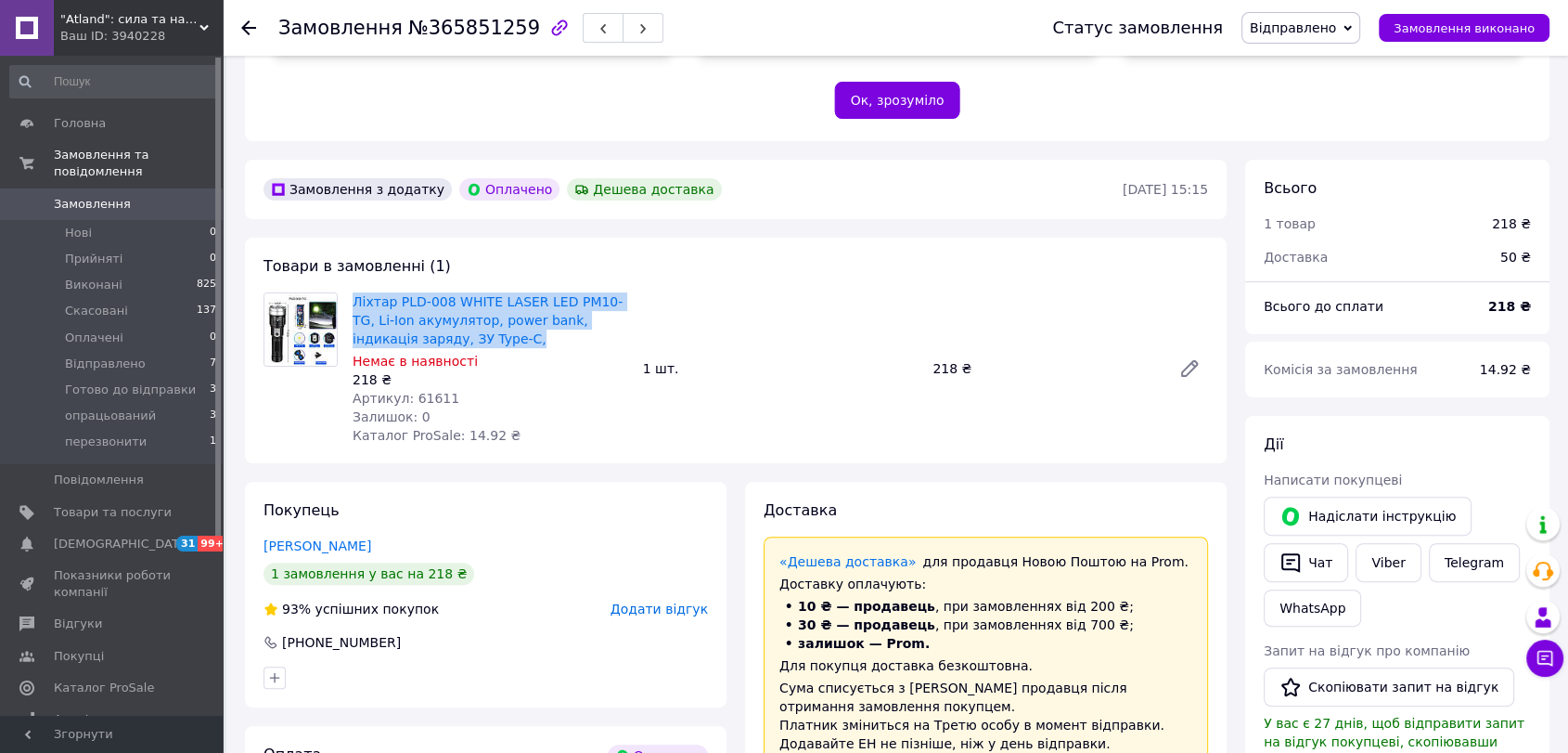
drag, startPoint x: 350, startPoint y: 281, endPoint x: 471, endPoint y: 322, distance: 127.8
click at [471, 322] on div "Ліхтар PLD-008 WHITE LASER LED PM10-TG, Li-Ion акумулятор, power bank, індикаці…" at bounding box center [491, 369] width 291 height 159
copy link "Ліхтар PLD-008 WHITE LASER LED PM10-TG, Li-Ion акумулятор, power bank, індикаці…"
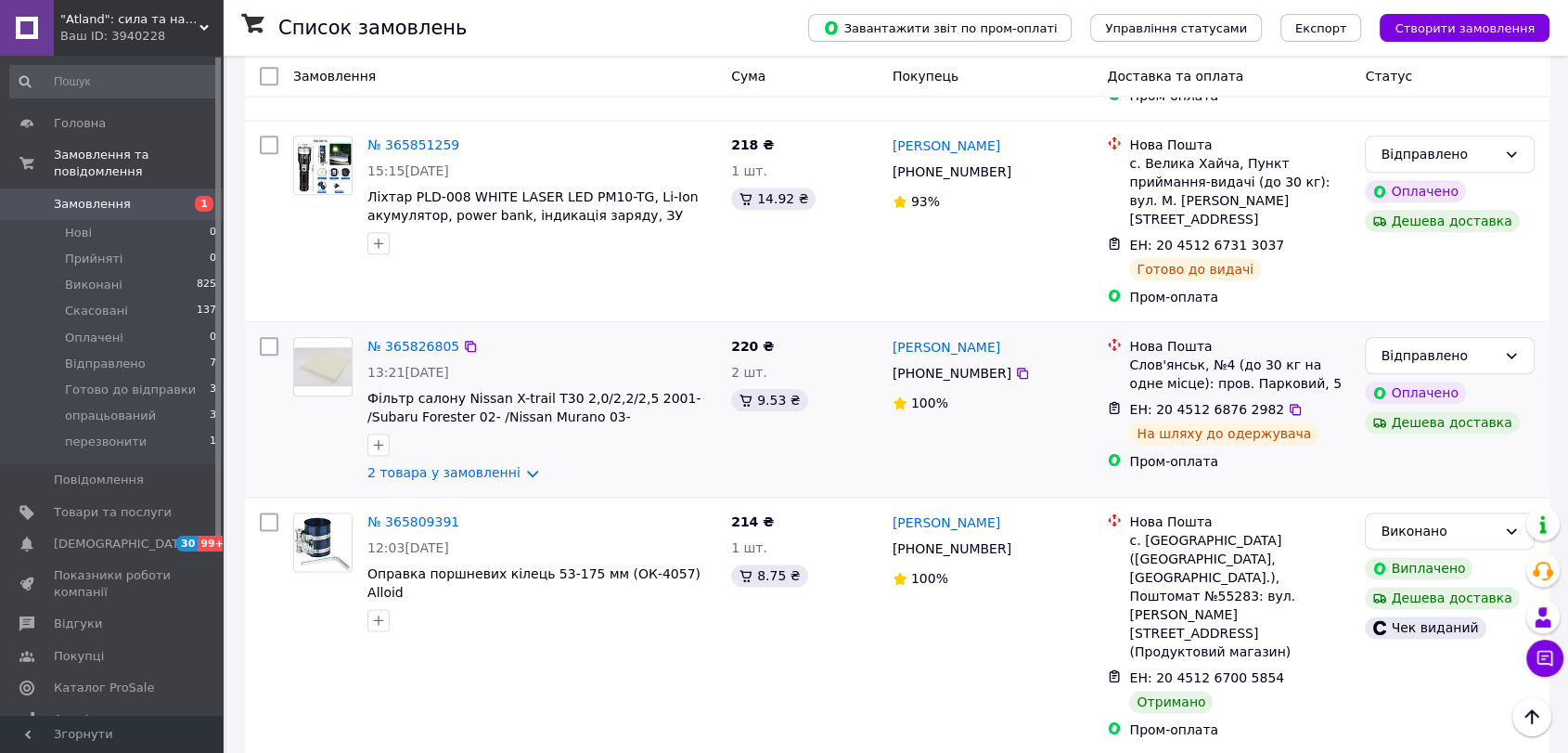
scroll to position [2269, 0]
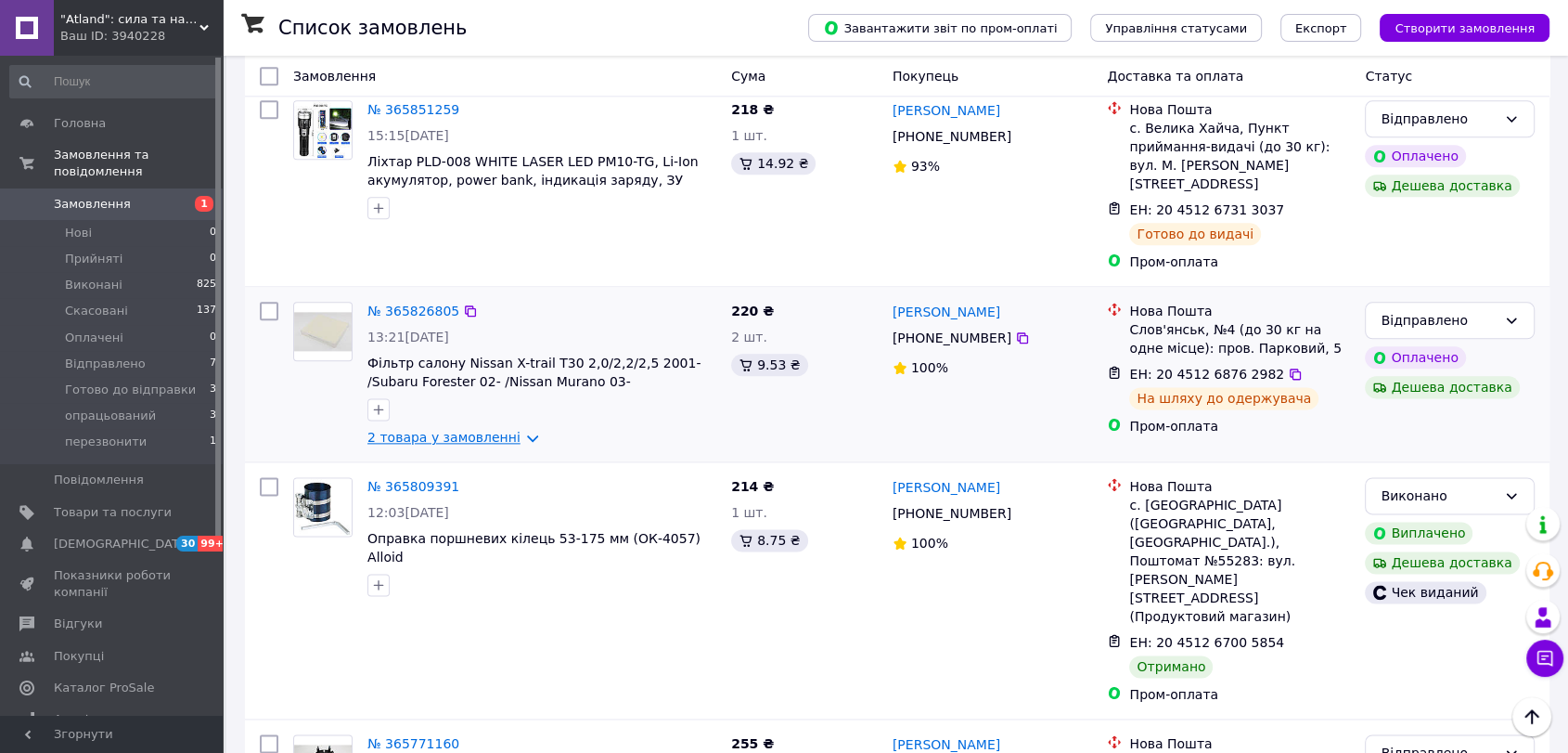
click at [512, 429] on link "2 товара у замовленні" at bounding box center [444, 436] width 153 height 14
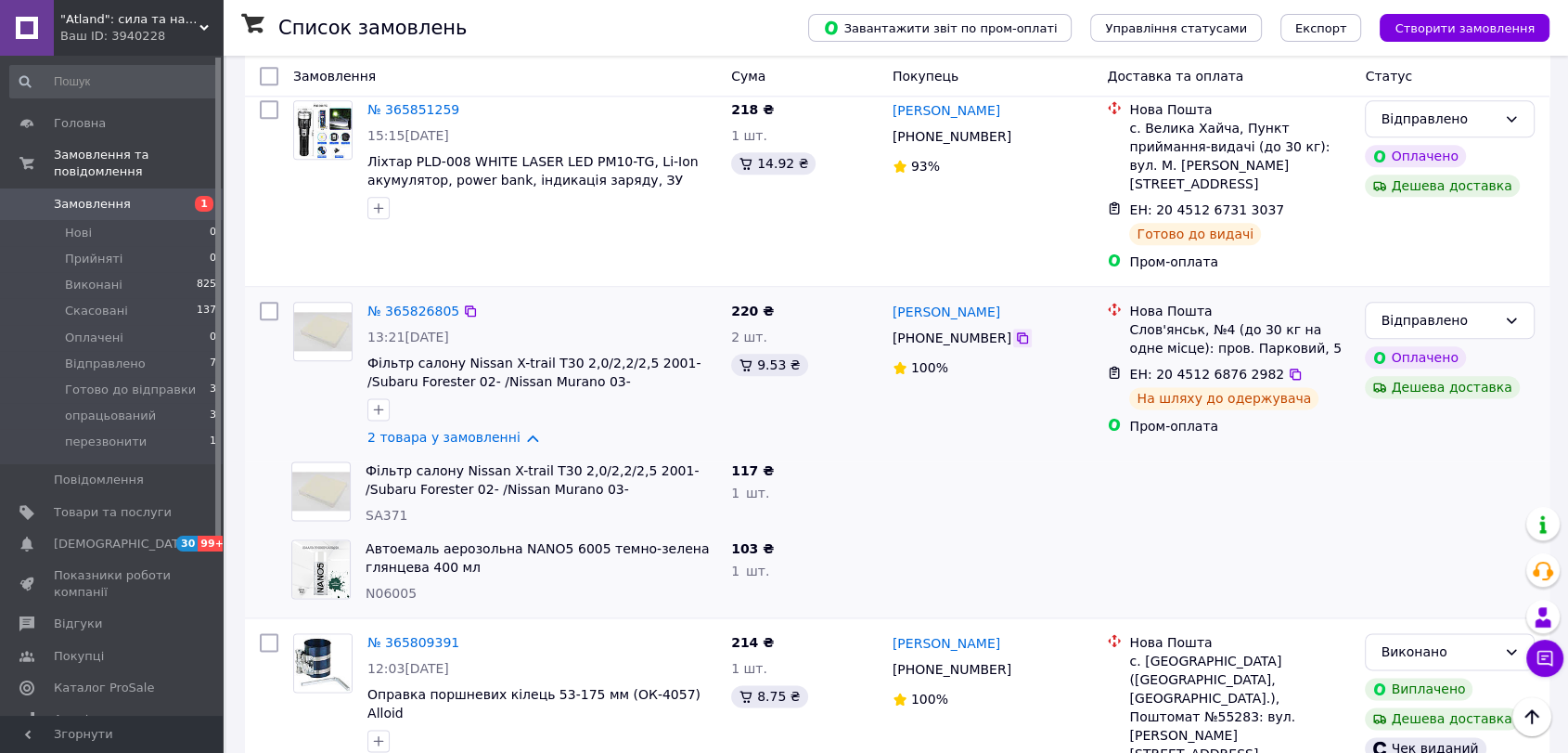
click at [1015, 330] on icon at bounding box center [1022, 337] width 14 height 14
drag, startPoint x: 401, startPoint y: 375, endPoint x: 365, endPoint y: 376, distance: 36.0
click at [366, 506] on div "SA371" at bounding box center [541, 515] width 350 height 18
copy span "SA371"
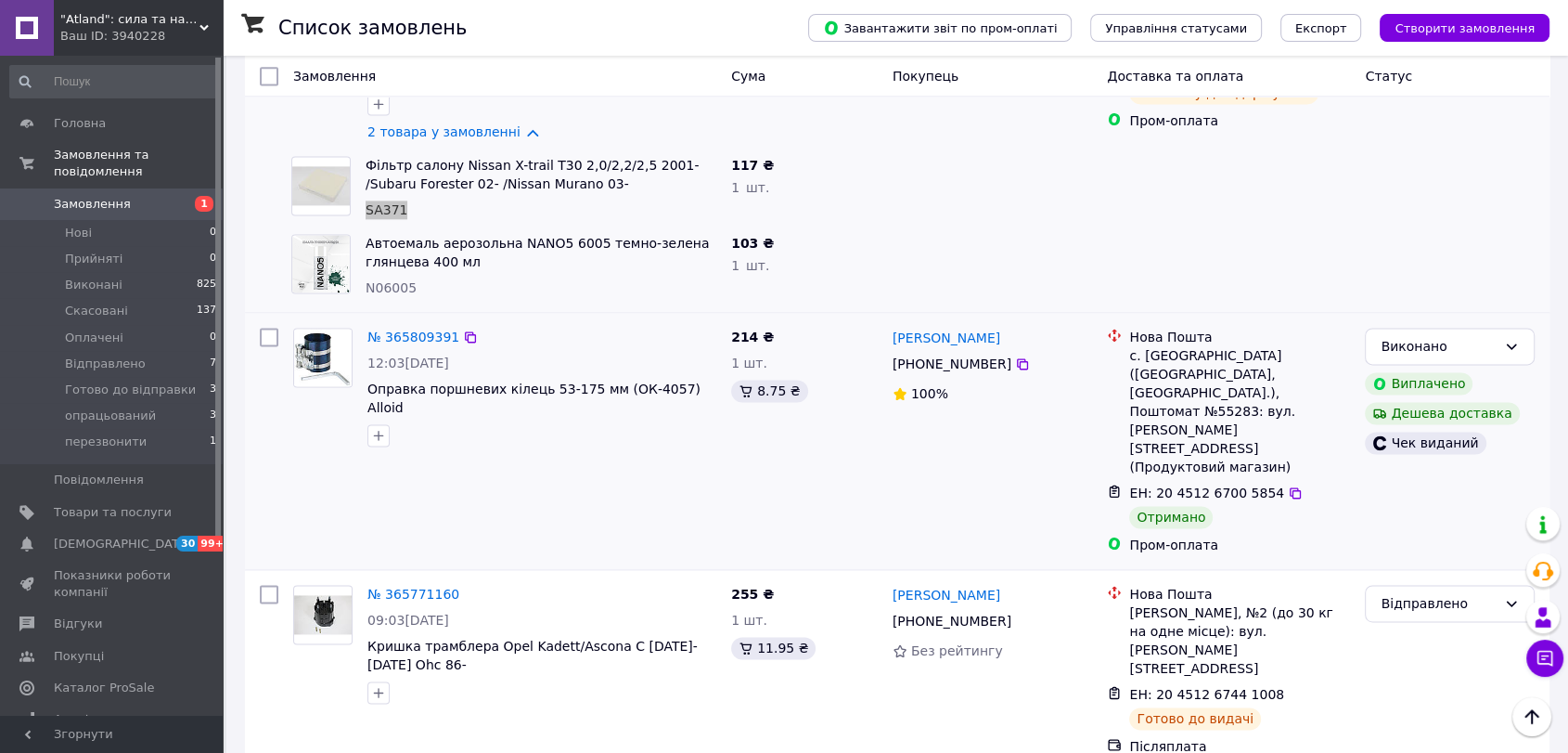
scroll to position [2578, 0]
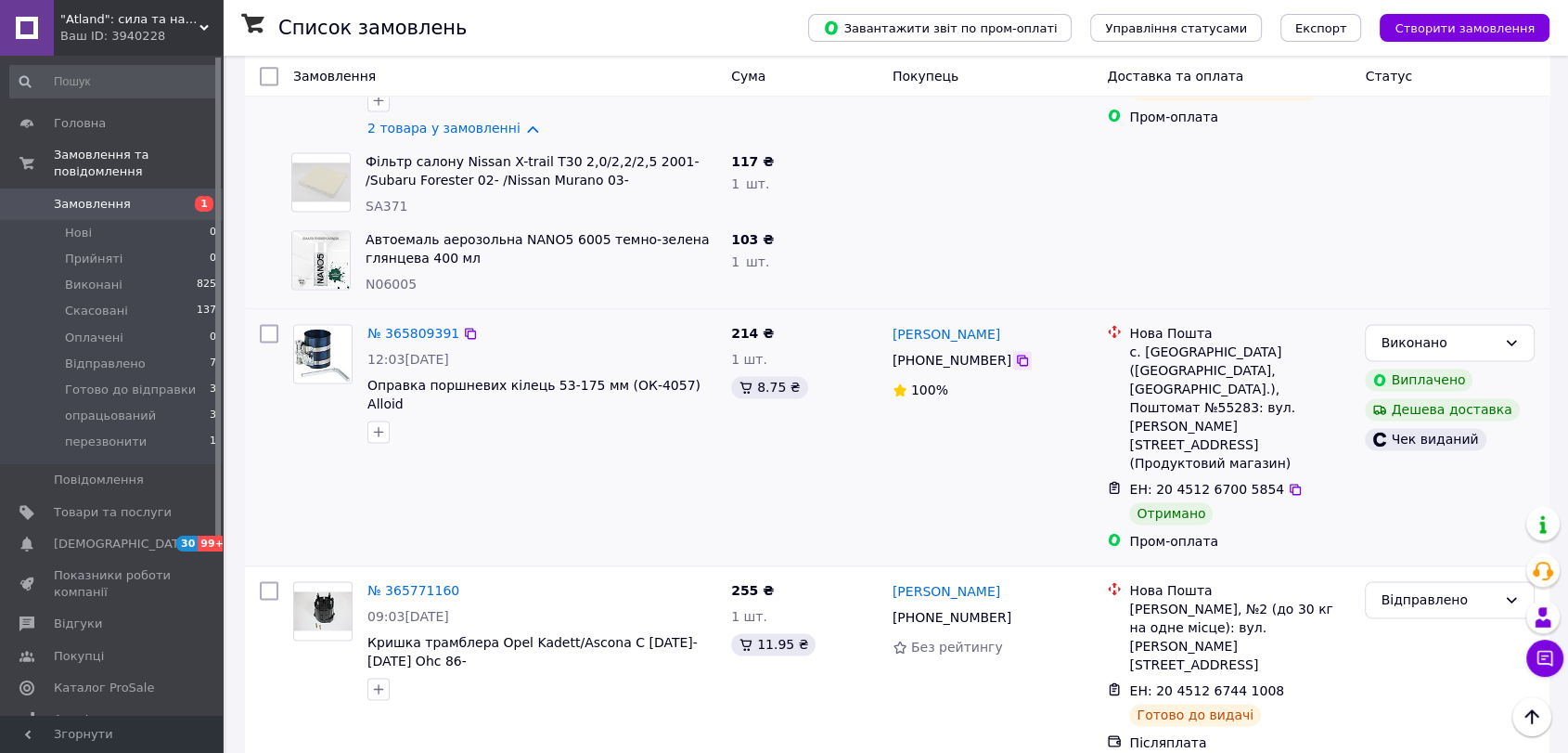
click at [1017, 354] on icon at bounding box center [1023, 360] width 12 height 12
drag, startPoint x: 1011, startPoint y: 193, endPoint x: 894, endPoint y: 196, distance: 117.0
click at [894, 322] on div "[PERSON_NAME]" at bounding box center [993, 333] width 205 height 23
copy link "[PERSON_NAME]"
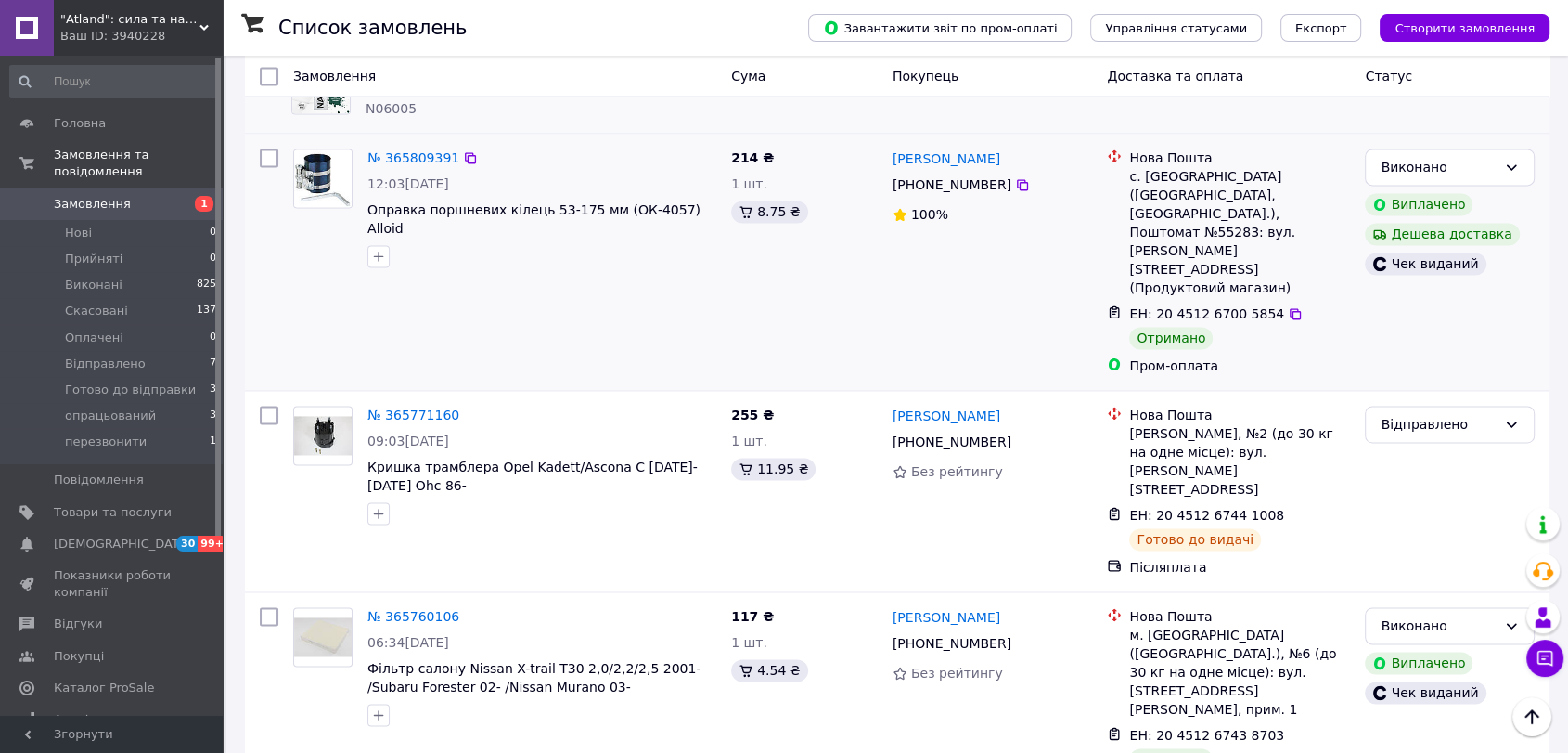
scroll to position [2785, 0]
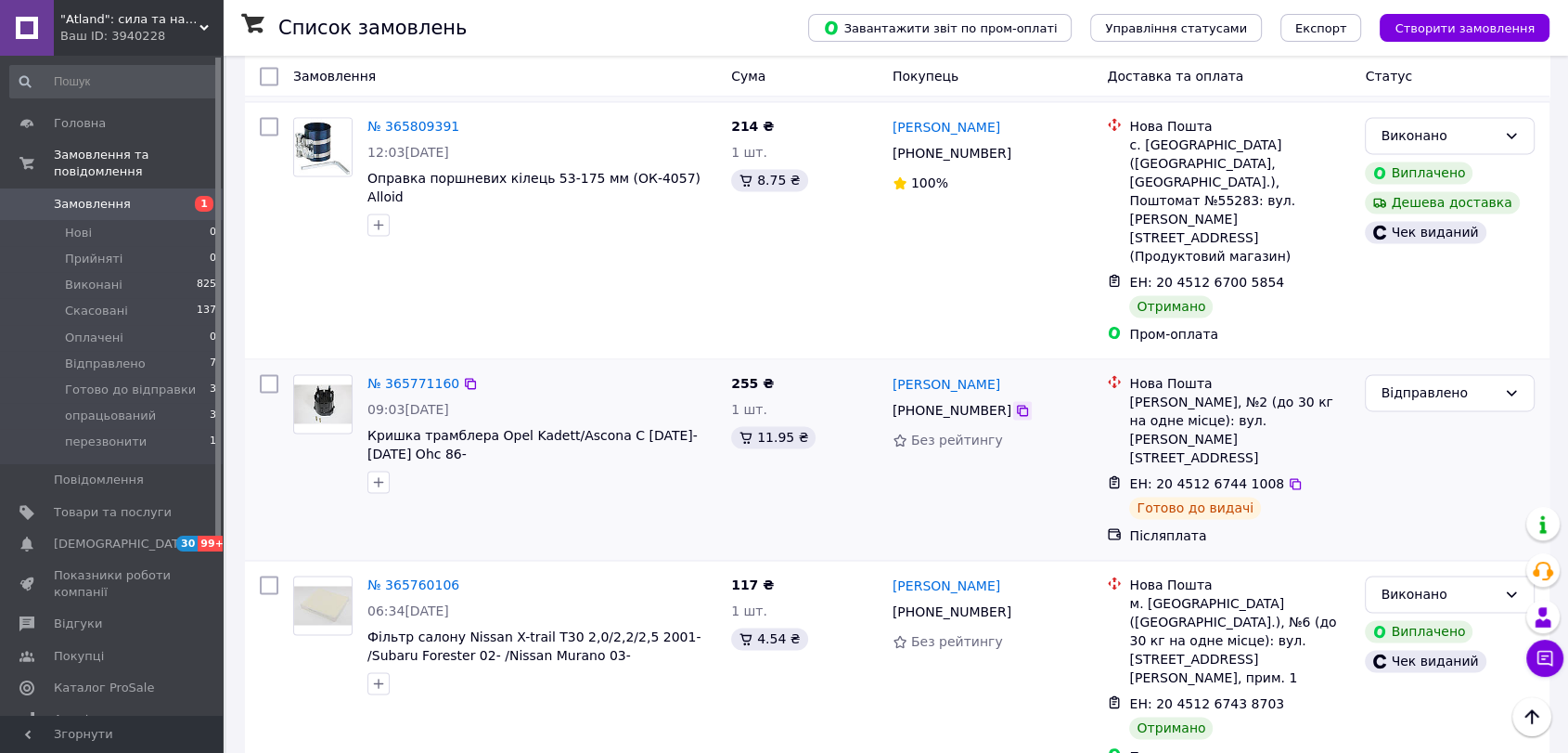
click at [1015, 402] on icon at bounding box center [1022, 409] width 14 height 14
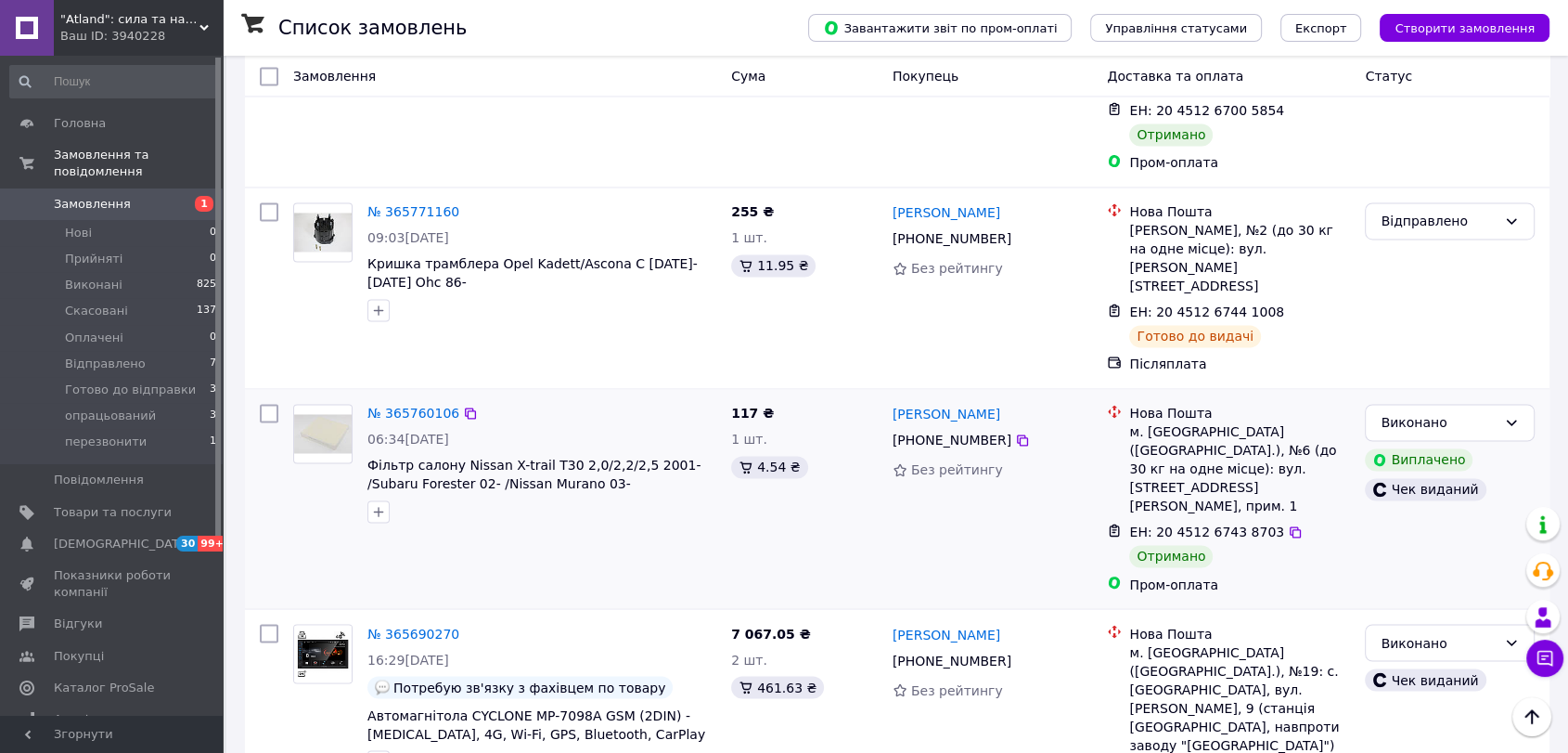
scroll to position [2991, 0]
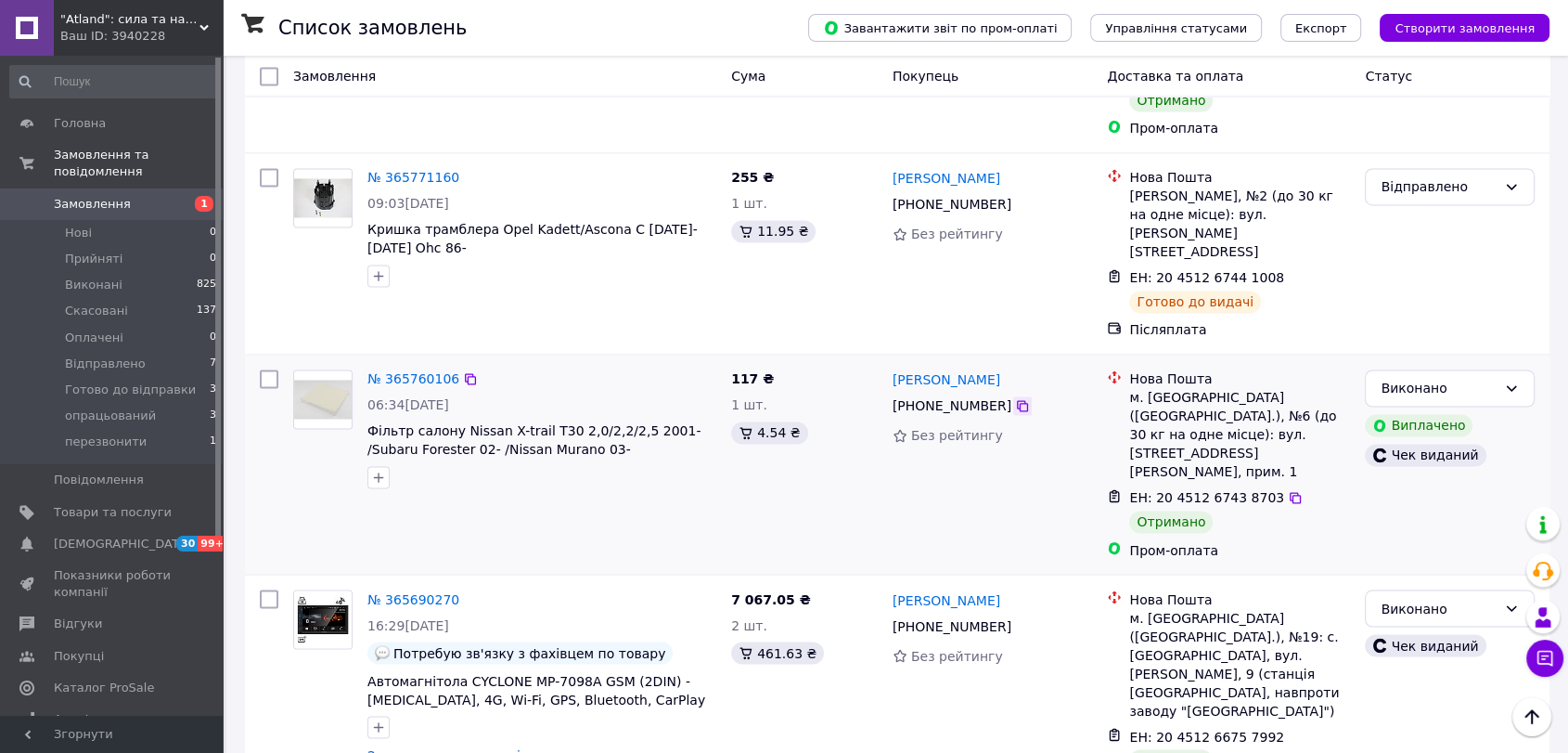
click at [1015, 399] on icon at bounding box center [1022, 405] width 14 height 14
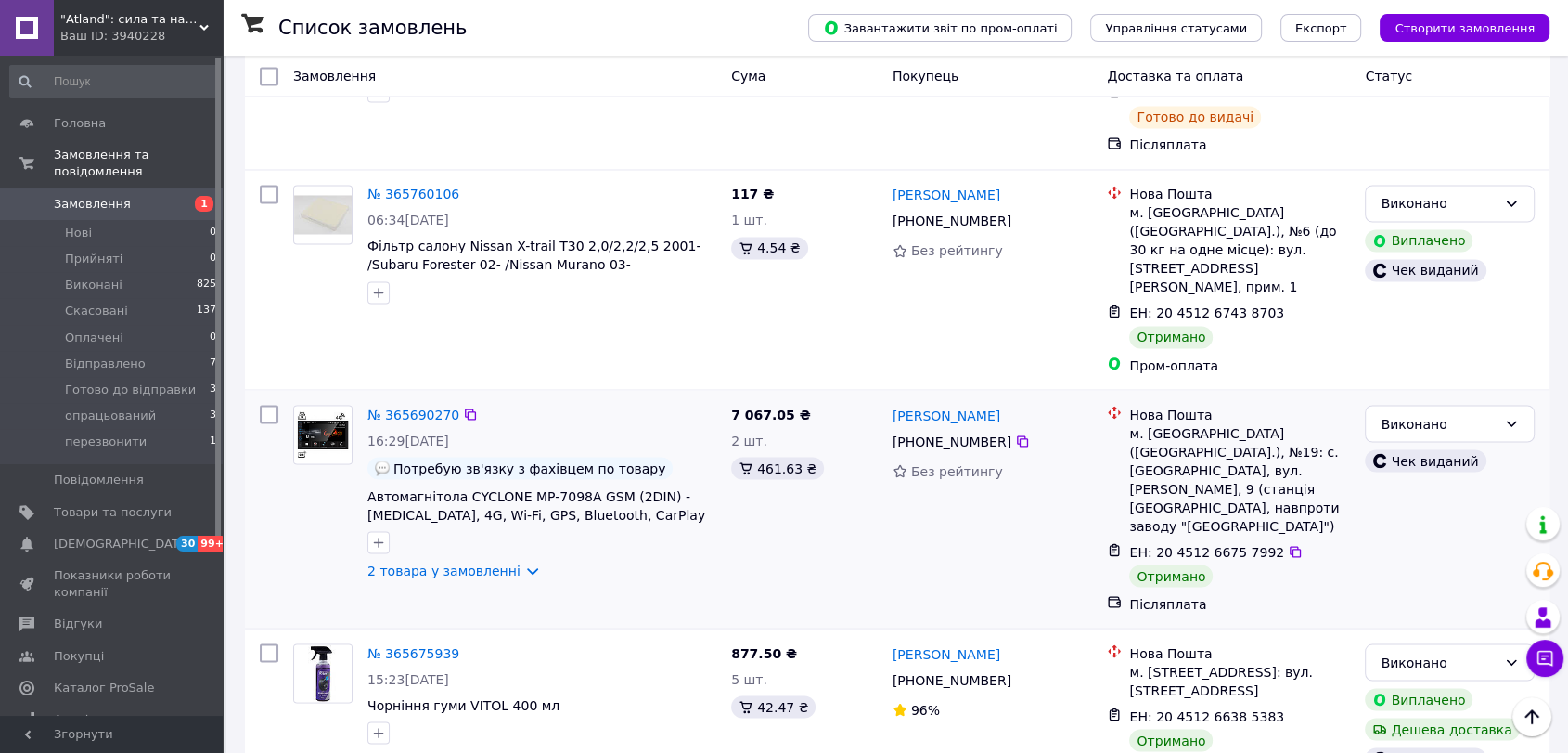
scroll to position [3197, 0]
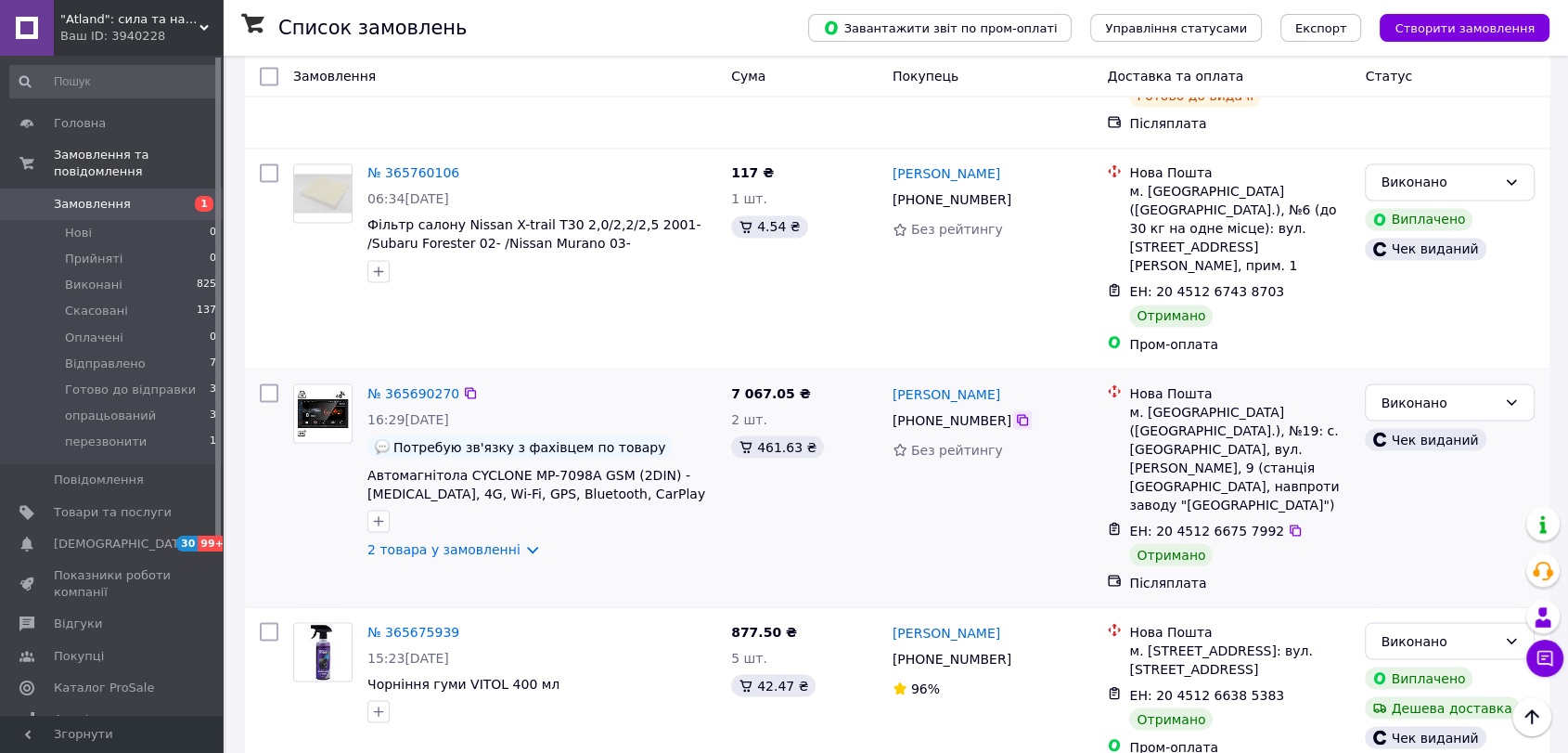
click at [1015, 412] on icon at bounding box center [1022, 419] width 14 height 14
click at [515, 541] on link "2 товара у замовленні" at bounding box center [444, 547] width 153 height 14
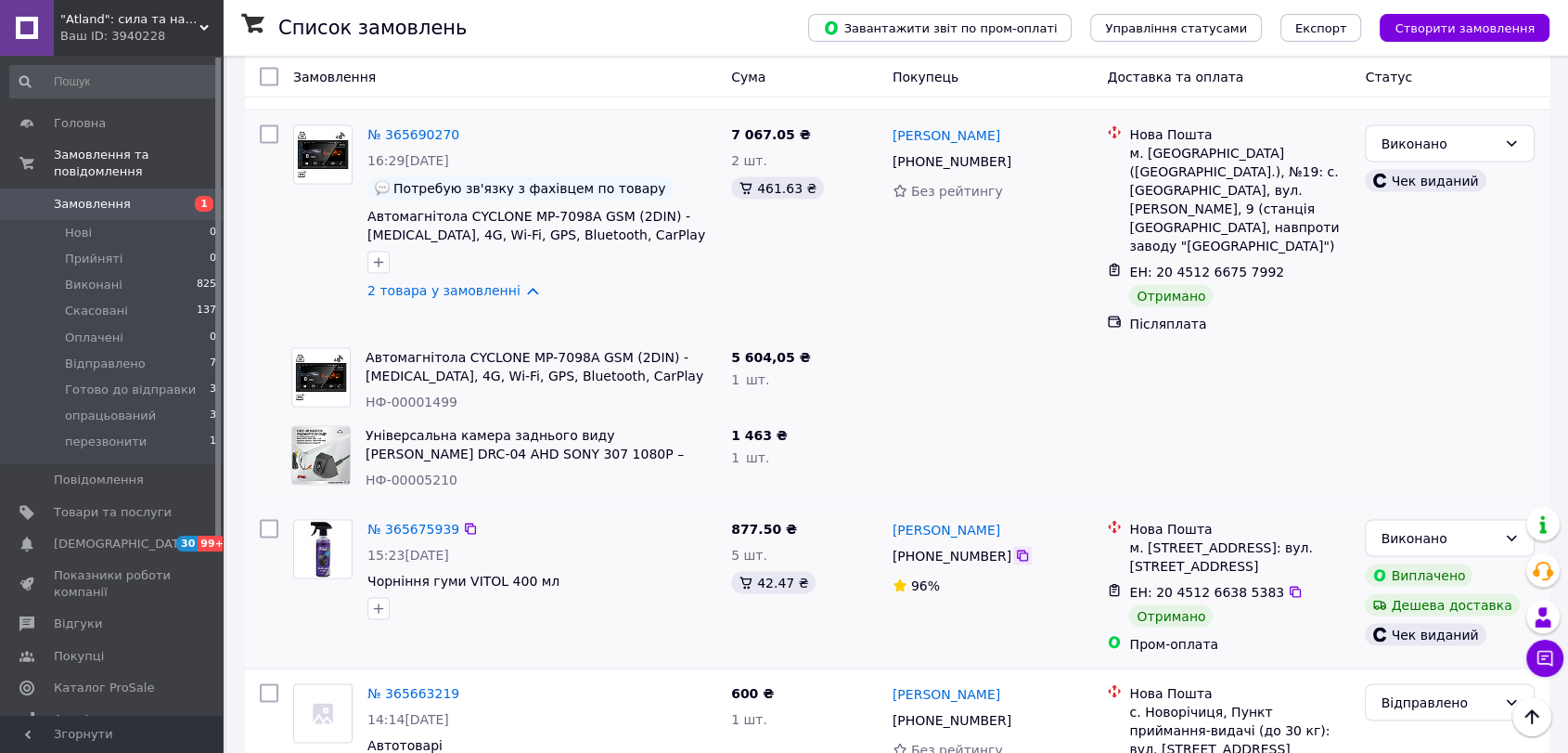
scroll to position [3506, 0]
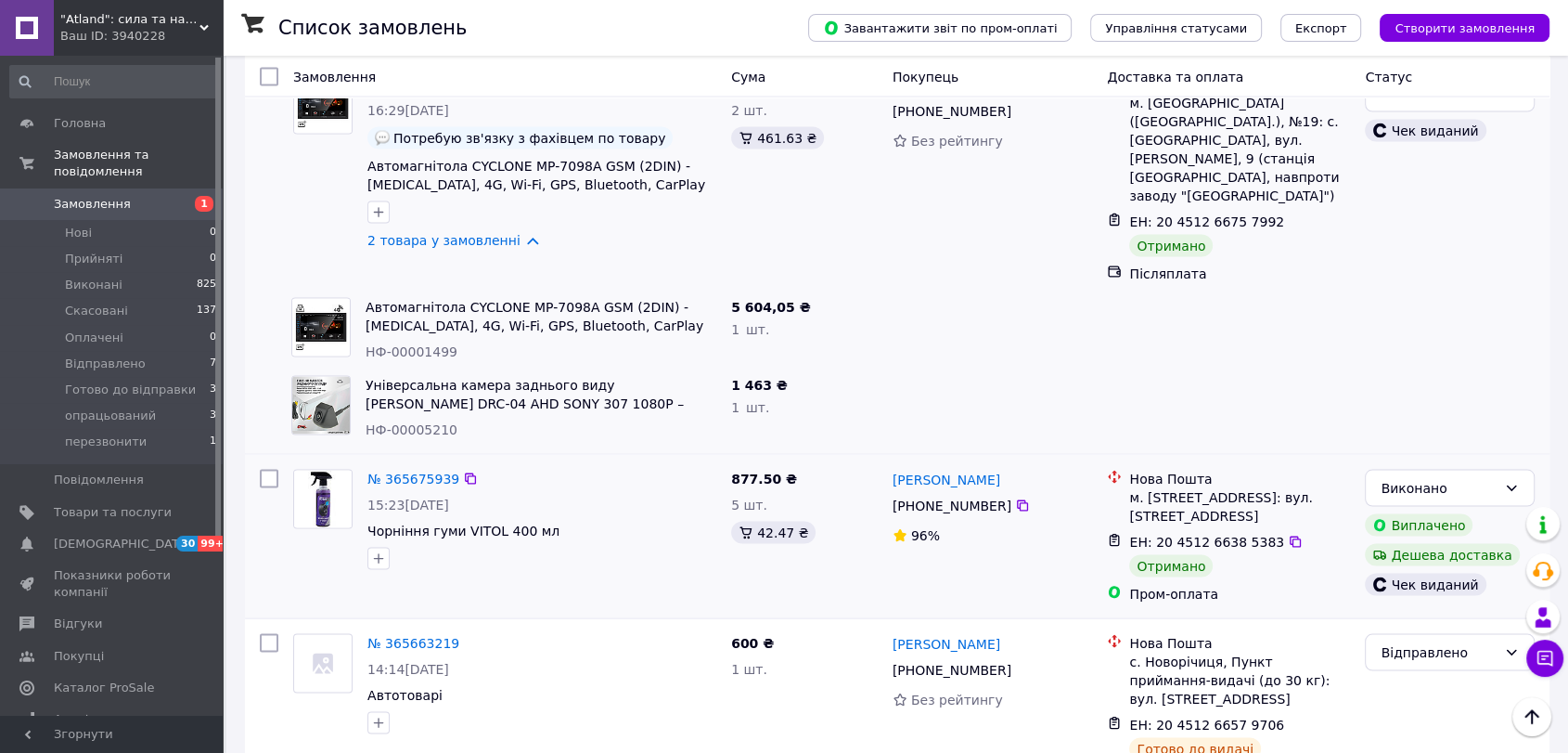
drag, startPoint x: 1015, startPoint y: 200, endPoint x: 1036, endPoint y: 198, distance: 21.1
click at [1015, 498] on icon at bounding box center [1022, 504] width 14 height 14
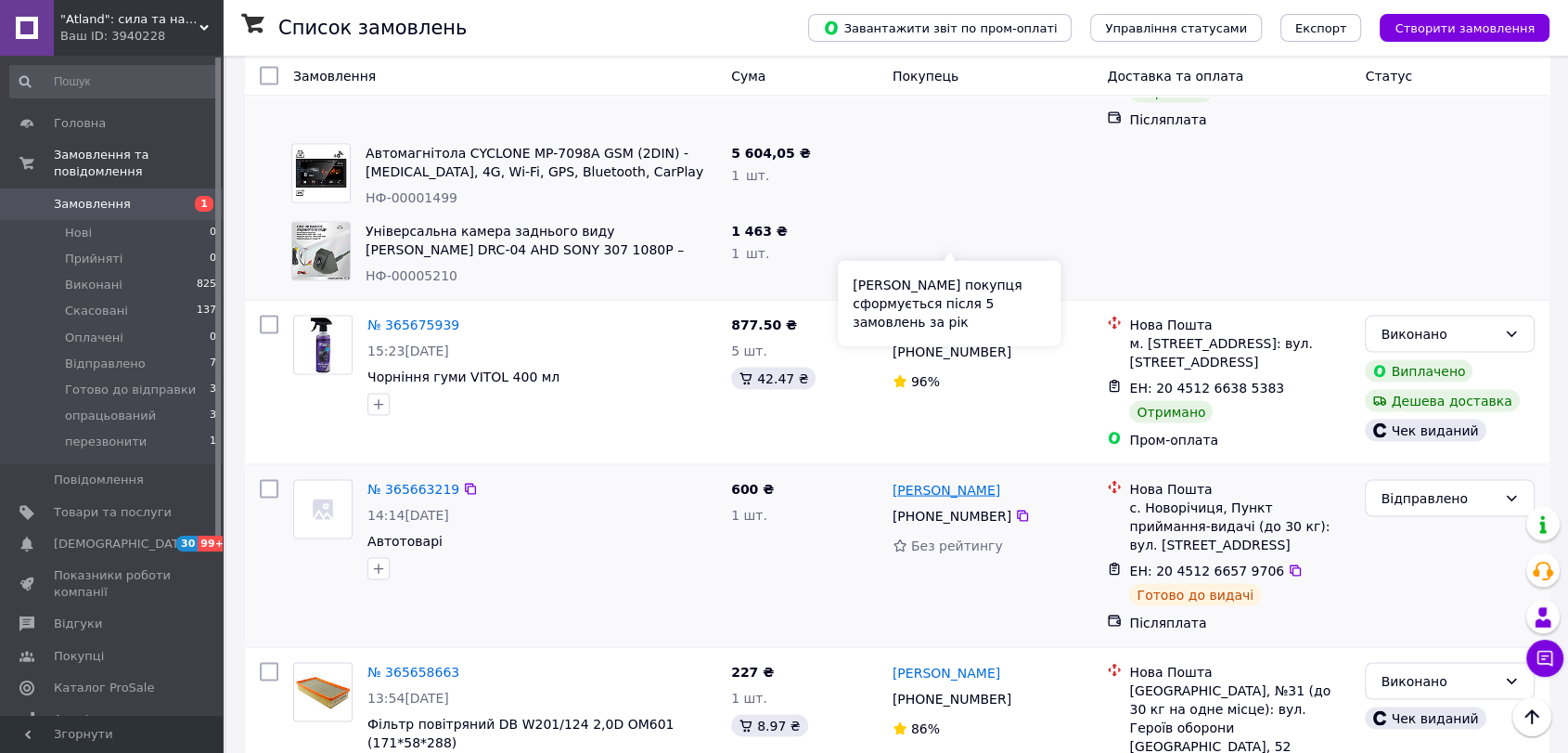
scroll to position [3609, 0]
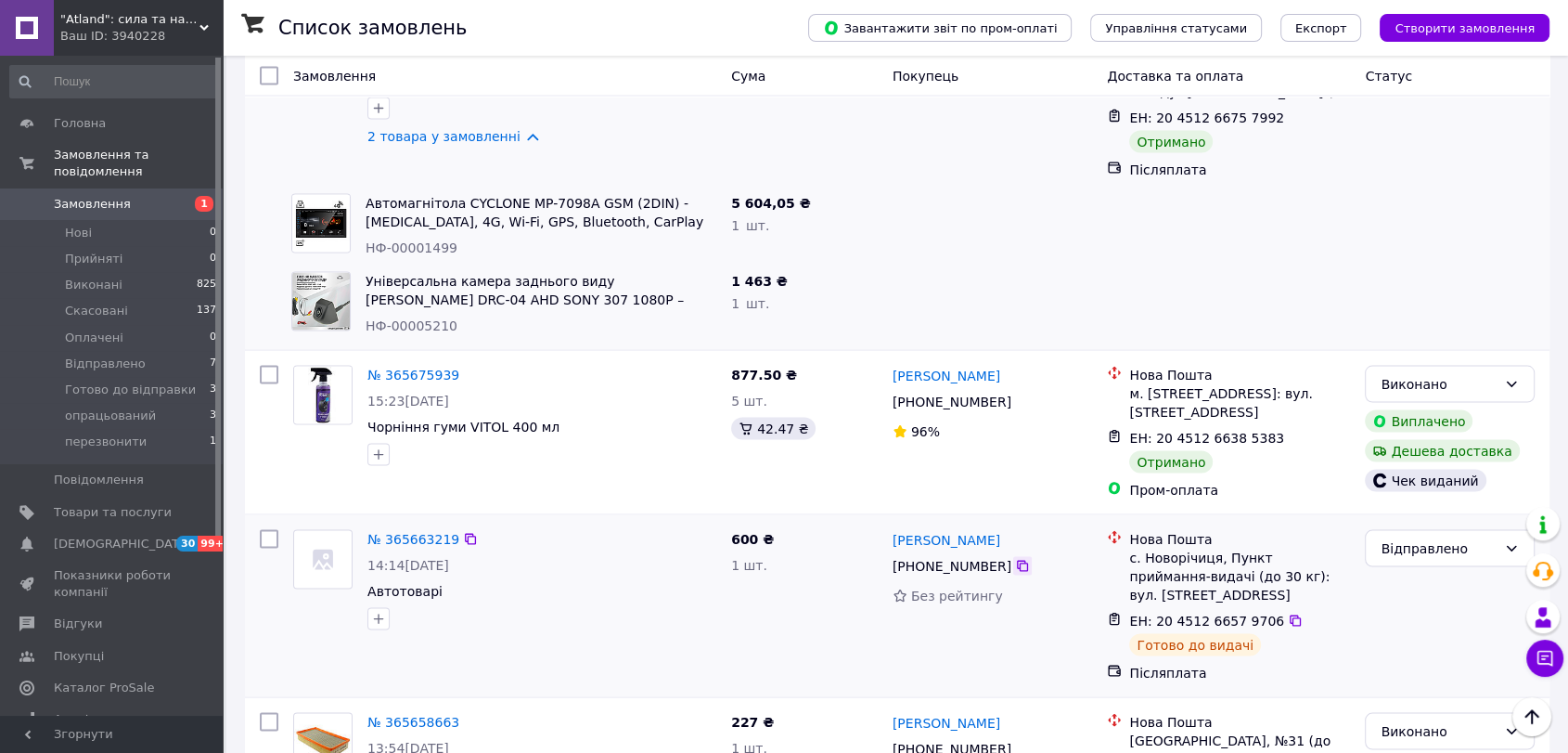
click at [1017, 561] on icon at bounding box center [1023, 567] width 12 height 12
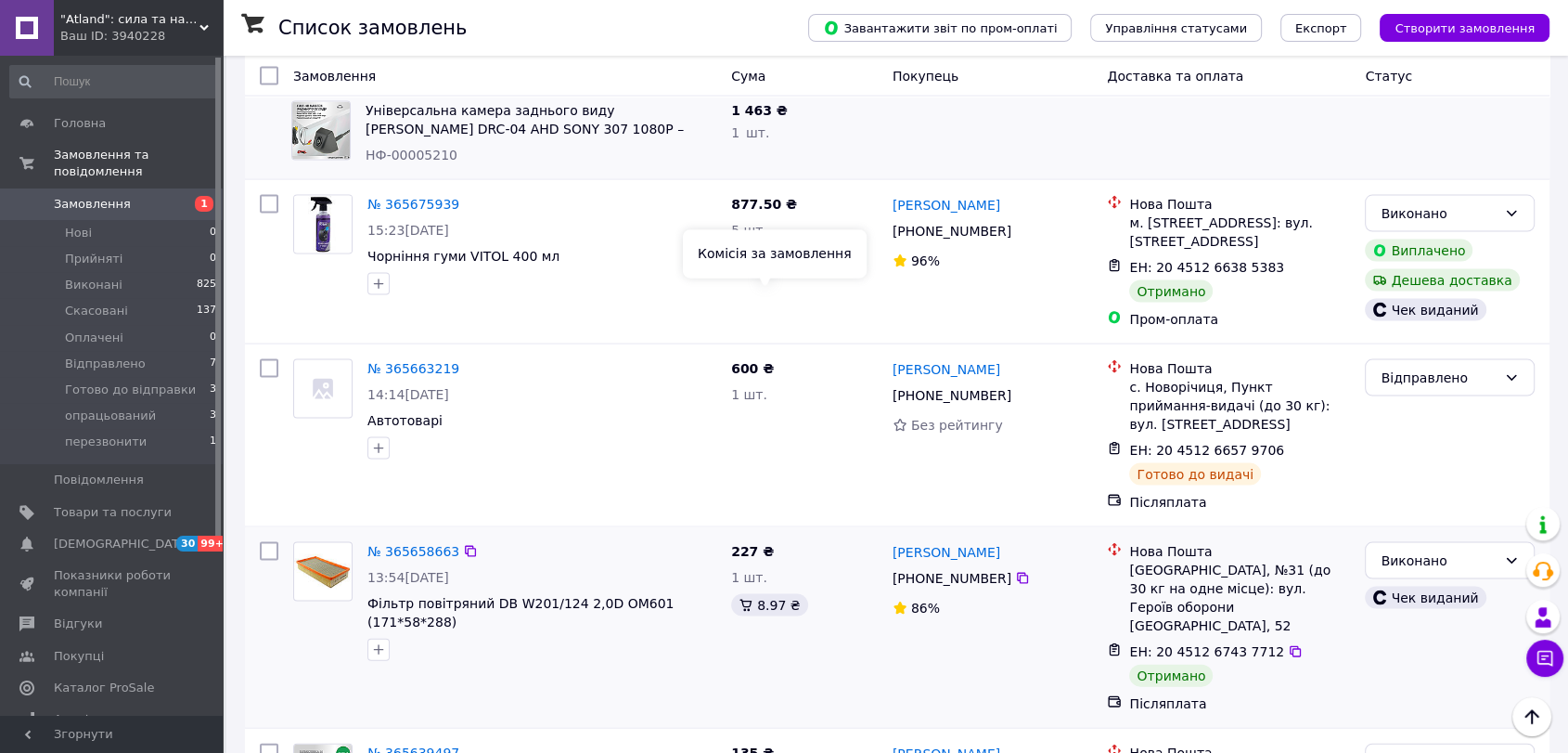
scroll to position [3816, 0]
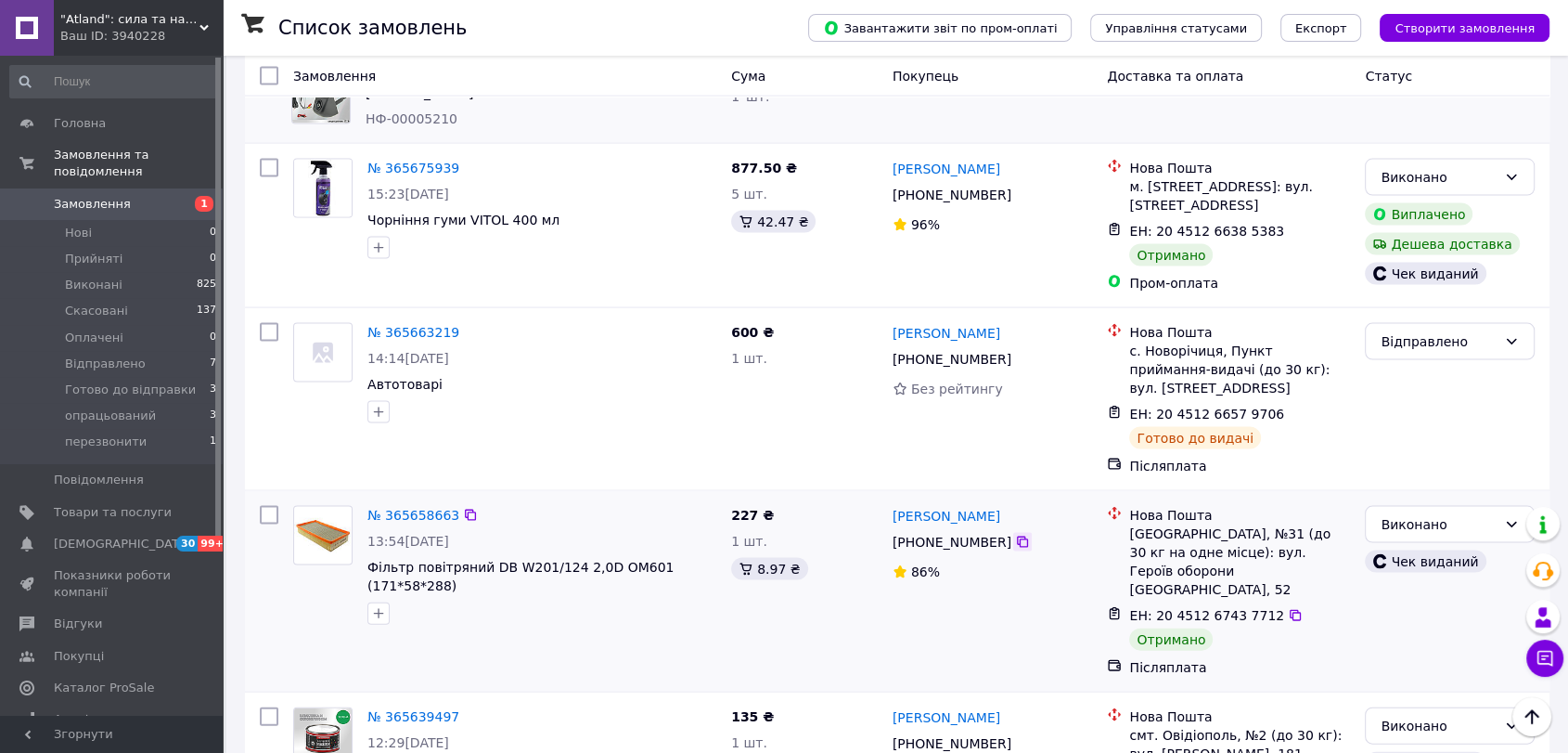
click at [1015, 535] on icon at bounding box center [1022, 542] width 14 height 14
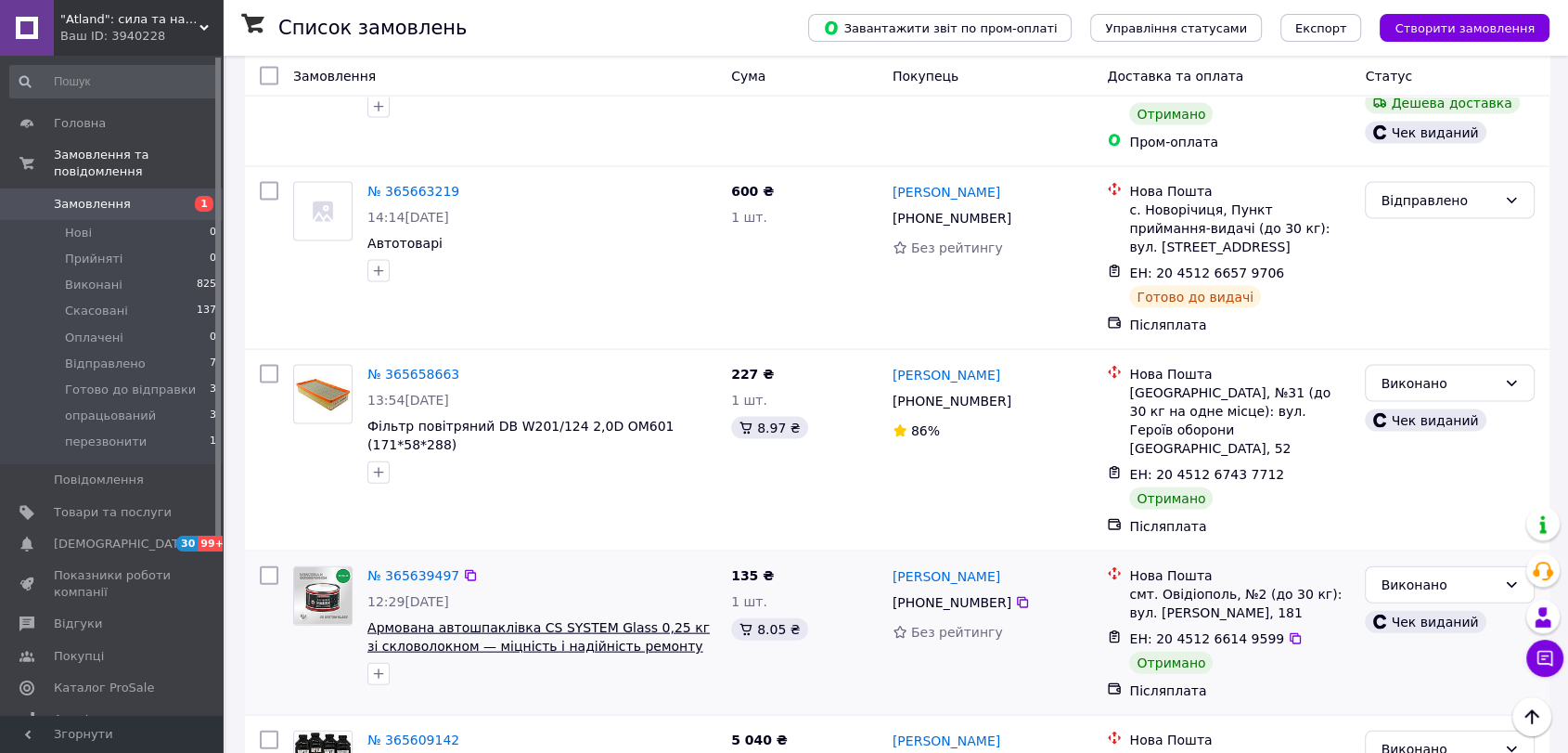
scroll to position [4022, 0]
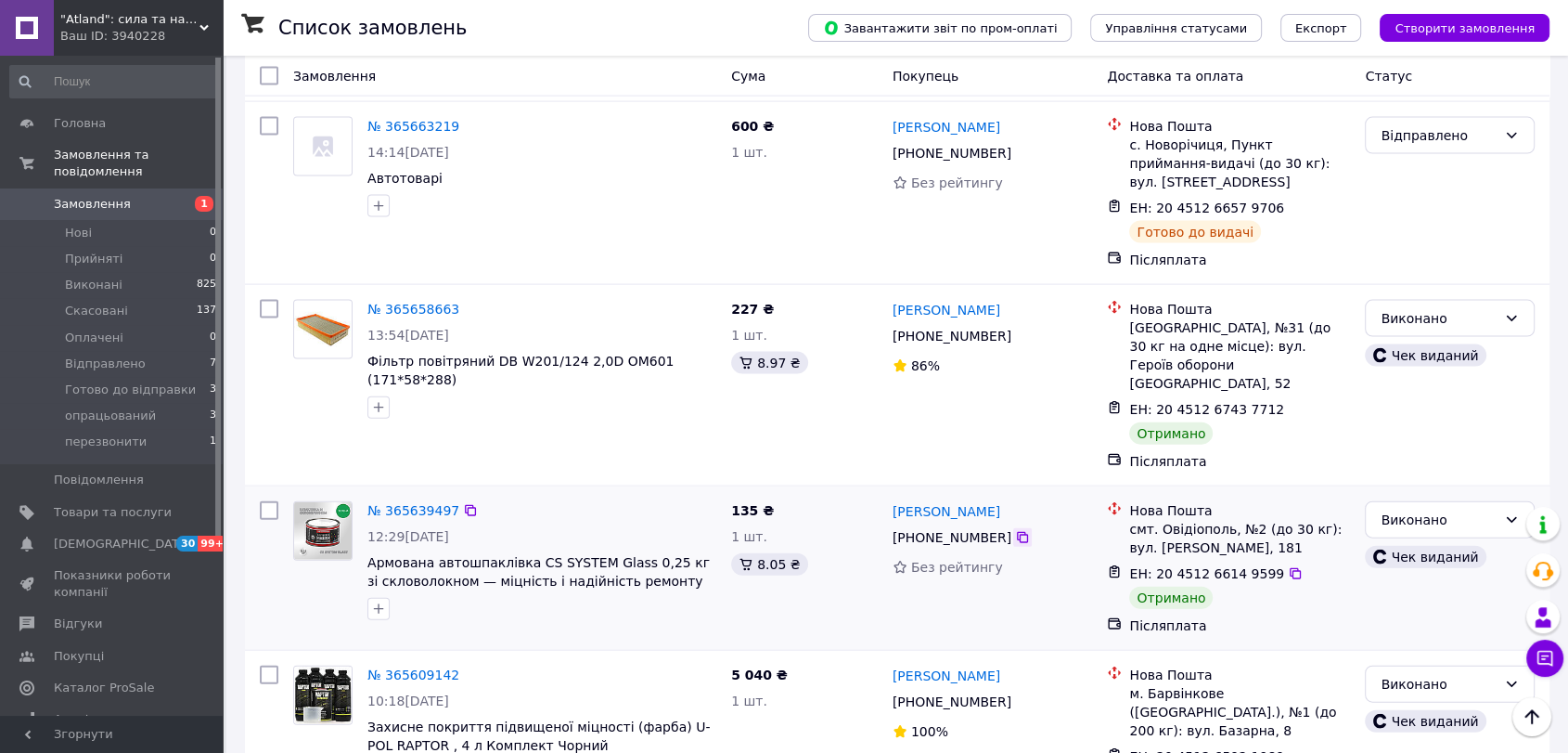
click at [1015, 530] on icon at bounding box center [1022, 537] width 14 height 14
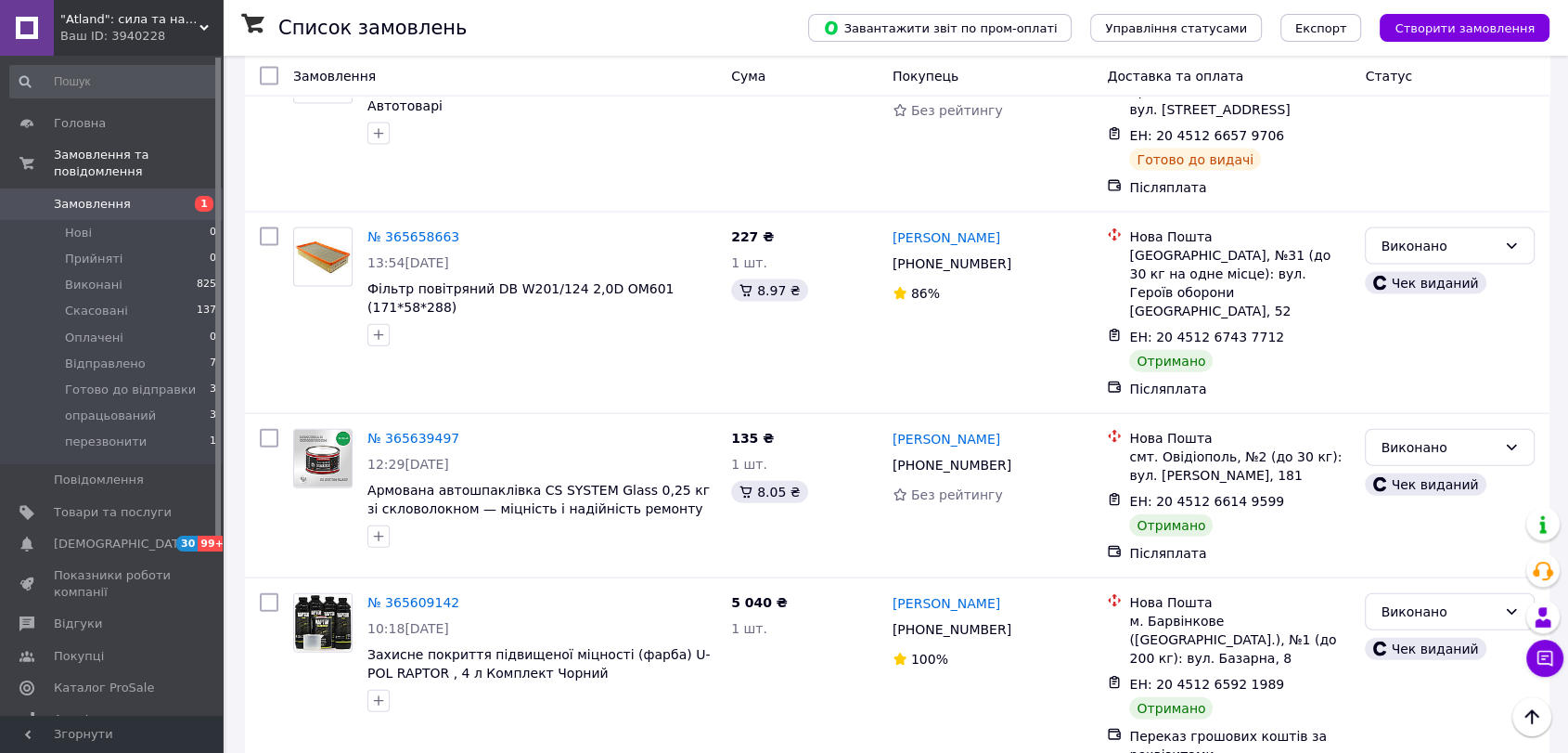
scroll to position [4332, 0]
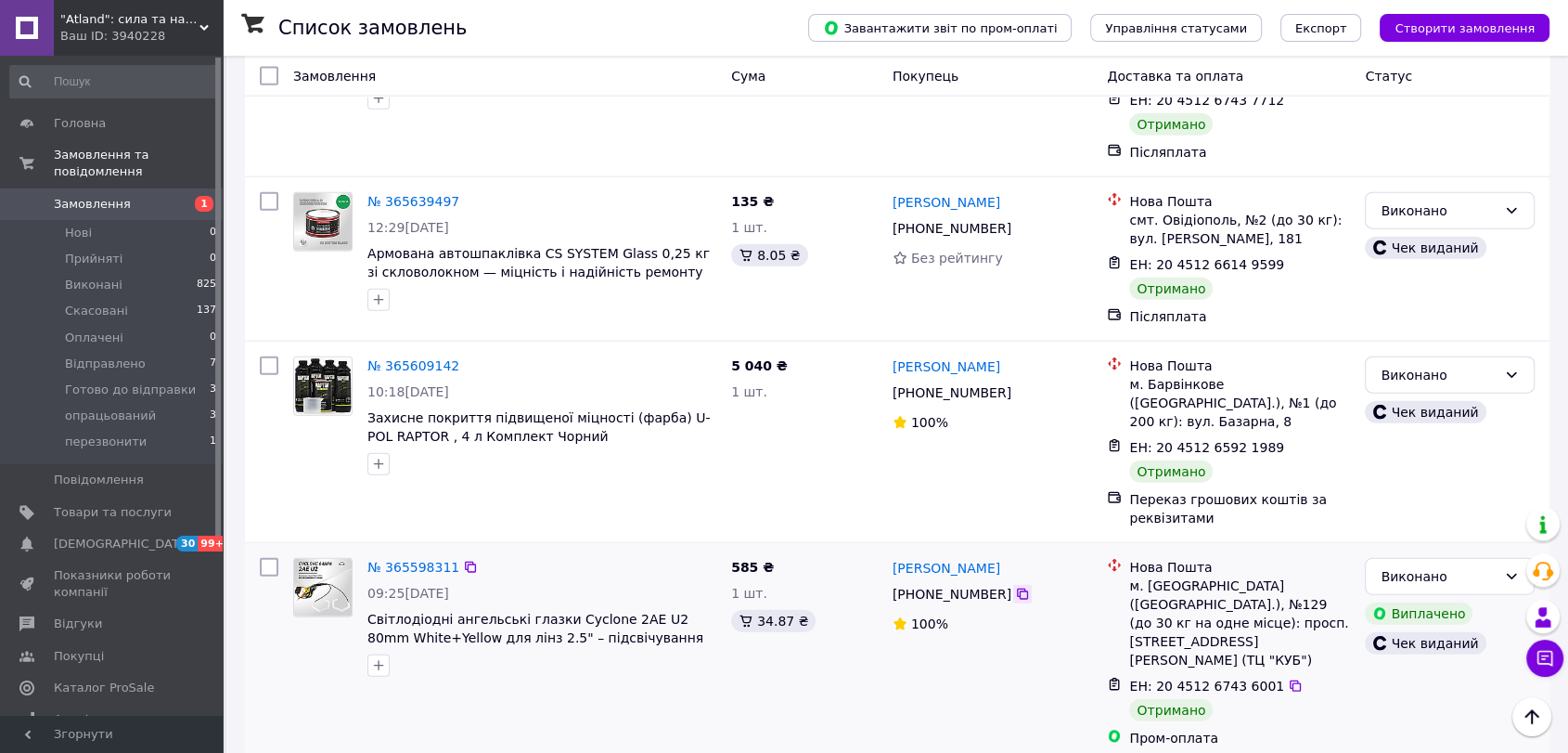
click at [1015, 587] on icon at bounding box center [1022, 594] width 14 height 14
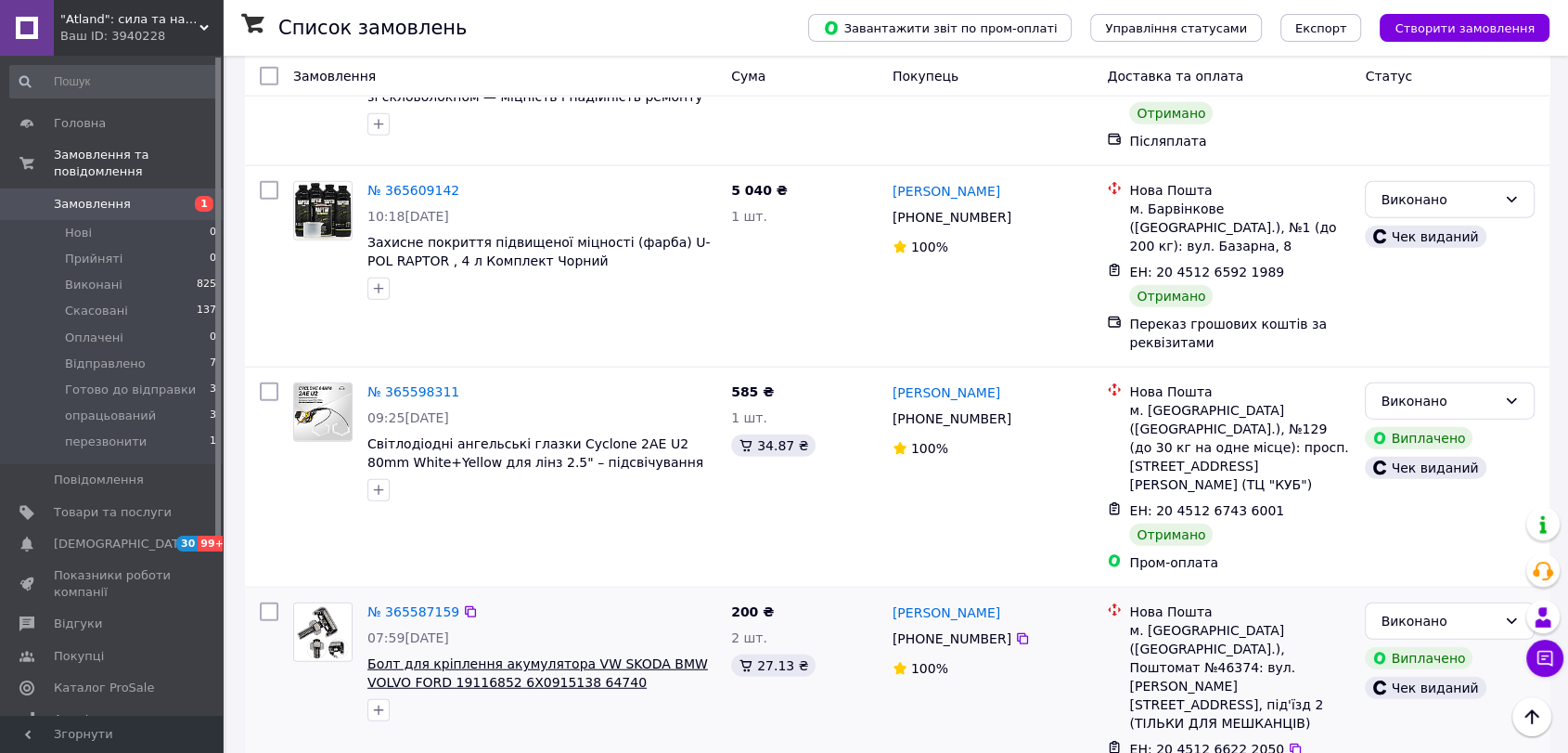
scroll to position [4537, 0]
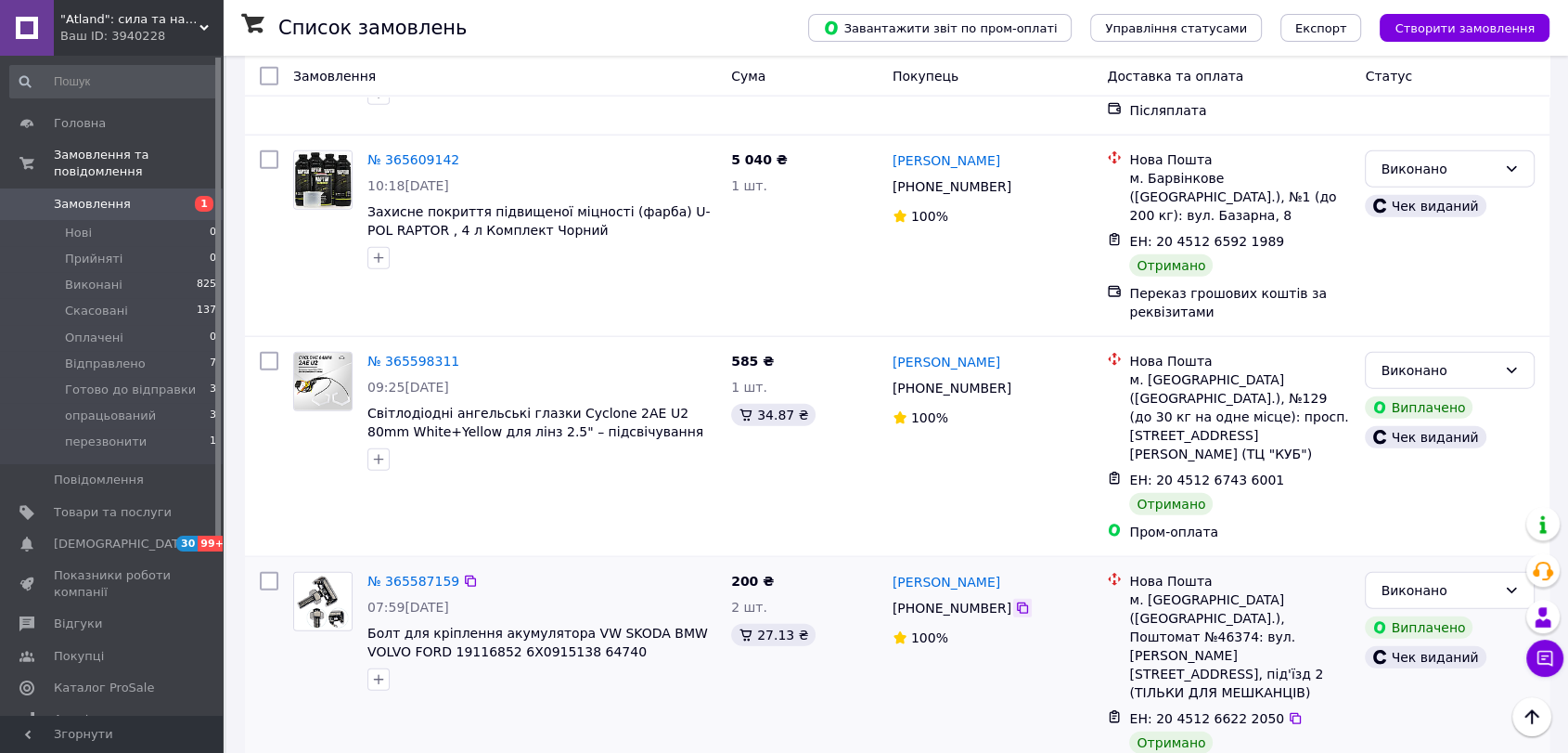
click at [1015, 600] on icon at bounding box center [1022, 607] width 14 height 14
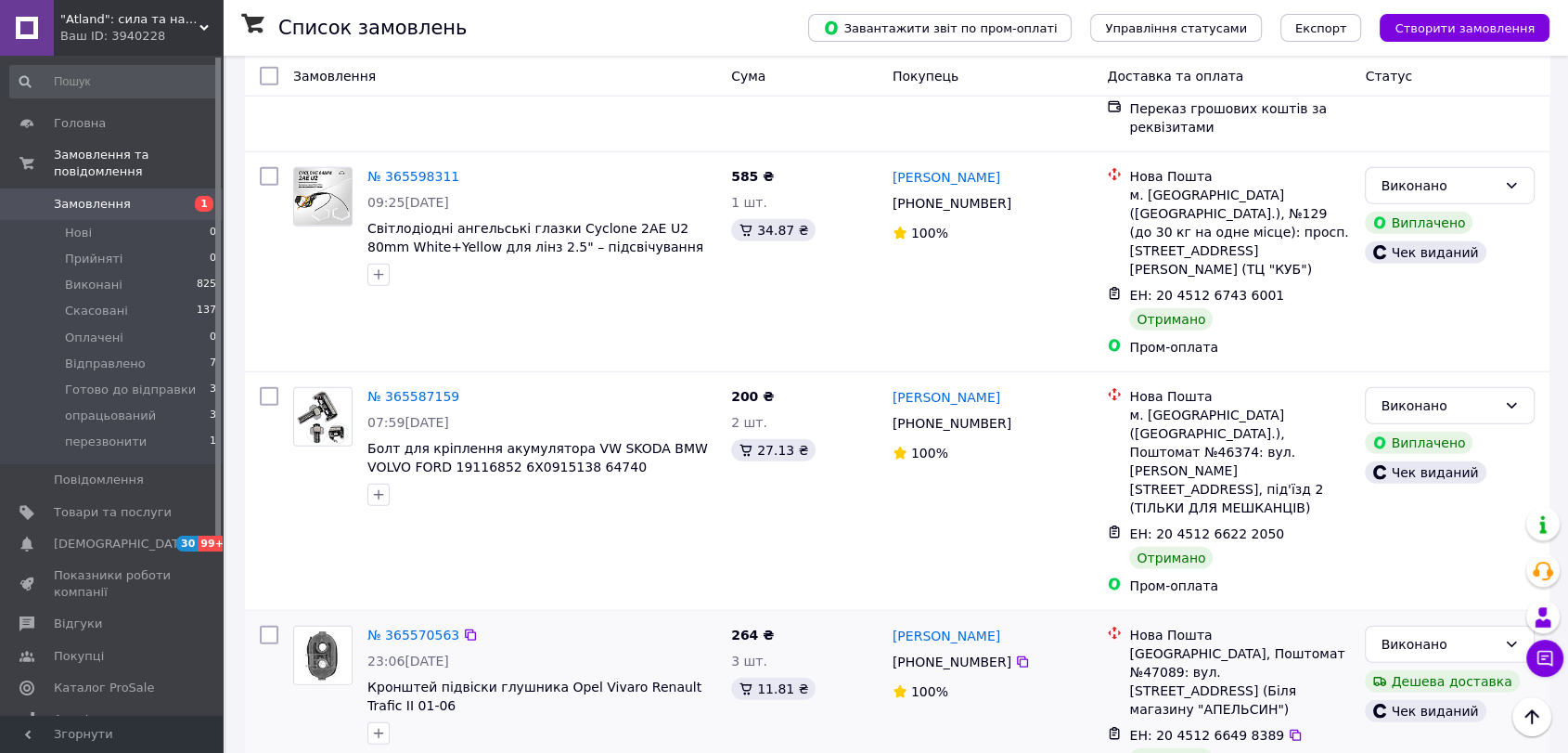
scroll to position [4745, 0]
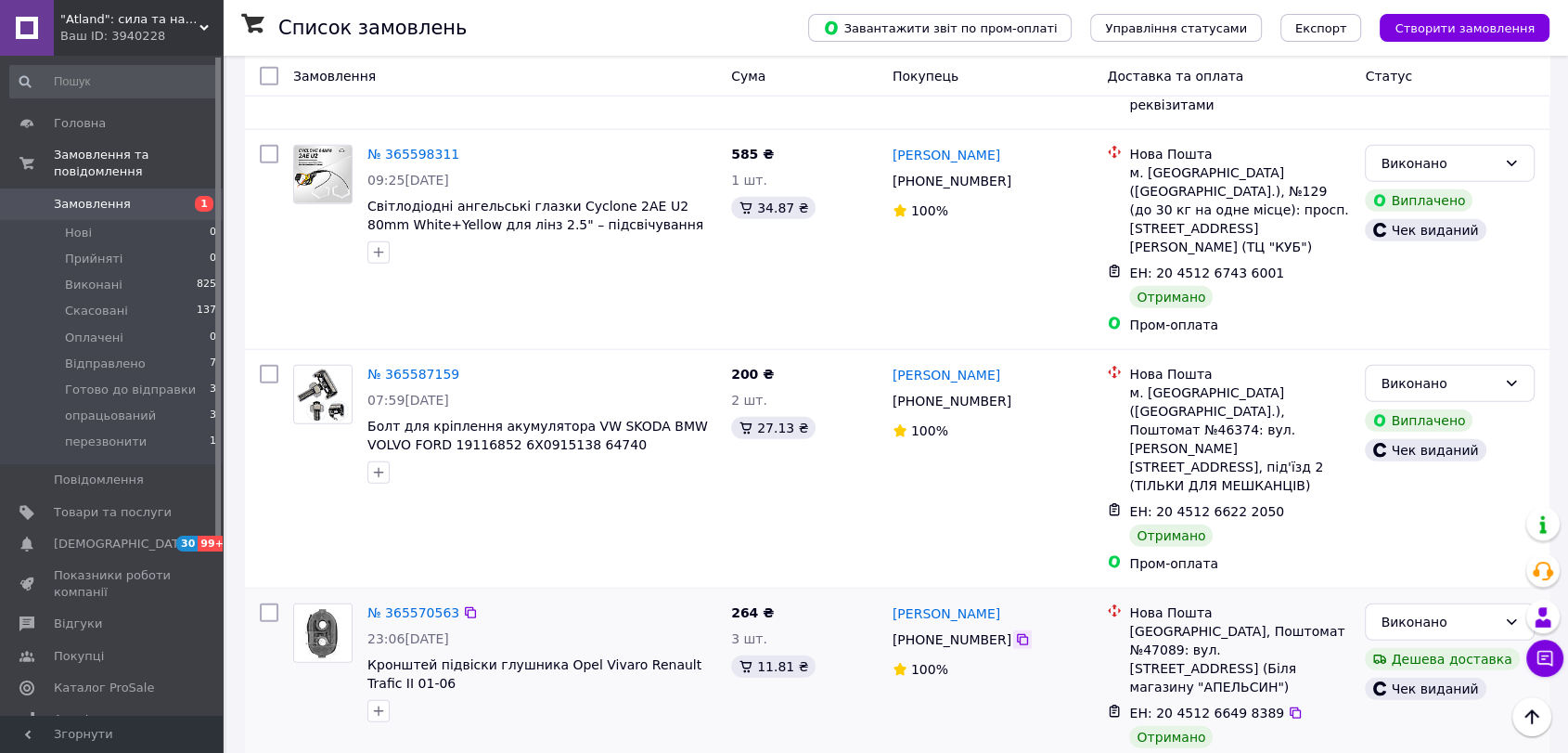
click at [1015, 632] on icon at bounding box center [1022, 639] width 14 height 14
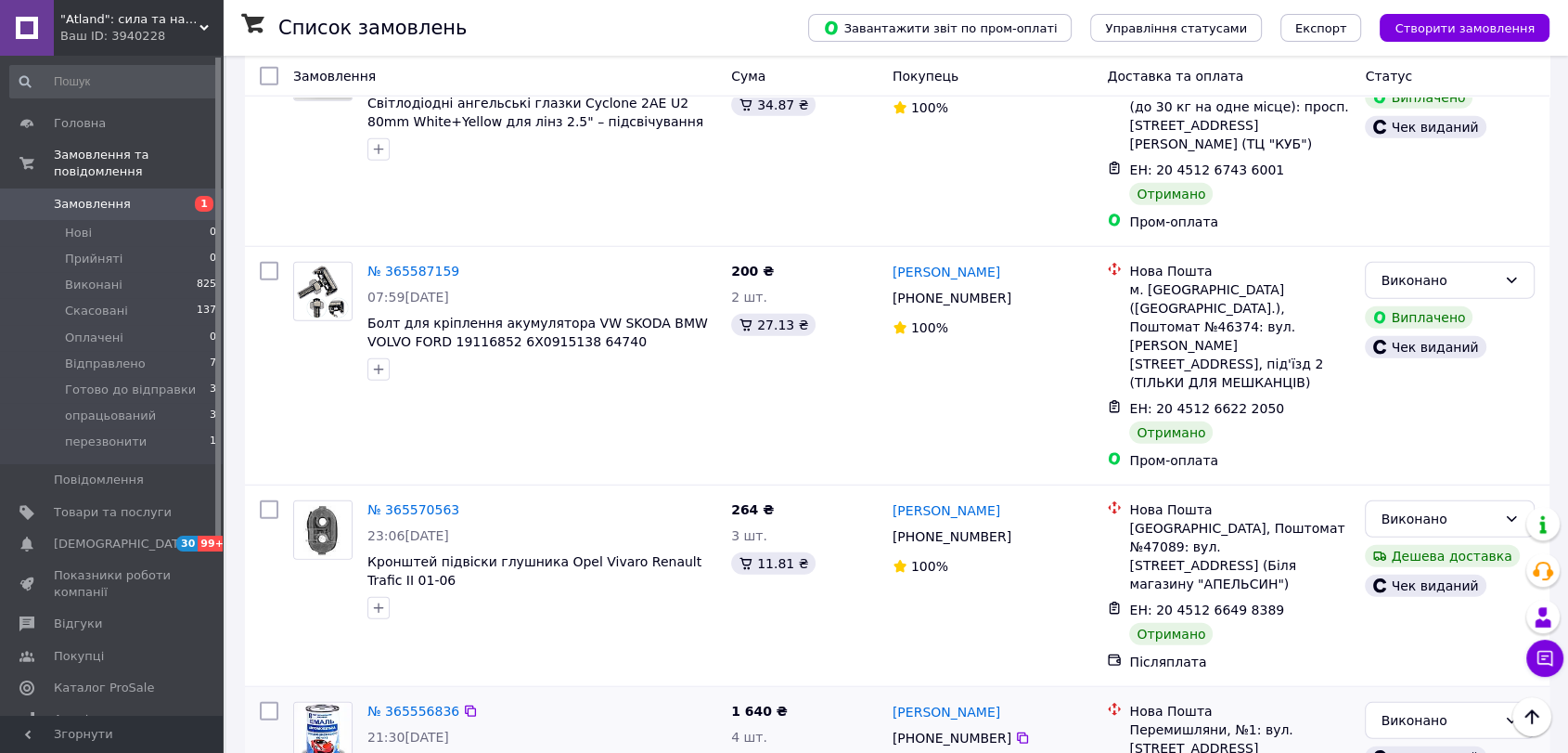
scroll to position [4950, 0]
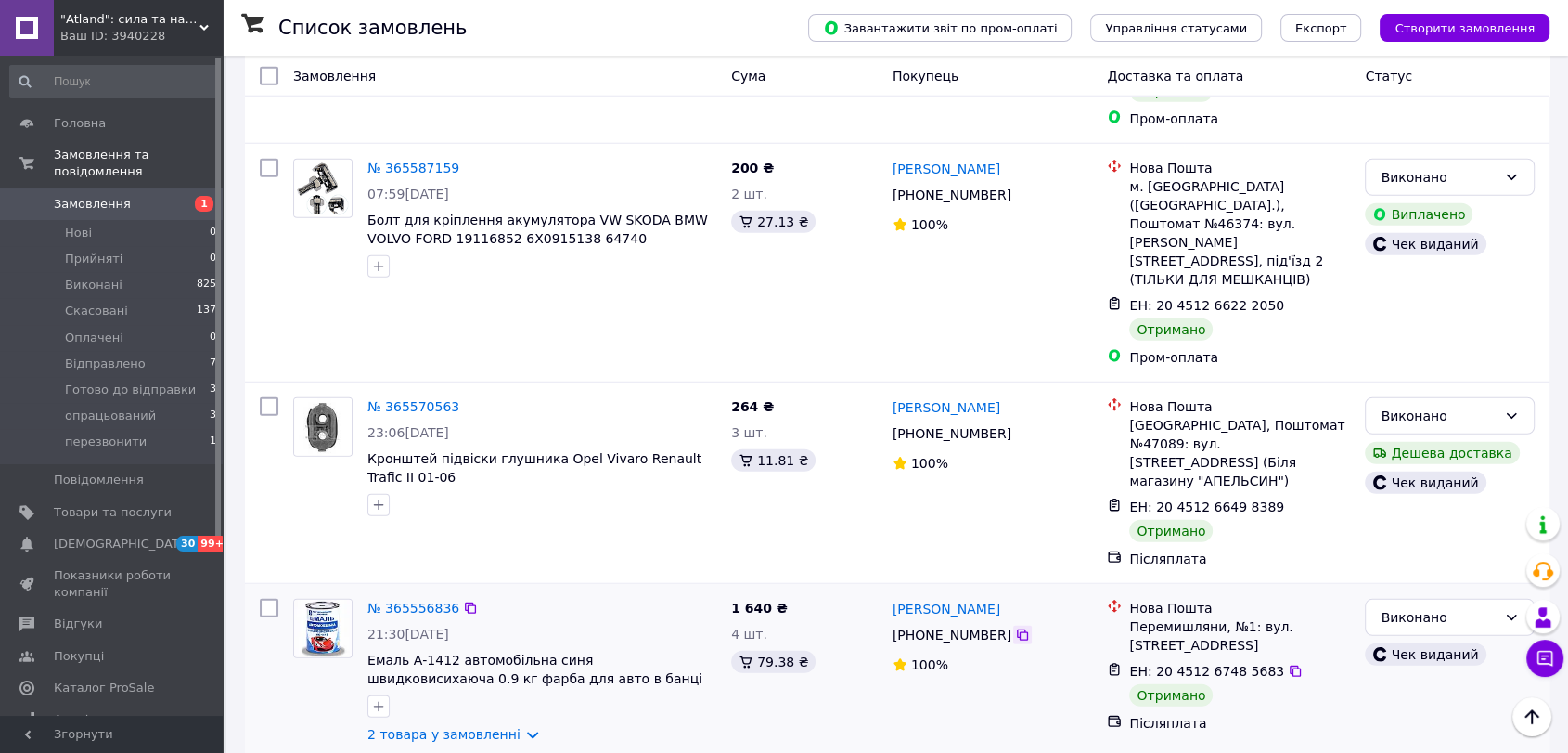
click at [1017, 629] on icon at bounding box center [1023, 635] width 12 height 12
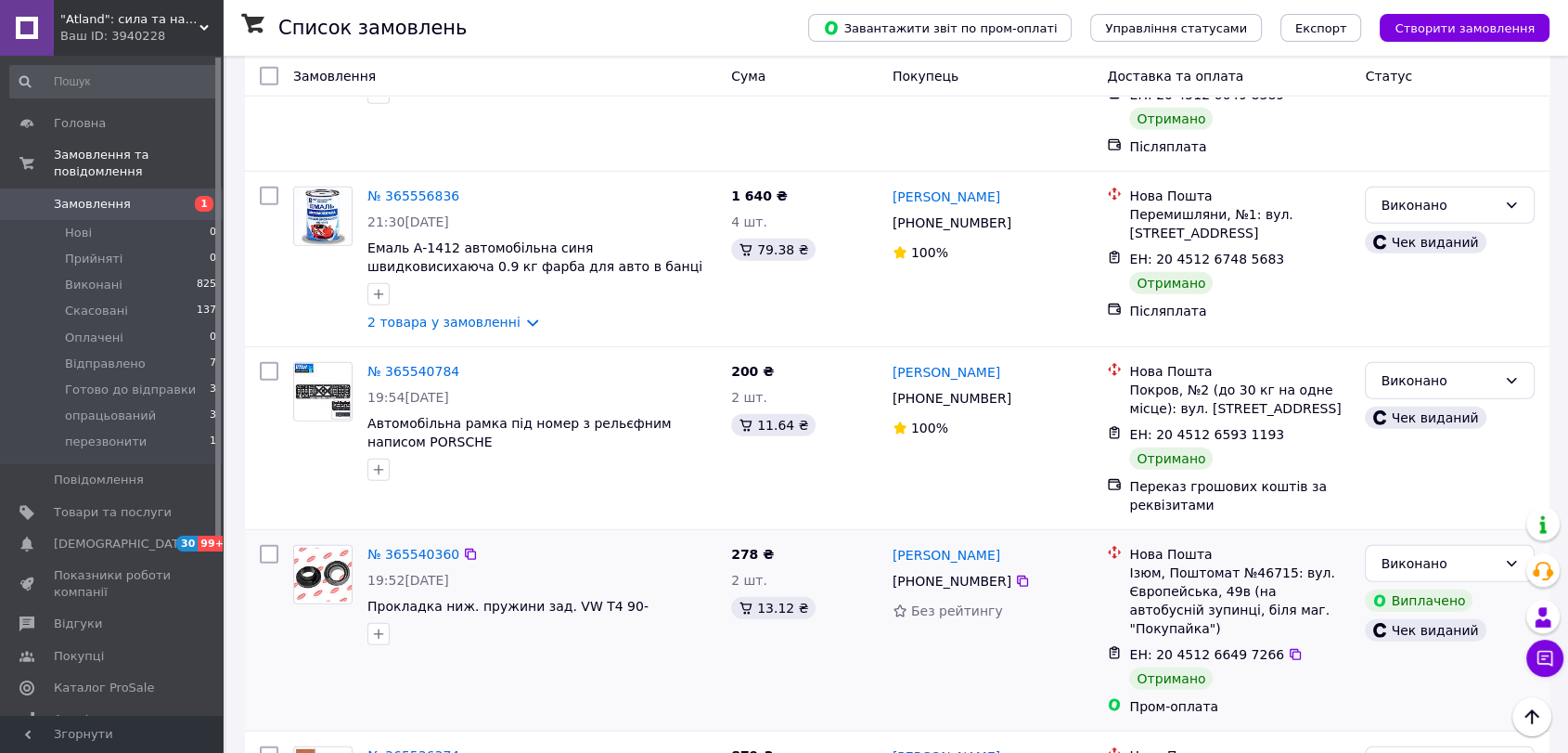
scroll to position [5259, 0]
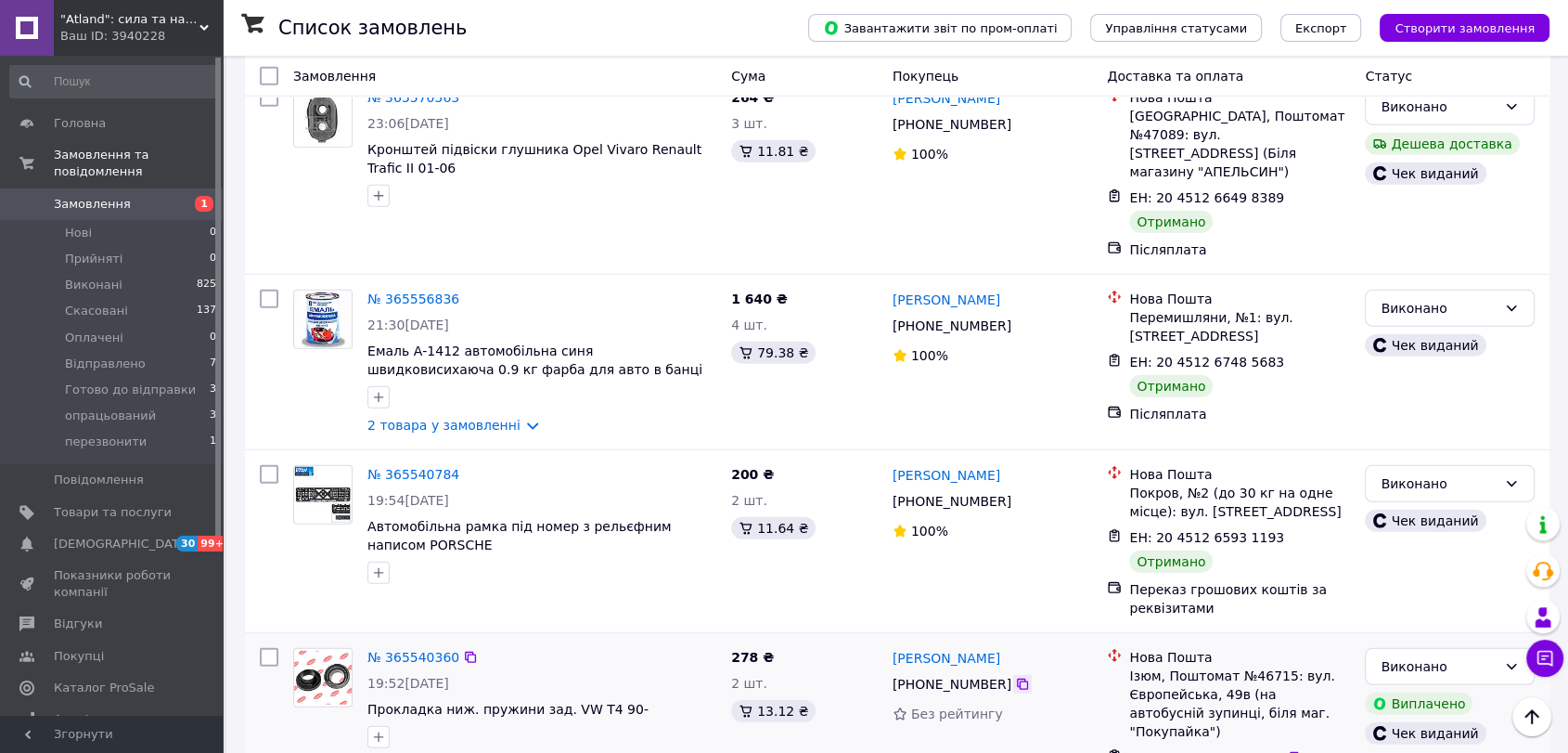
drag, startPoint x: 1009, startPoint y: 233, endPoint x: 1018, endPoint y: 231, distance: 9.2
click at [1017, 679] on icon at bounding box center [1023, 685] width 12 height 12
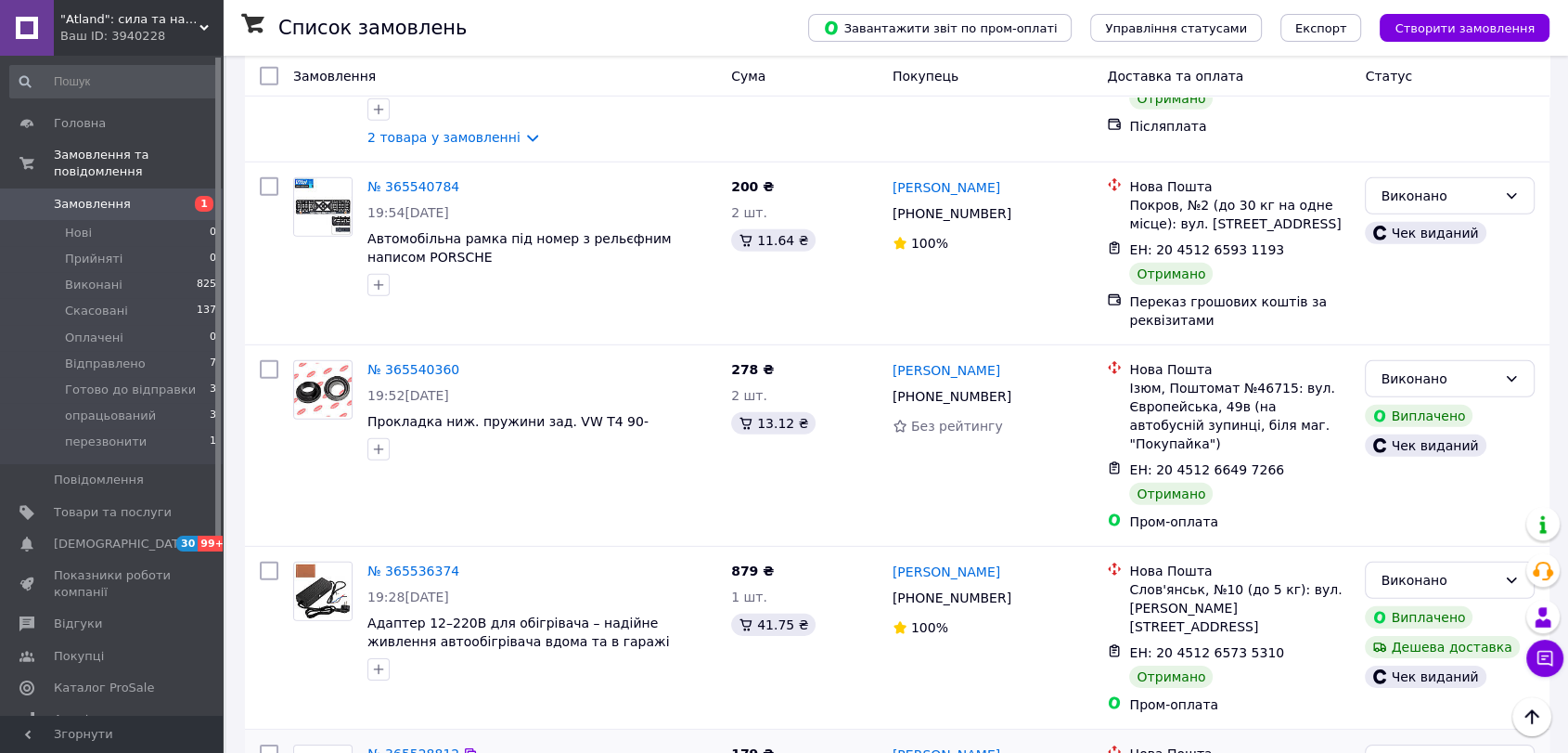
scroll to position [5570, 0]
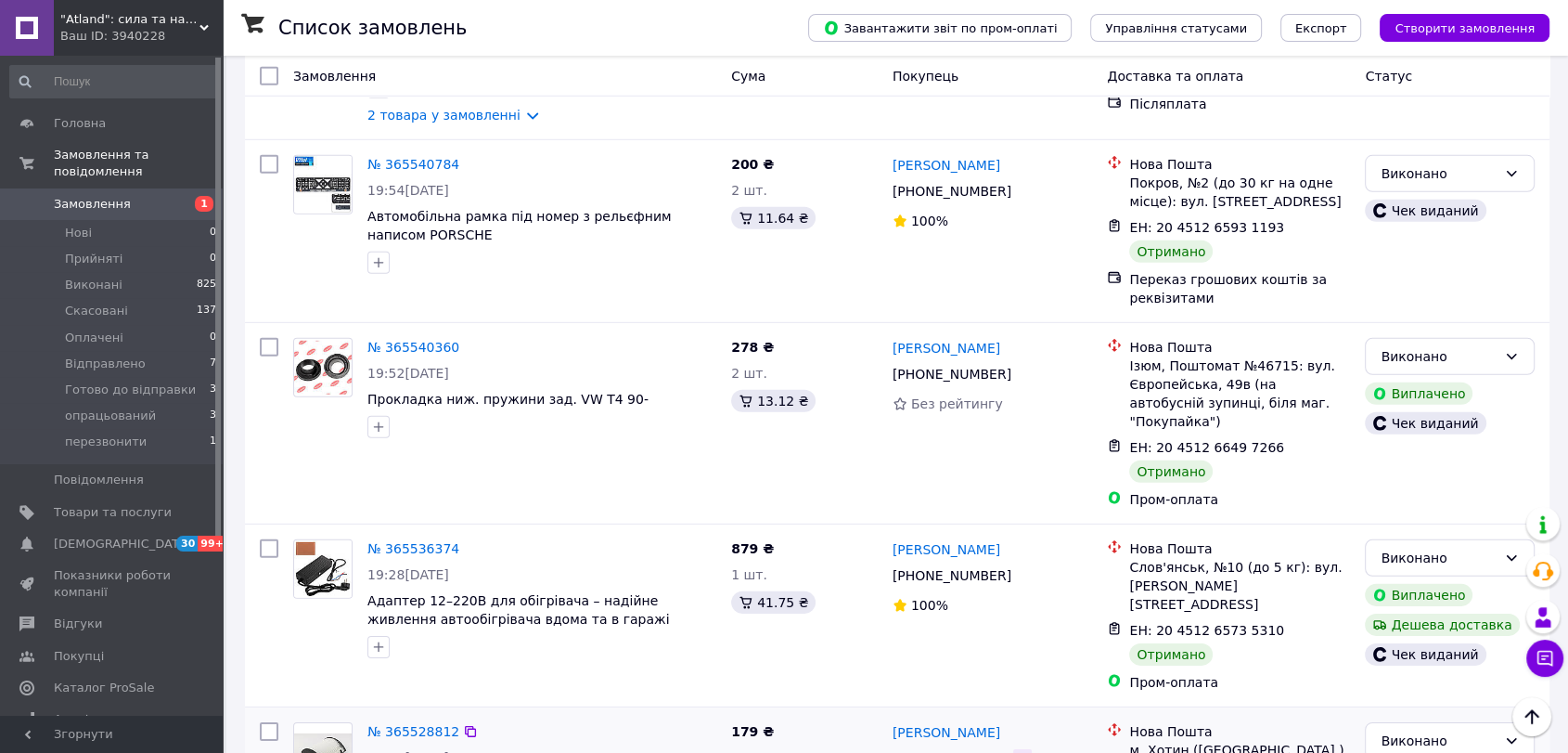
click at [1015, 751] on icon at bounding box center [1022, 758] width 14 height 14
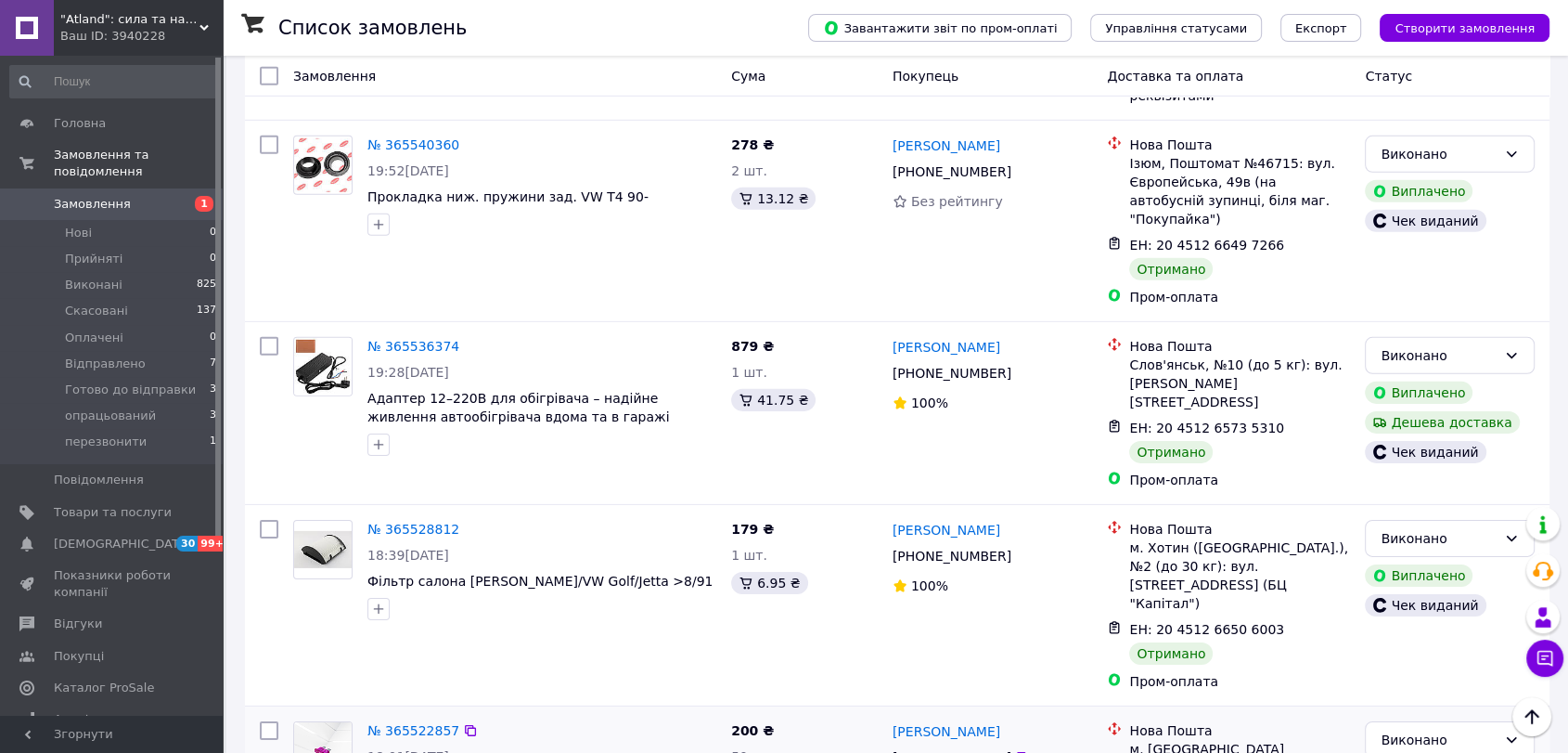
scroll to position [5776, 0]
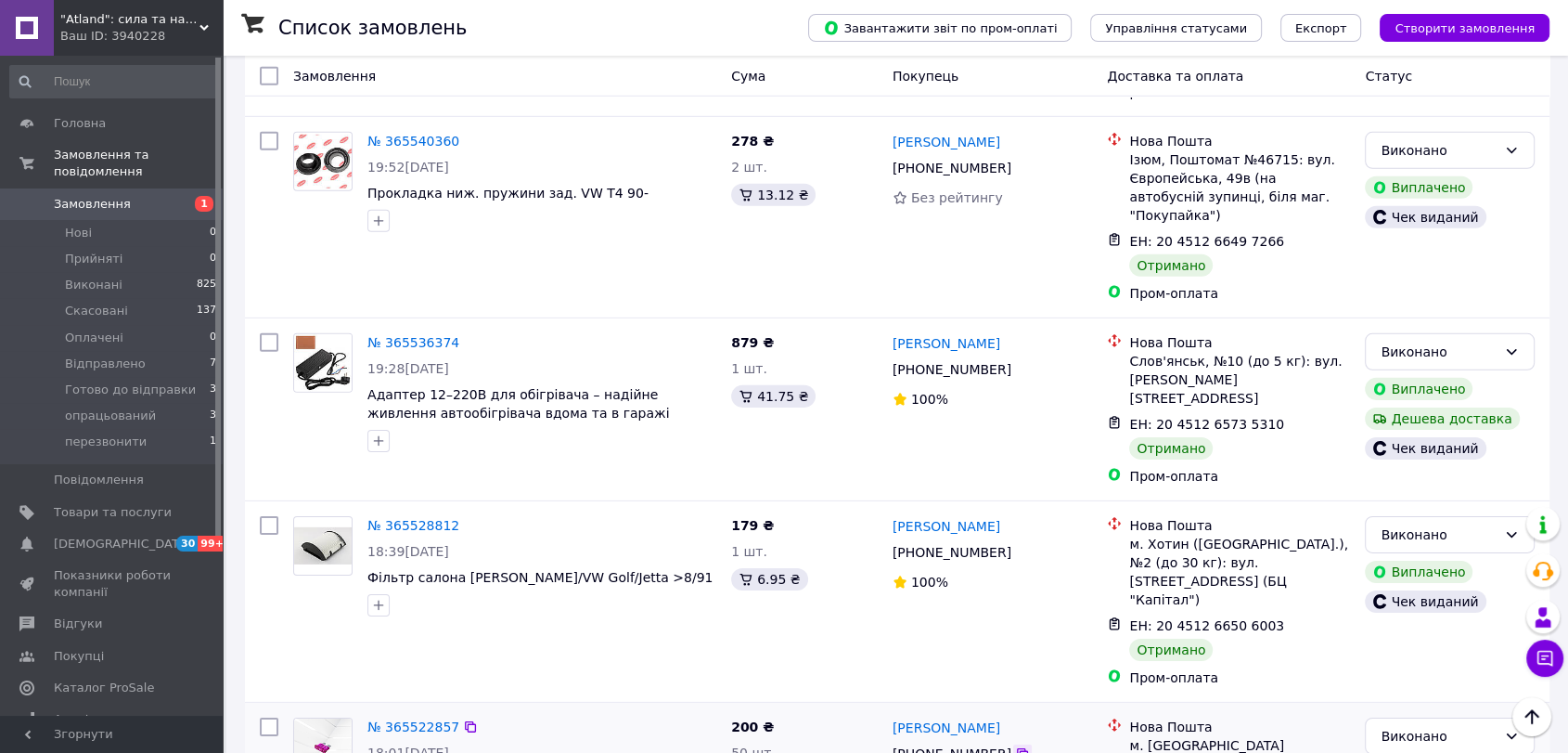
click at [1015, 746] on icon at bounding box center [1022, 753] width 14 height 14
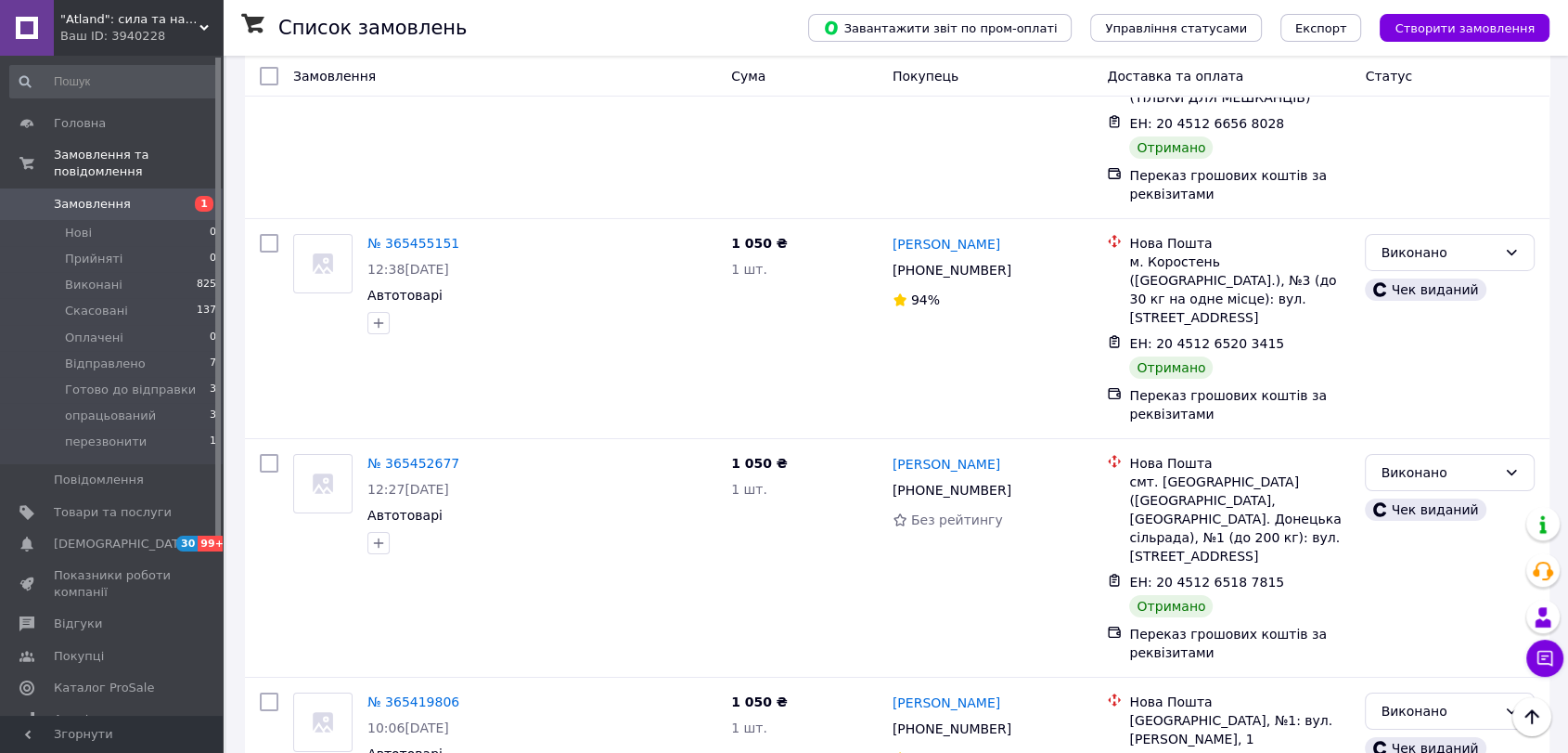
scroll to position [6601, 0]
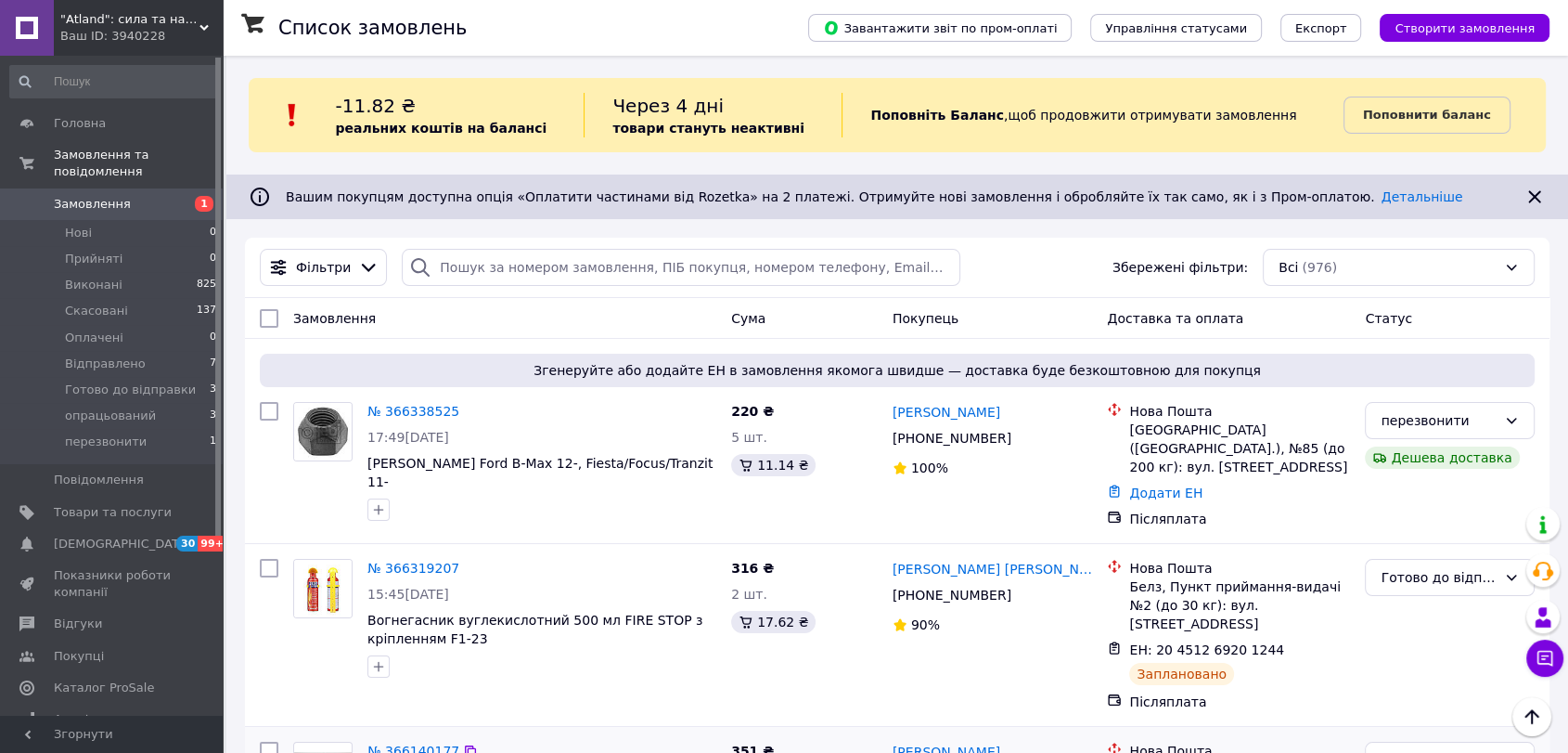
scroll to position [0, 0]
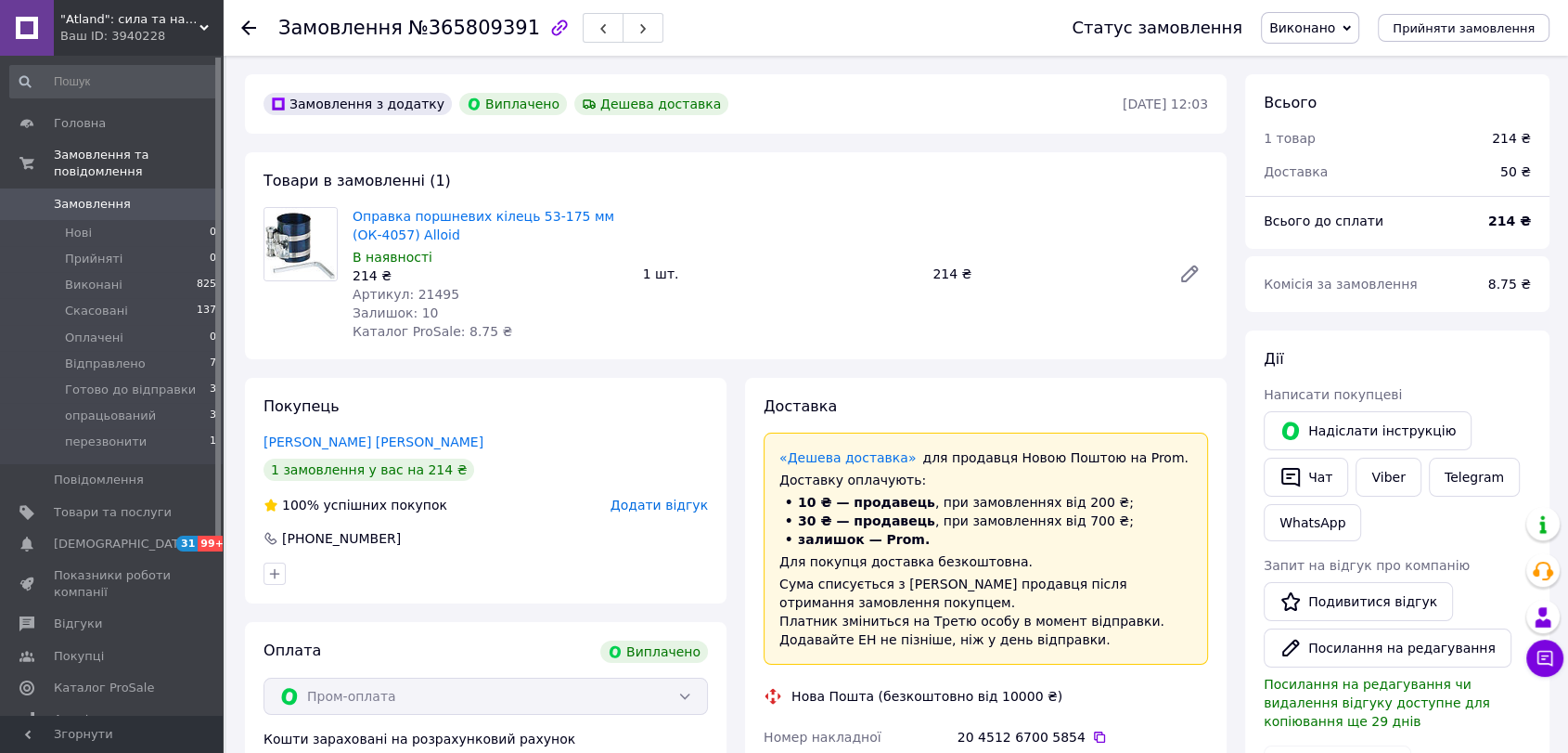
scroll to position [104, 0]
drag, startPoint x: 450, startPoint y: 297, endPoint x: 409, endPoint y: 284, distance: 43.0
click at [409, 285] on div "Артикул: 21495" at bounding box center [490, 294] width 276 height 18
copy span "21495"
drag, startPoint x: 463, startPoint y: 240, endPoint x: 354, endPoint y: 221, distance: 110.6
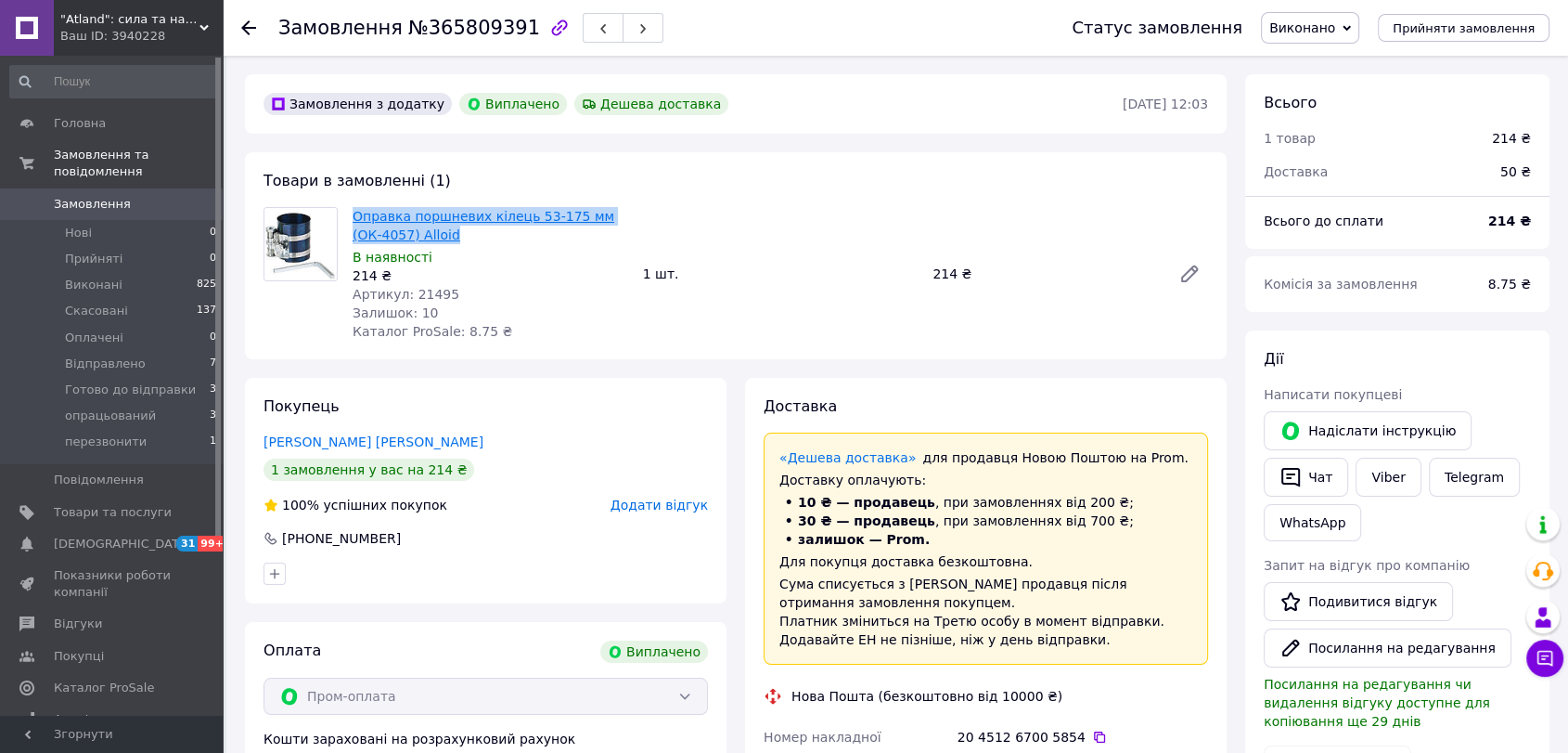
click at [354, 221] on span "Оправка поршневих кілець 53-175 мм (ОК-4057) Alloid" at bounding box center [490, 226] width 276 height 37
copy link "Оправка поршневих кілець 53-175 мм (ОК-4057) Alloid"
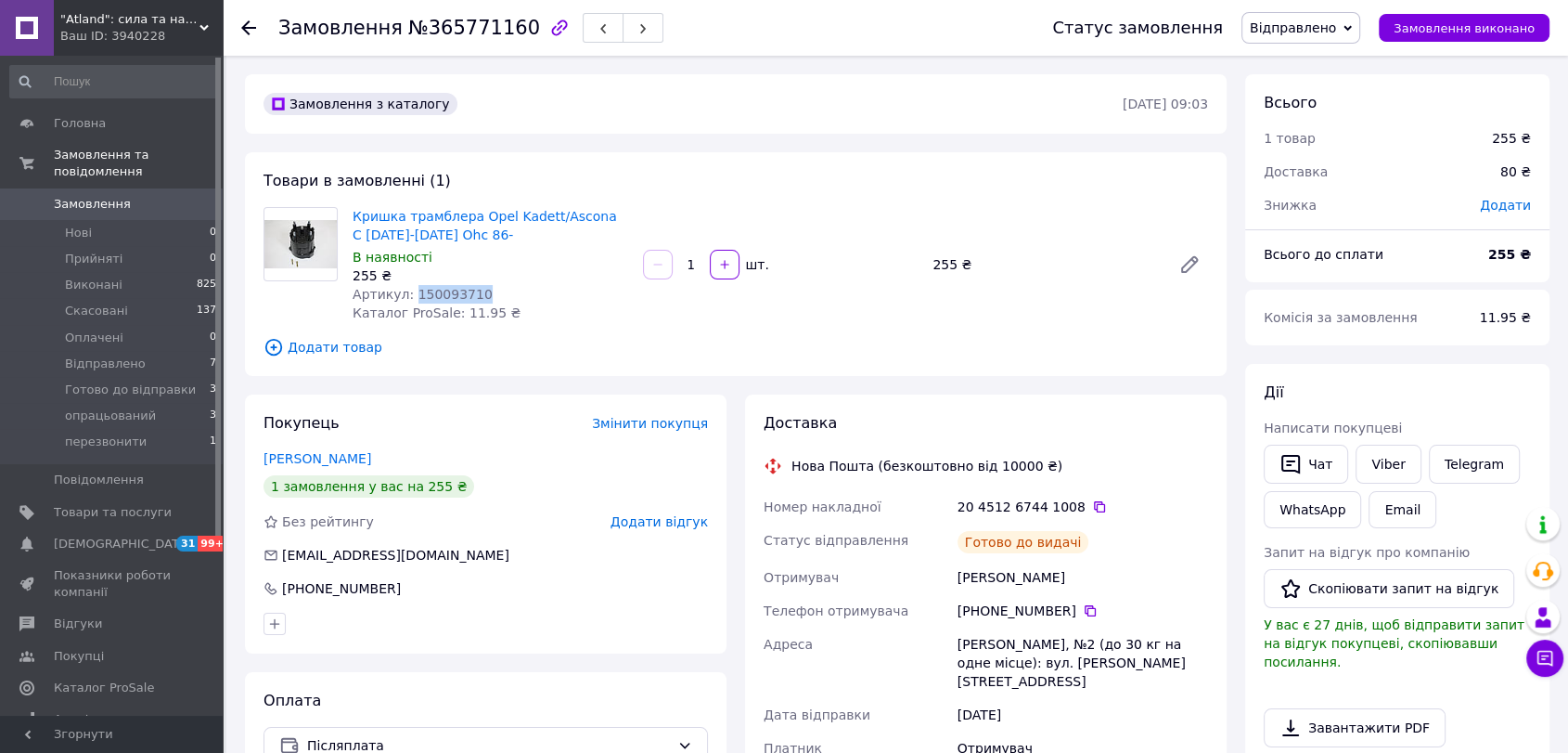
drag, startPoint x: 453, startPoint y: 291, endPoint x: 405, endPoint y: 294, distance: 48.1
click at [405, 294] on div "Артикул: 150093710" at bounding box center [490, 294] width 276 height 18
copy span "150093710"
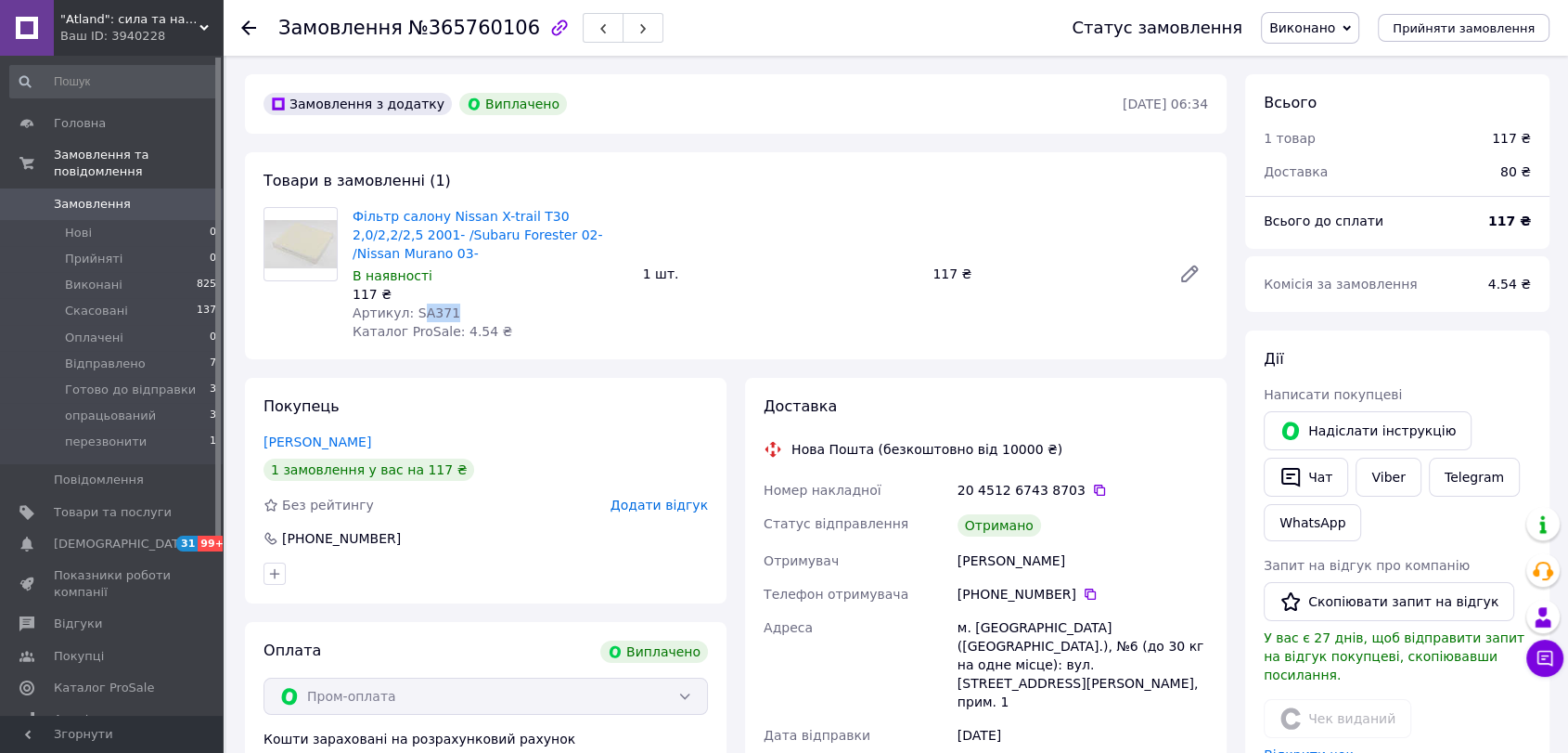
scroll to position [60, 0]
drag, startPoint x: 448, startPoint y: 291, endPoint x: 407, endPoint y: 293, distance: 41.0
click at [407, 304] on div "Артикул: SA371" at bounding box center [490, 312] width 276 height 18
copy span "SA371"
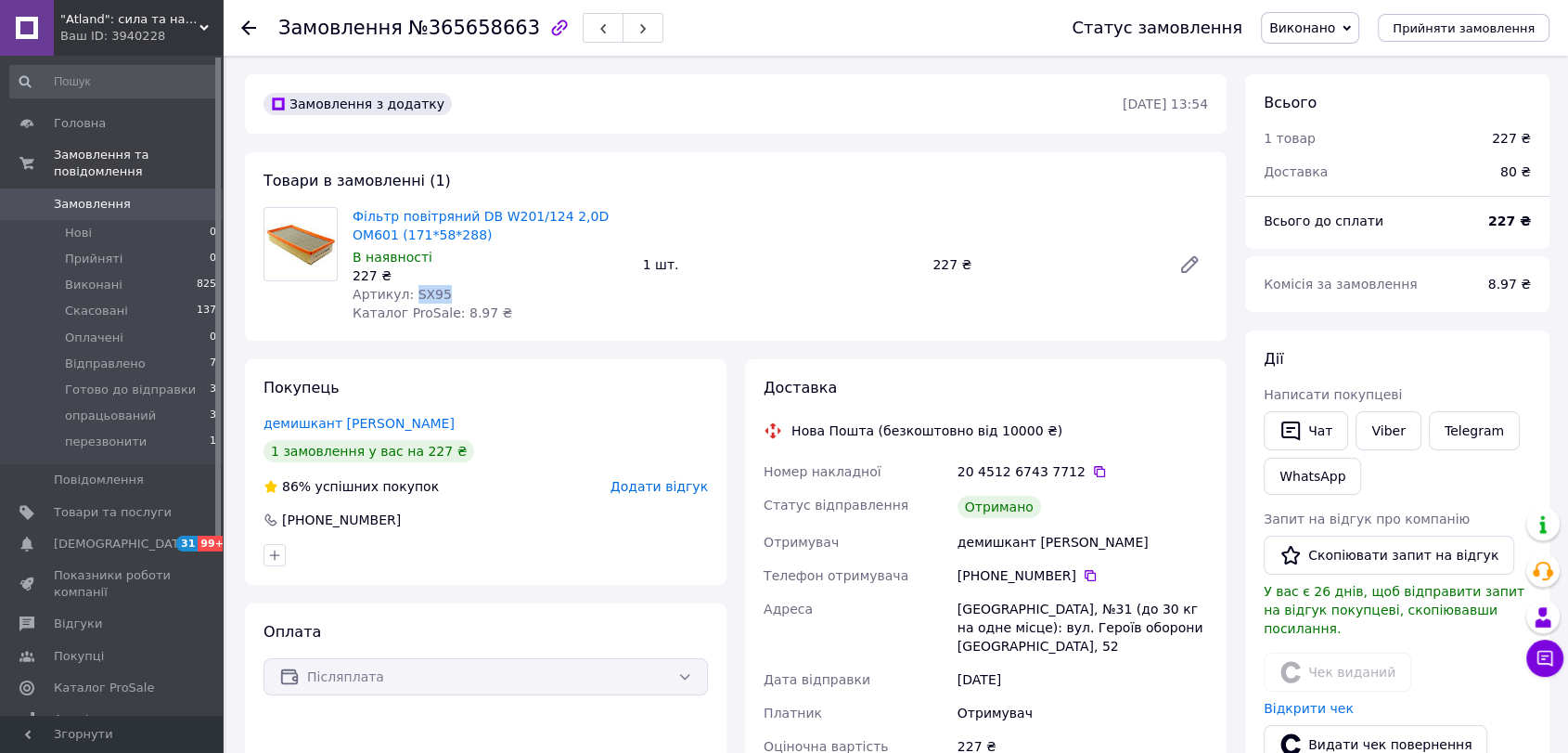
drag, startPoint x: 430, startPoint y: 294, endPoint x: 408, endPoint y: 299, distance: 22.6
click at [408, 299] on span "Артикул: SX95" at bounding box center [401, 294] width 99 height 14
copy span "SX95"
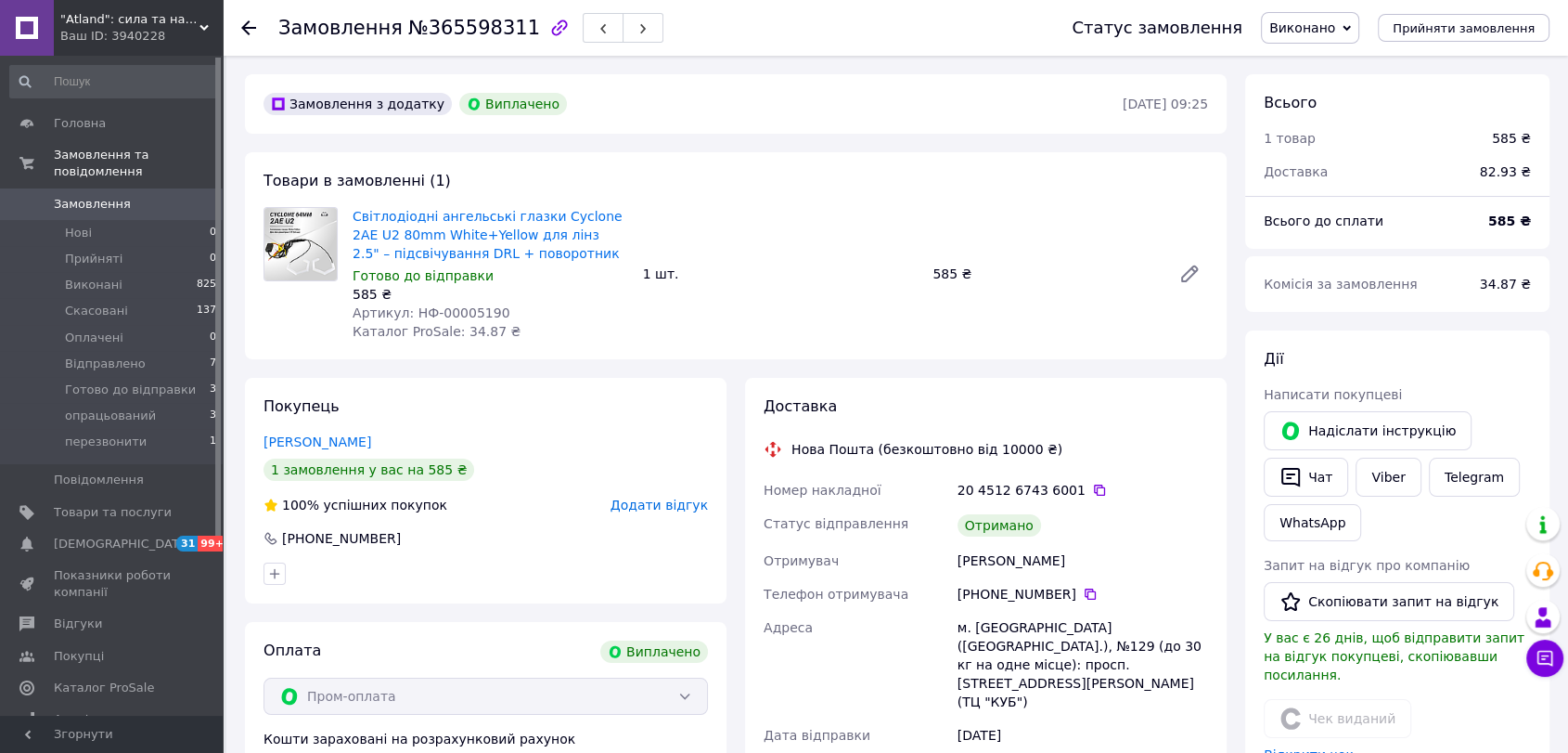
scroll to position [60, 0]
drag, startPoint x: 487, startPoint y: 313, endPoint x: 406, endPoint y: 318, distance: 81.2
click at [406, 318] on div "Артикул: НФ-00005190" at bounding box center [490, 312] width 276 height 18
copy span "НФ-00005190"
